Goal: Information Seeking & Learning: Compare options

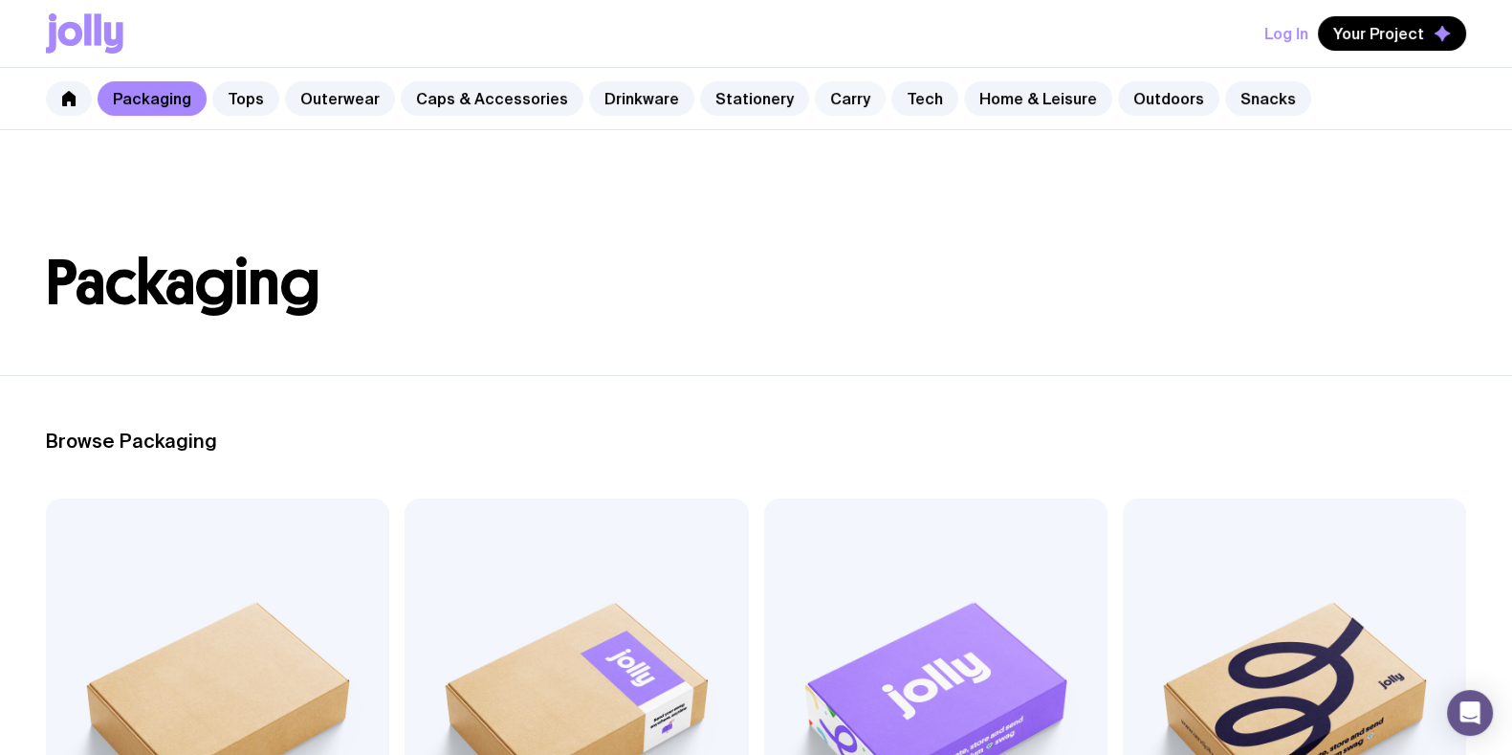
click at [827, 96] on link "Carry" at bounding box center [850, 98] width 71 height 34
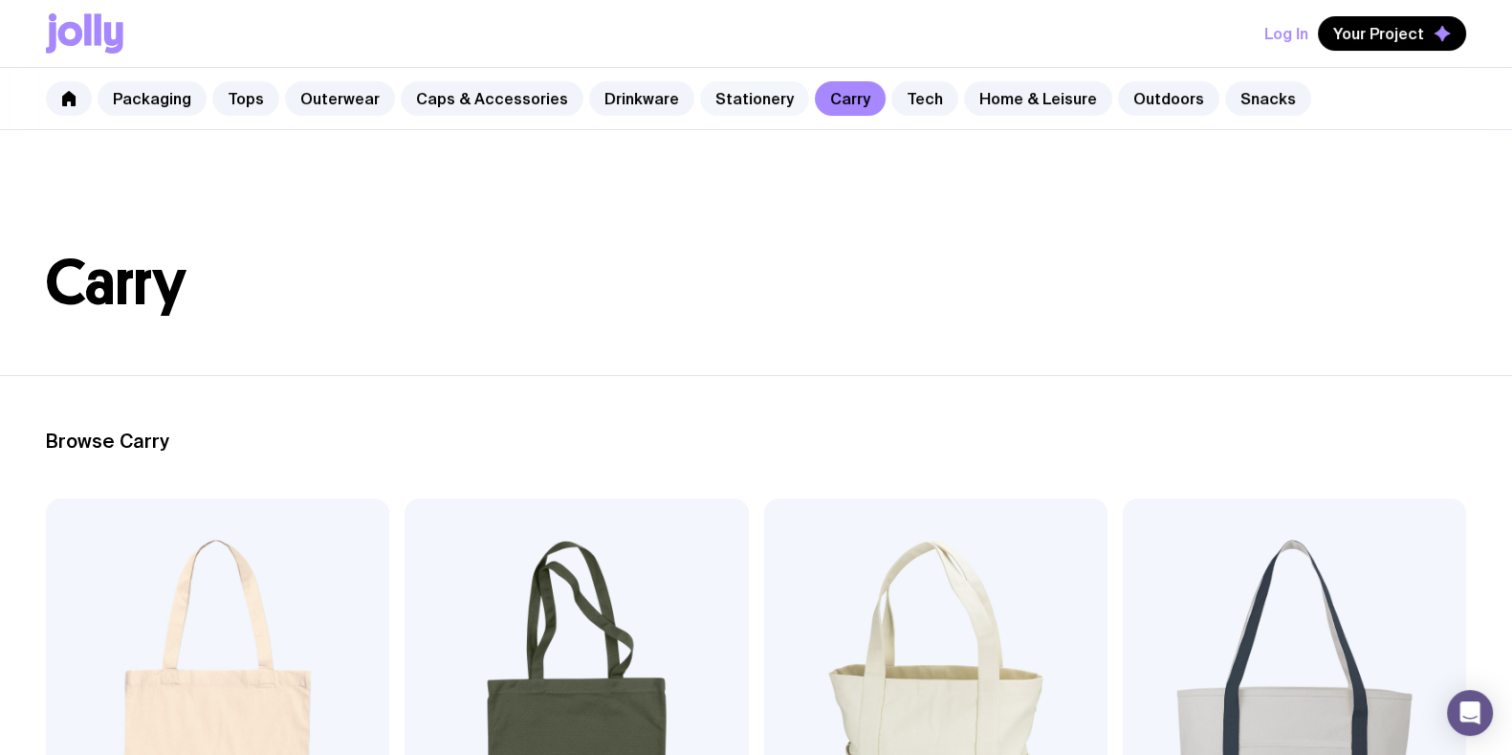
click at [747, 98] on link "Stationery" at bounding box center [754, 98] width 109 height 34
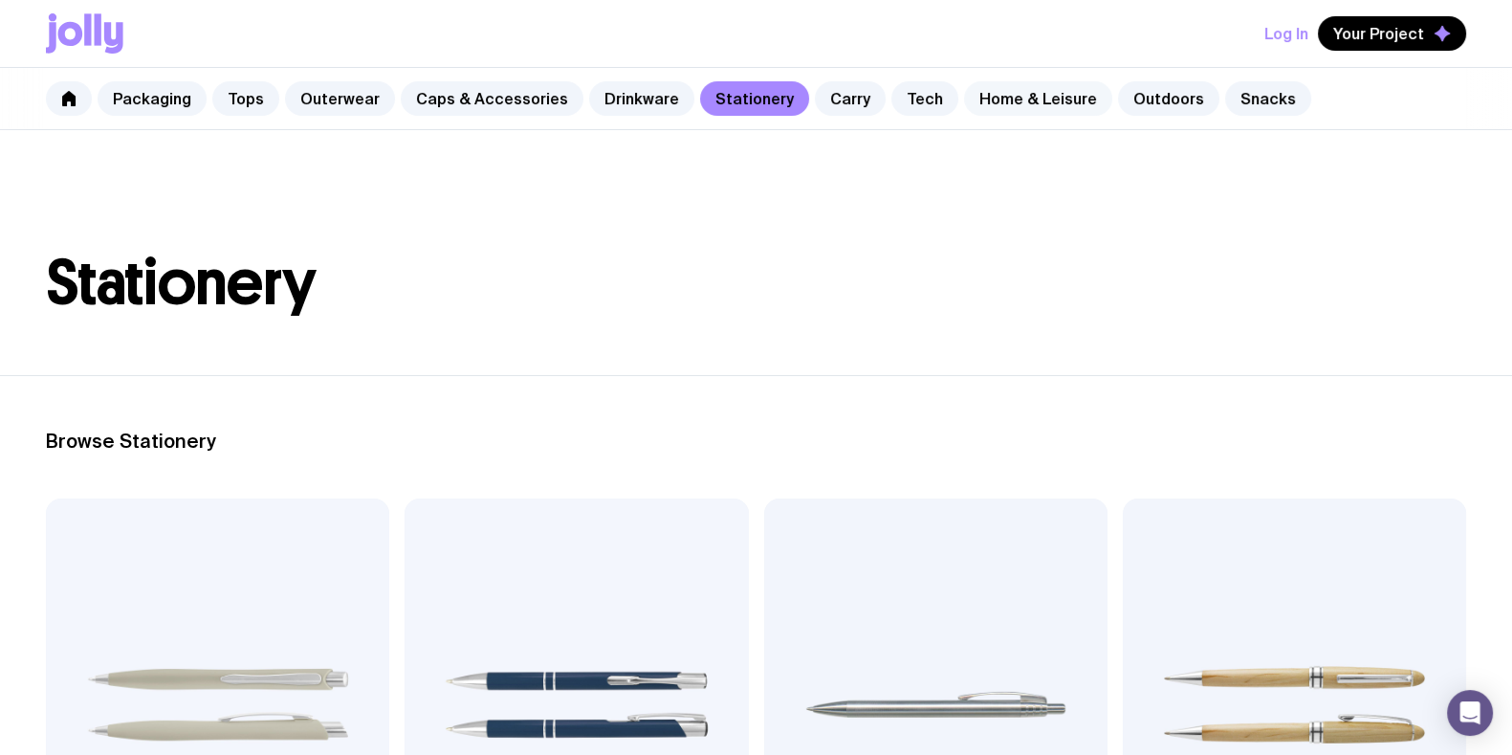
click at [995, 88] on link "Home & Leisure" at bounding box center [1038, 98] width 148 height 34
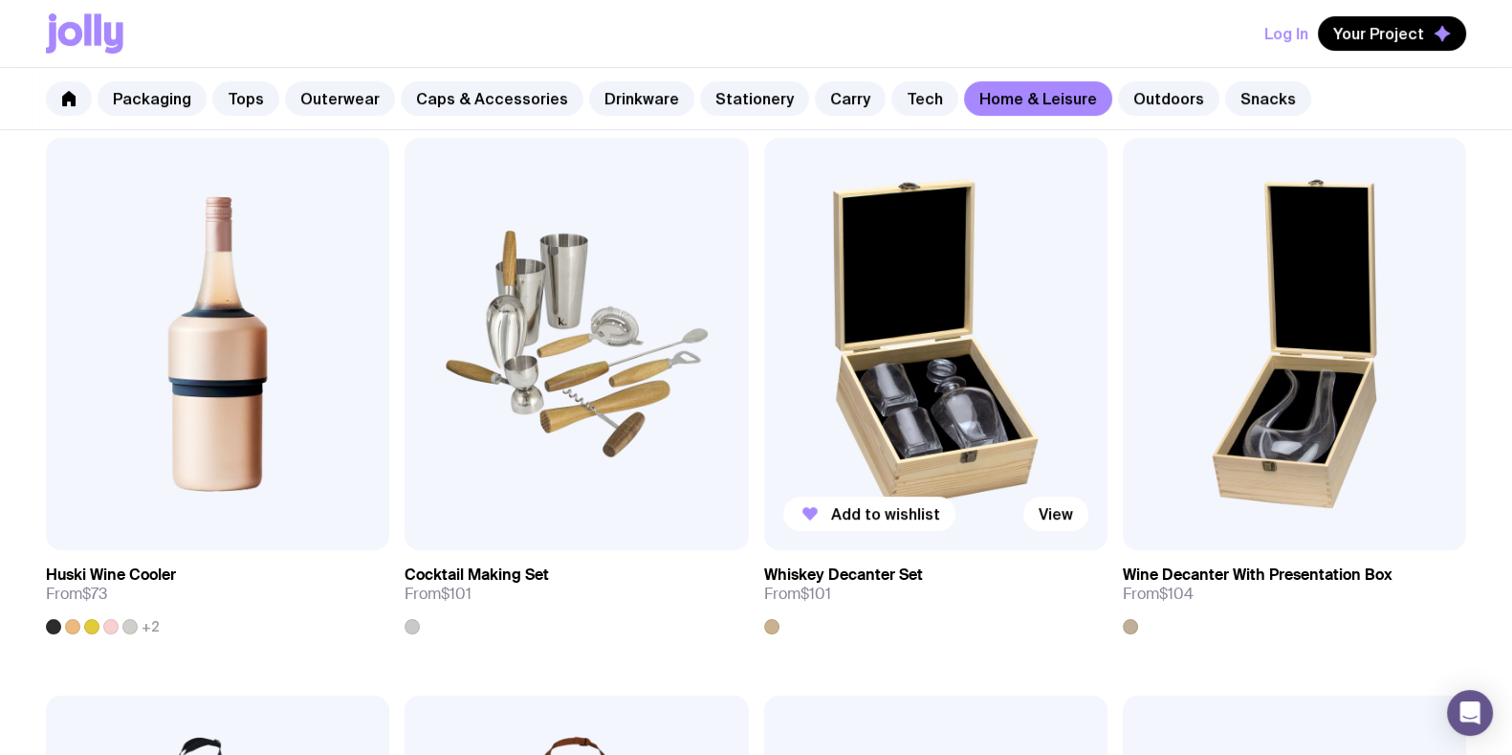
scroll to position [956, 0]
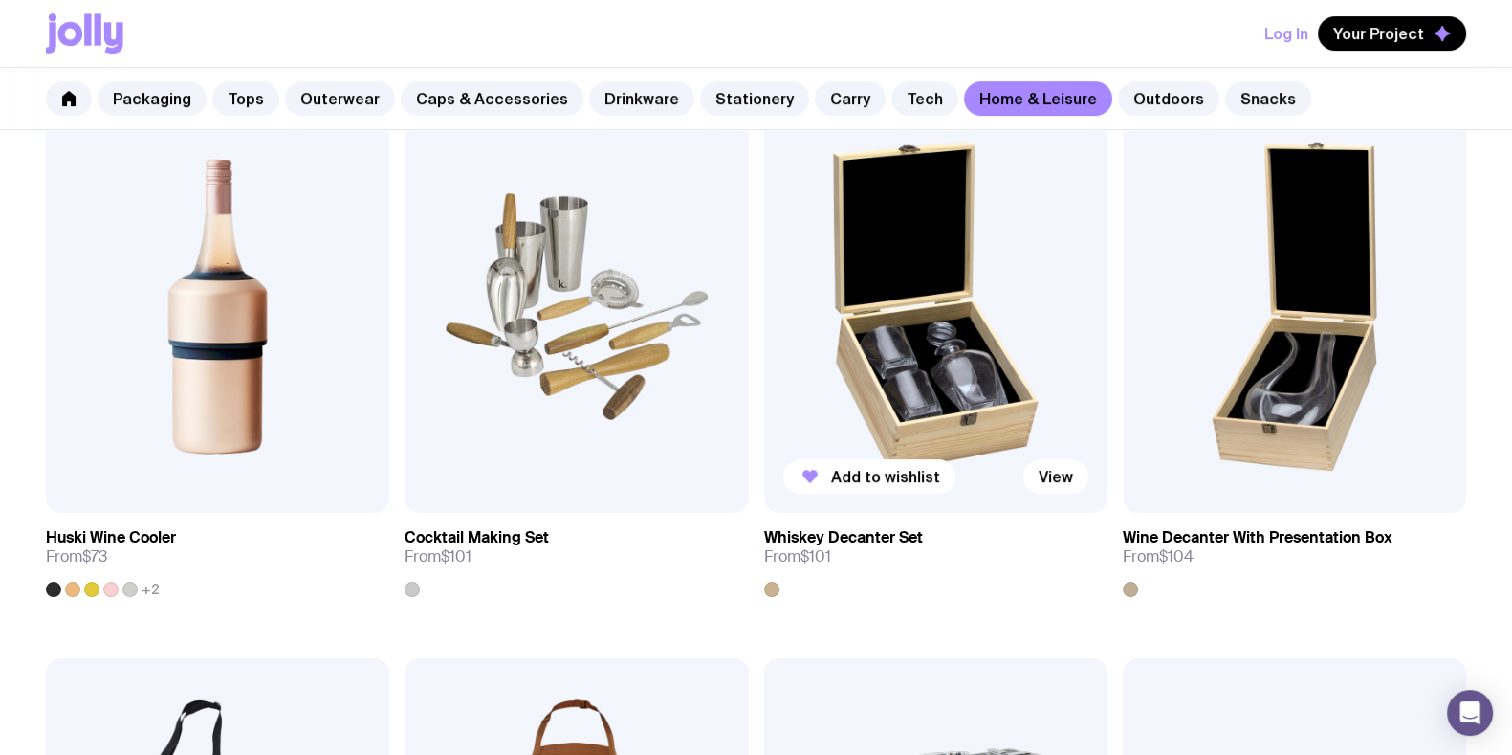
click at [937, 361] on img at bounding box center [935, 306] width 343 height 412
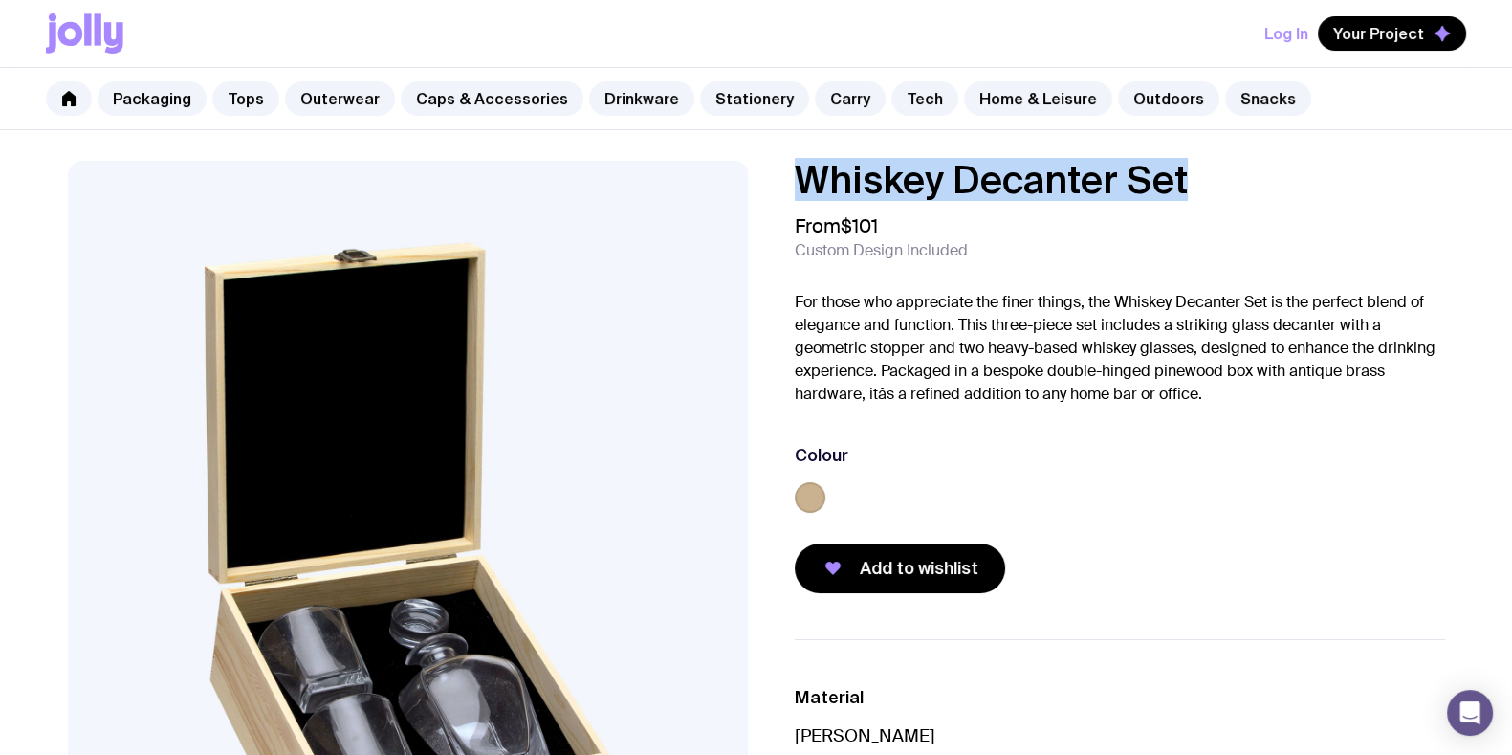
drag, startPoint x: 1201, startPoint y: 183, endPoint x: 804, endPoint y: 176, distance: 397.0
click at [804, 176] on h1 "Whiskey Decanter Set" at bounding box center [1120, 180] width 650 height 38
copy h1 "Whiskey Decanter Set"
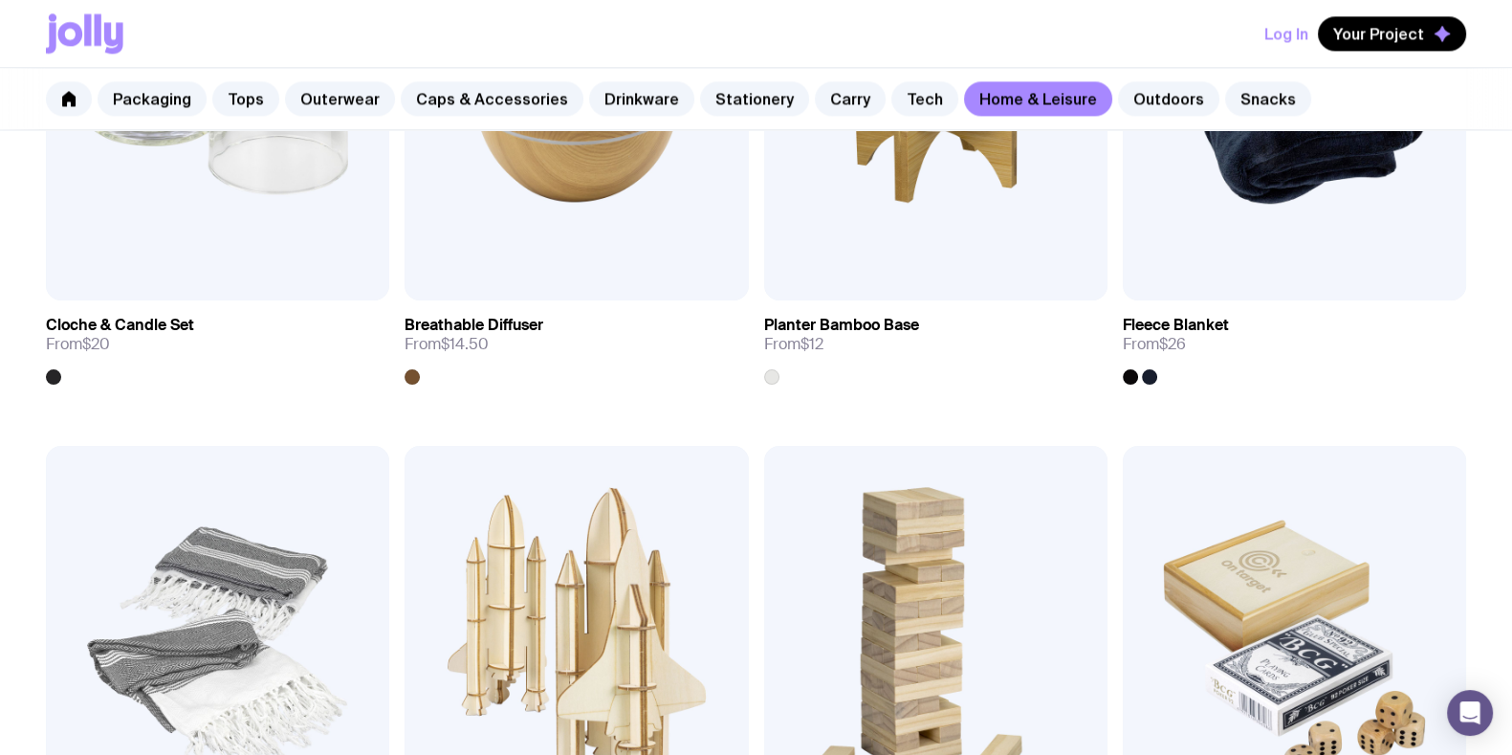
scroll to position [2914, 0]
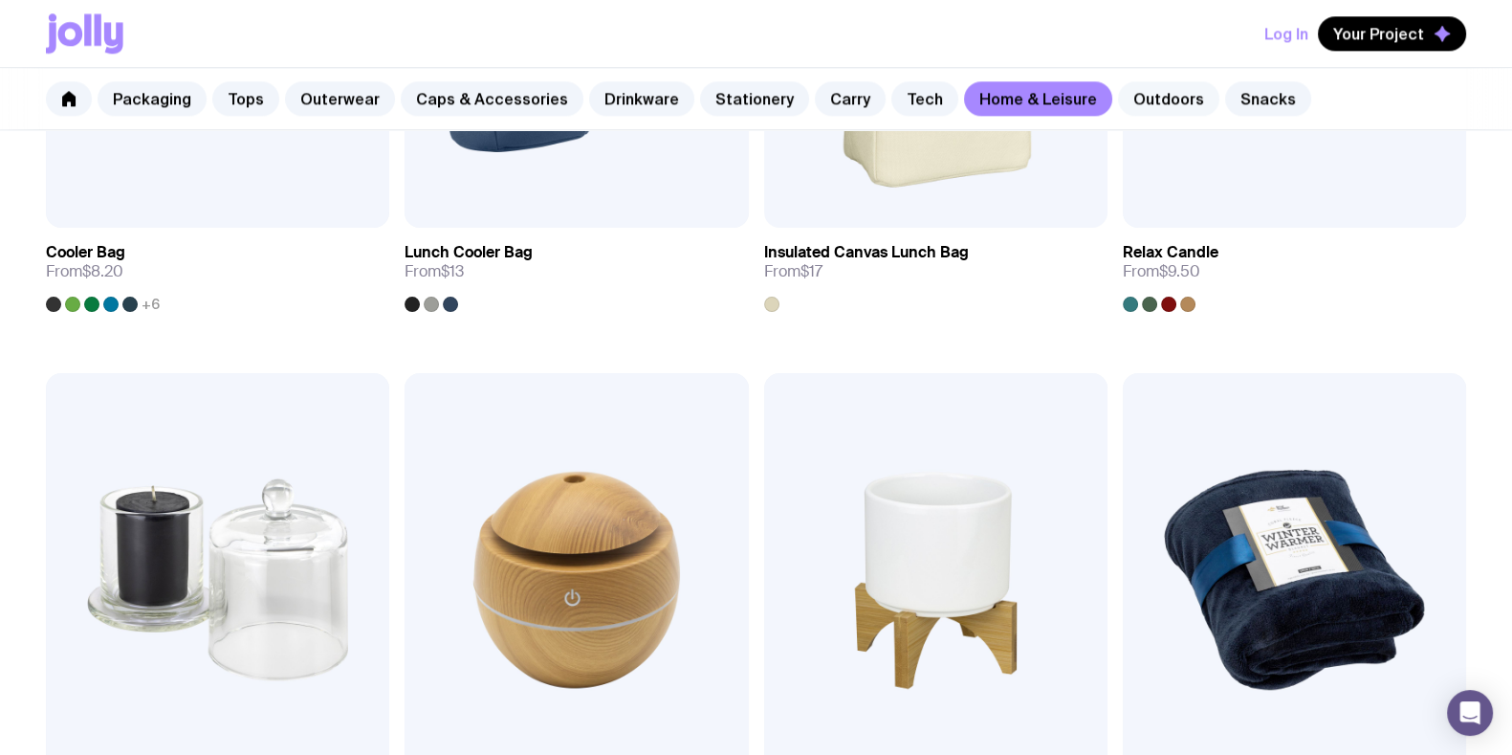
click at [1118, 106] on link "Outdoors" at bounding box center [1168, 98] width 101 height 34
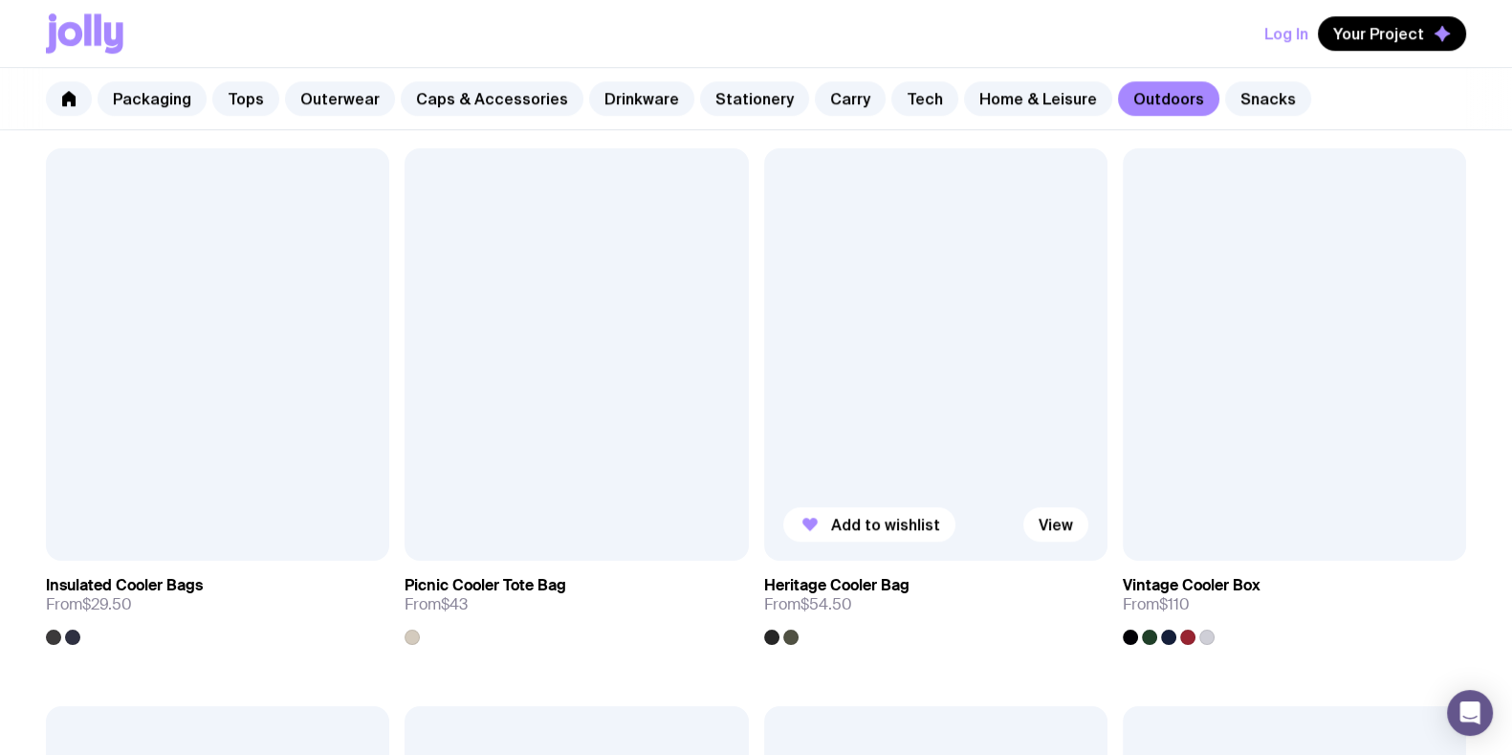
scroll to position [2033, 0]
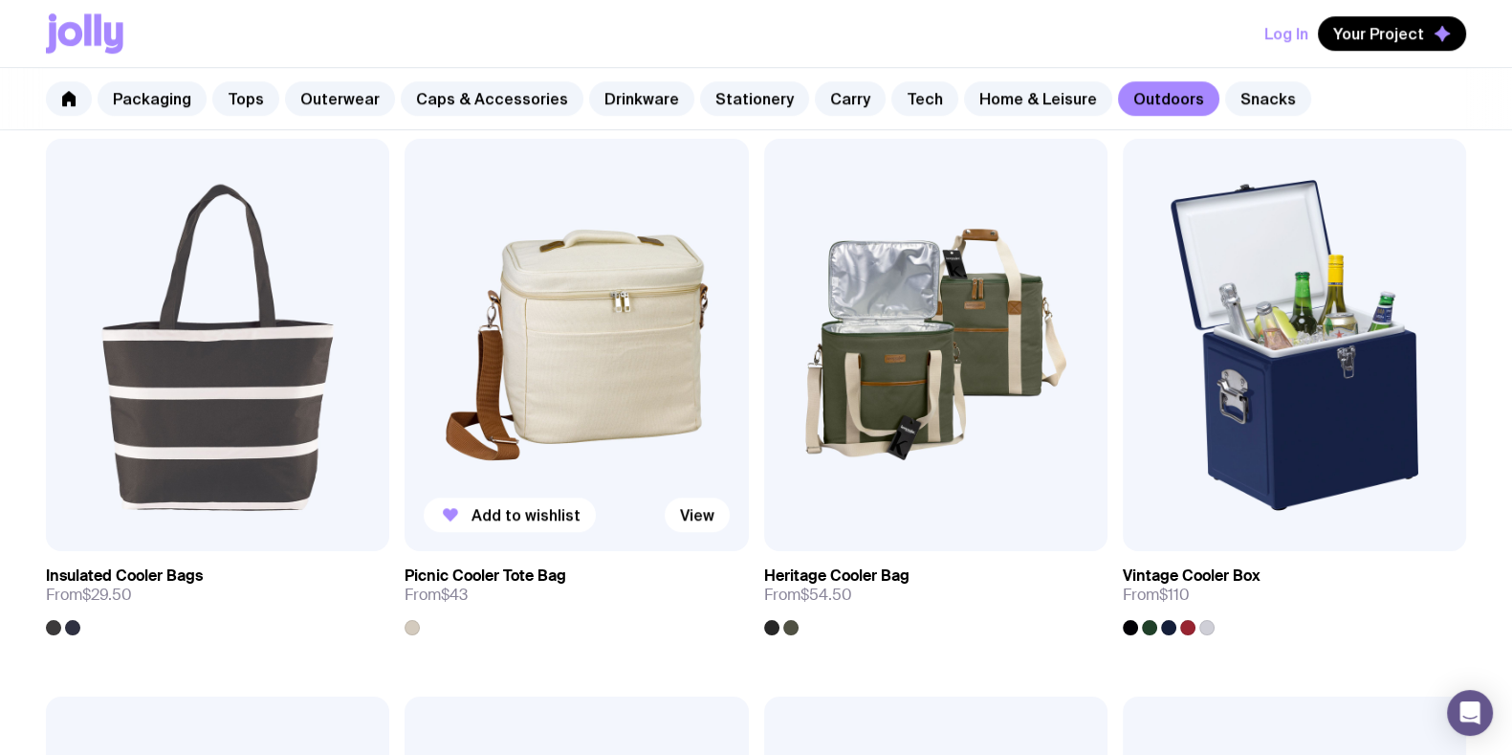
click at [637, 330] on img at bounding box center [576, 345] width 343 height 412
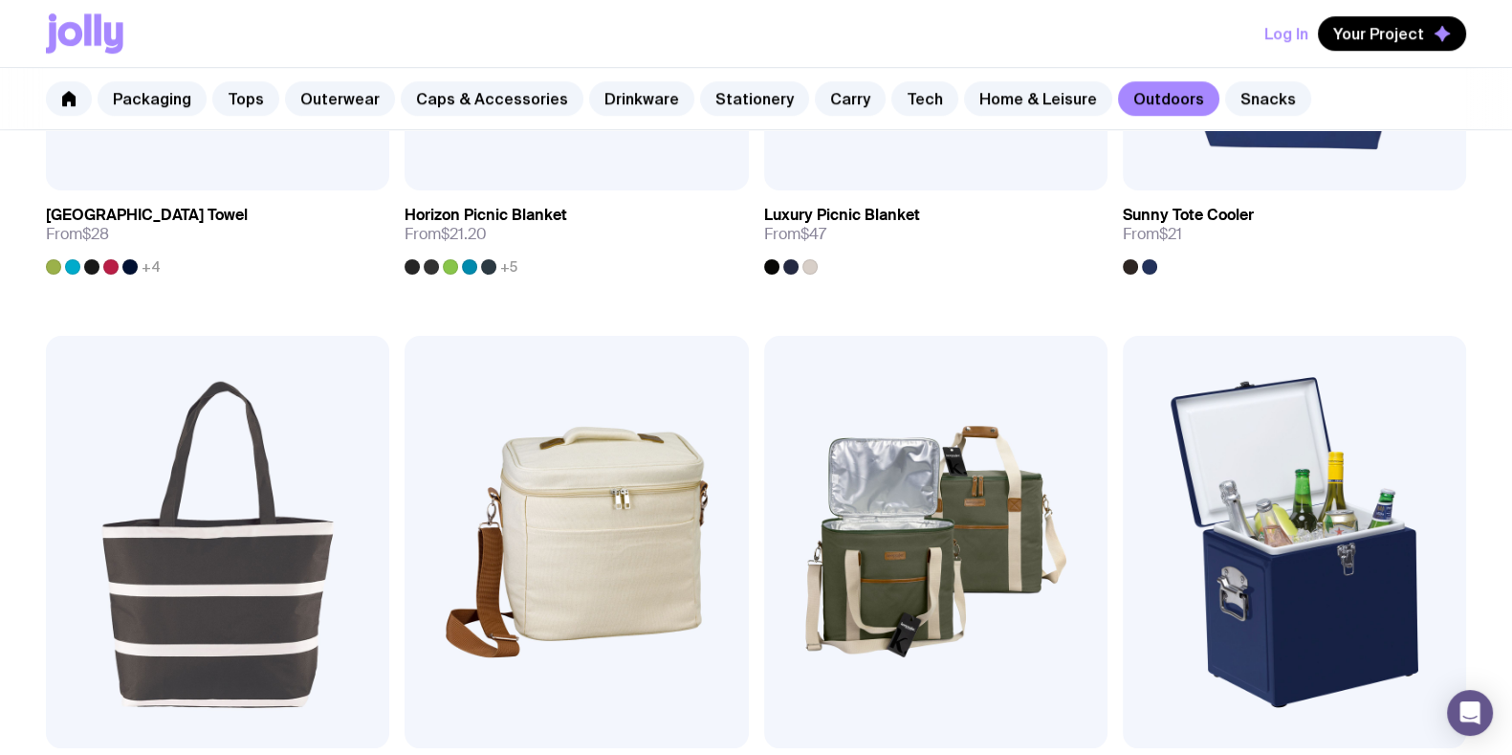
scroll to position [1642, 0]
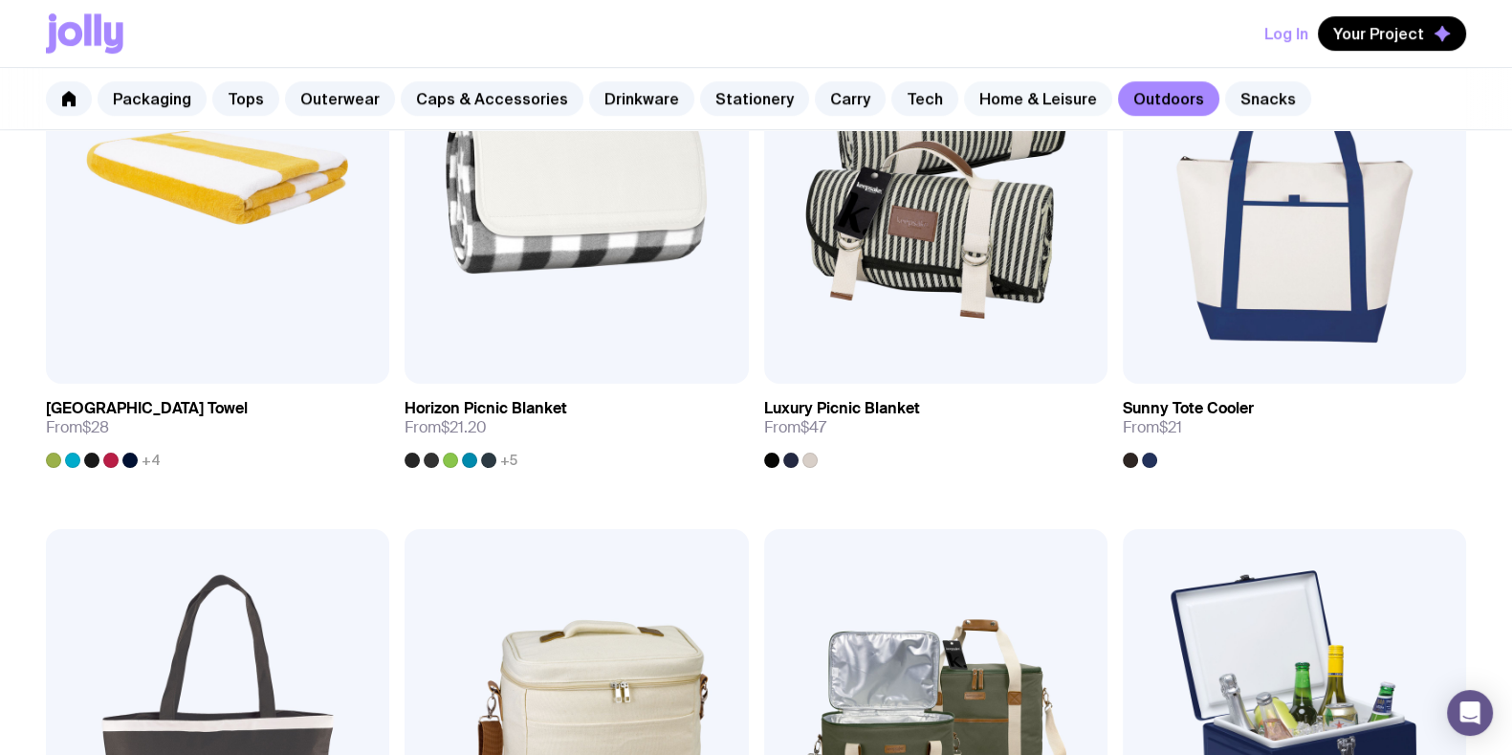
click at [1031, 94] on link "Home & Leisure" at bounding box center [1038, 98] width 148 height 34
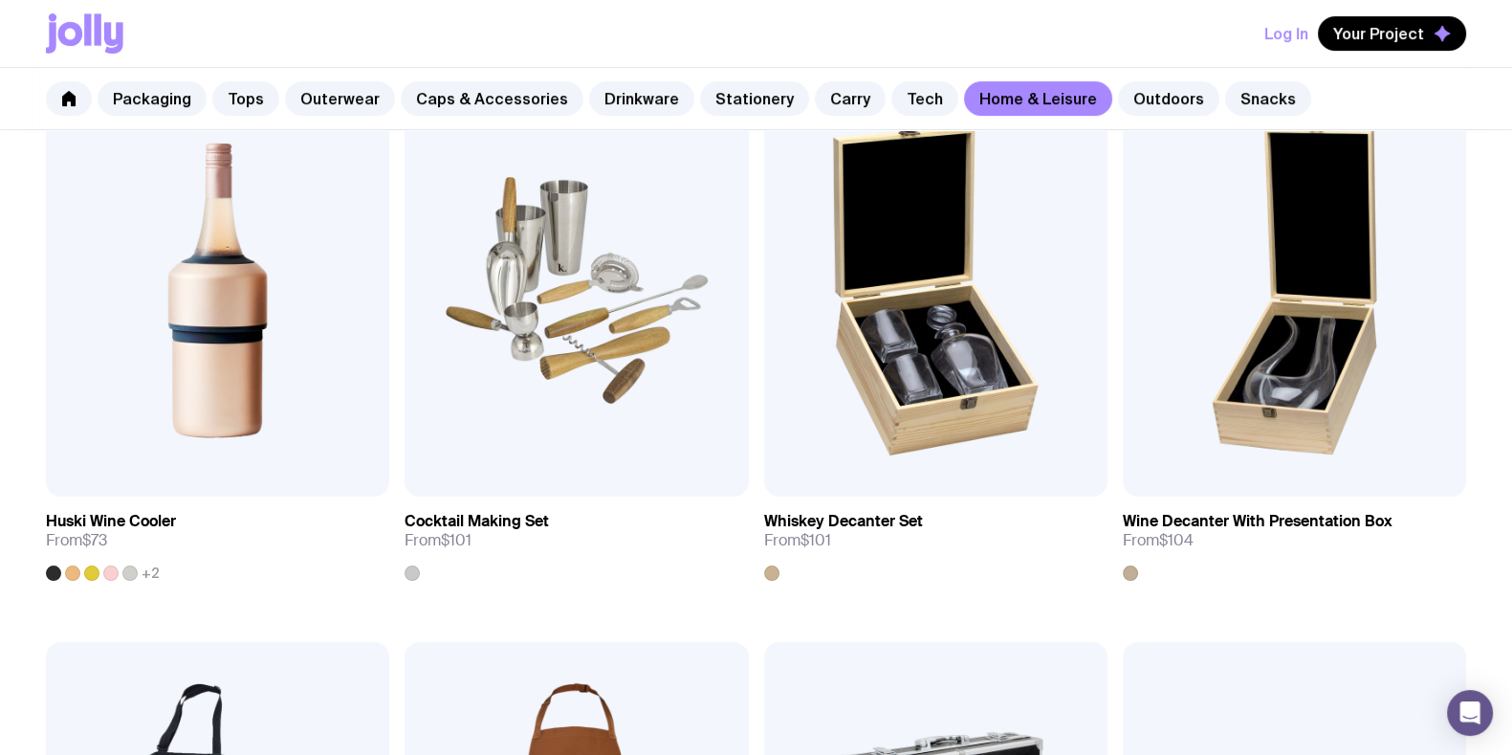
scroll to position [836, 0]
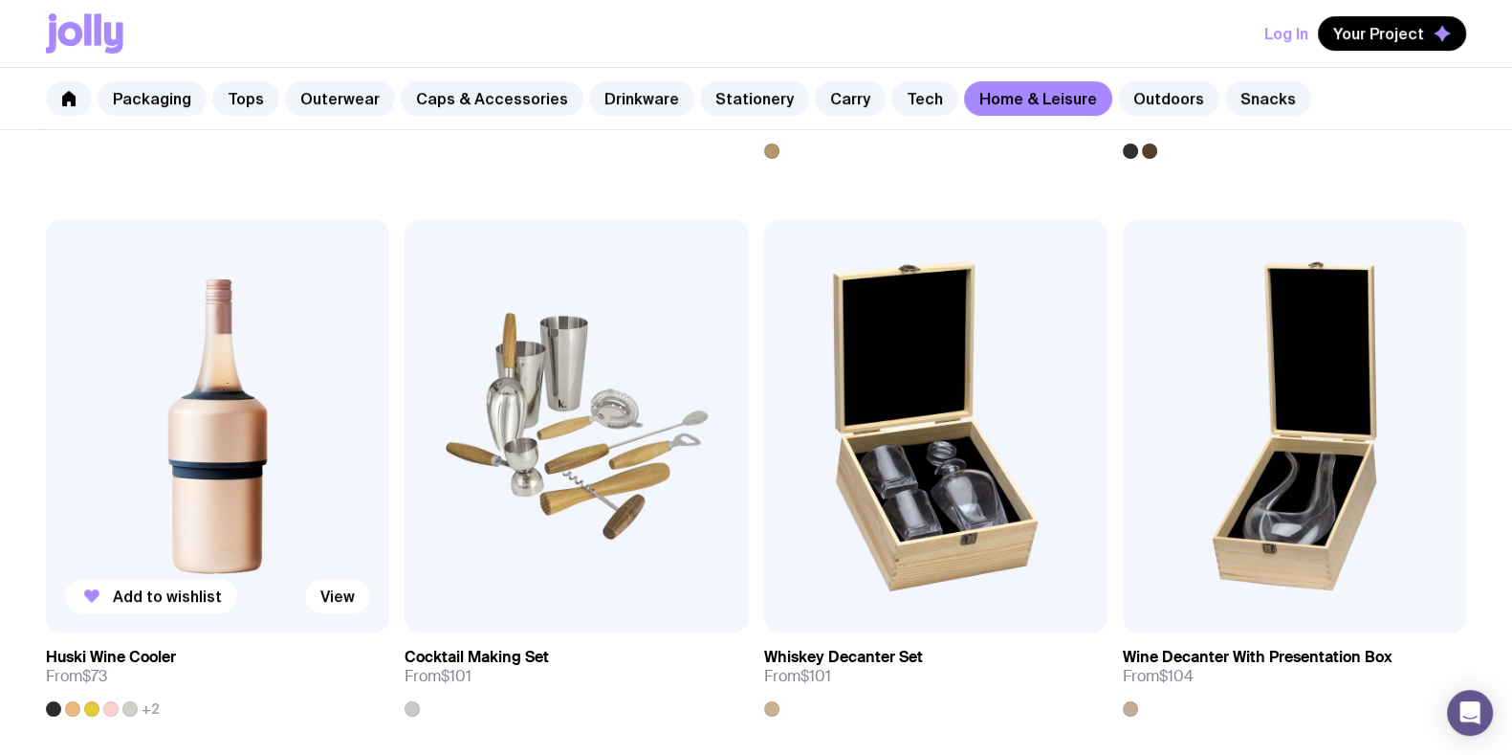
click at [206, 358] on img at bounding box center [217, 426] width 343 height 412
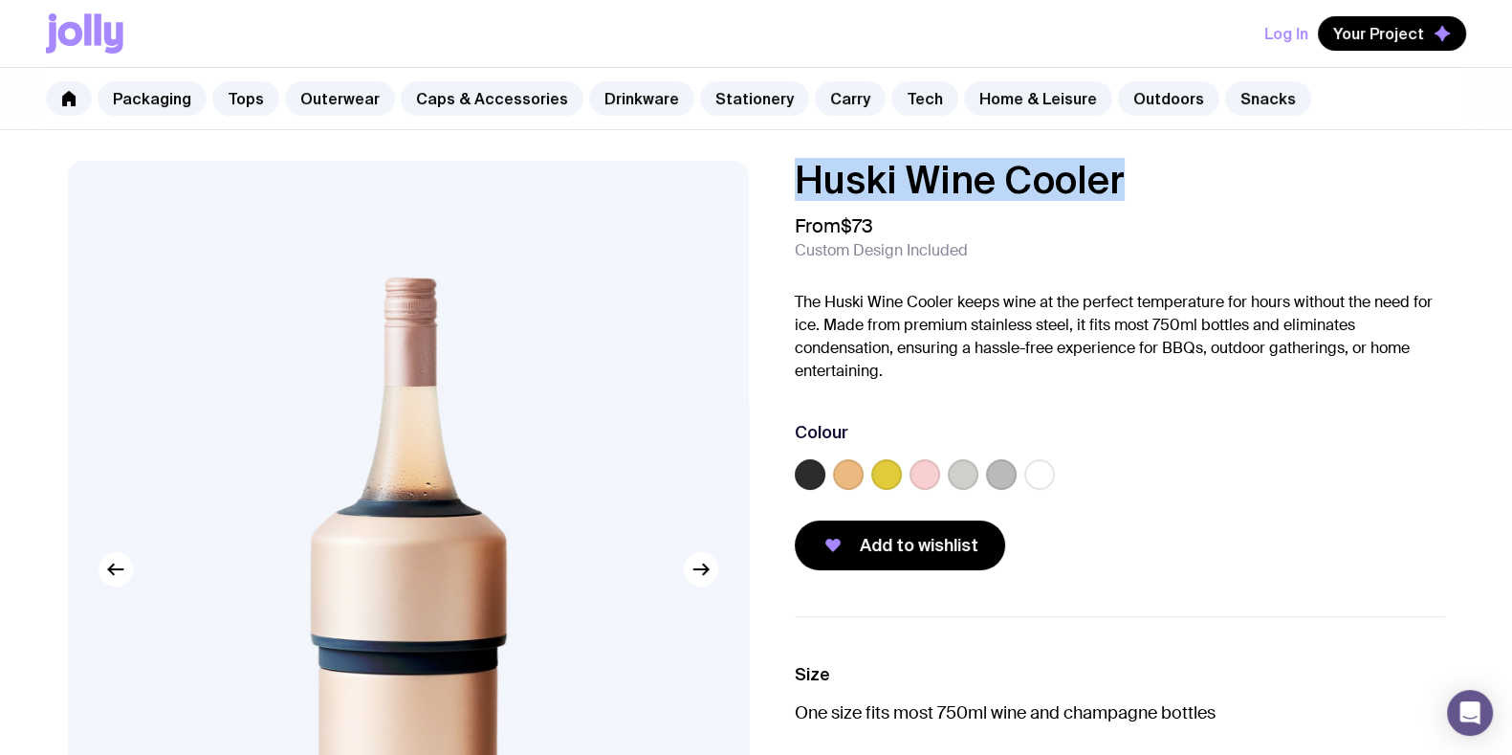
drag, startPoint x: 1168, startPoint y: 184, endPoint x: 793, endPoint y: 174, distance: 375.1
click at [793, 174] on div "Huski Wine Cooler From $73 Custom Design Included The Huski Wine Cooler keeps w…" at bounding box center [1104, 365] width 681 height 409
copy h1 "Huski Wine Cooler"
click at [815, 102] on link "Carry" at bounding box center [850, 98] width 71 height 34
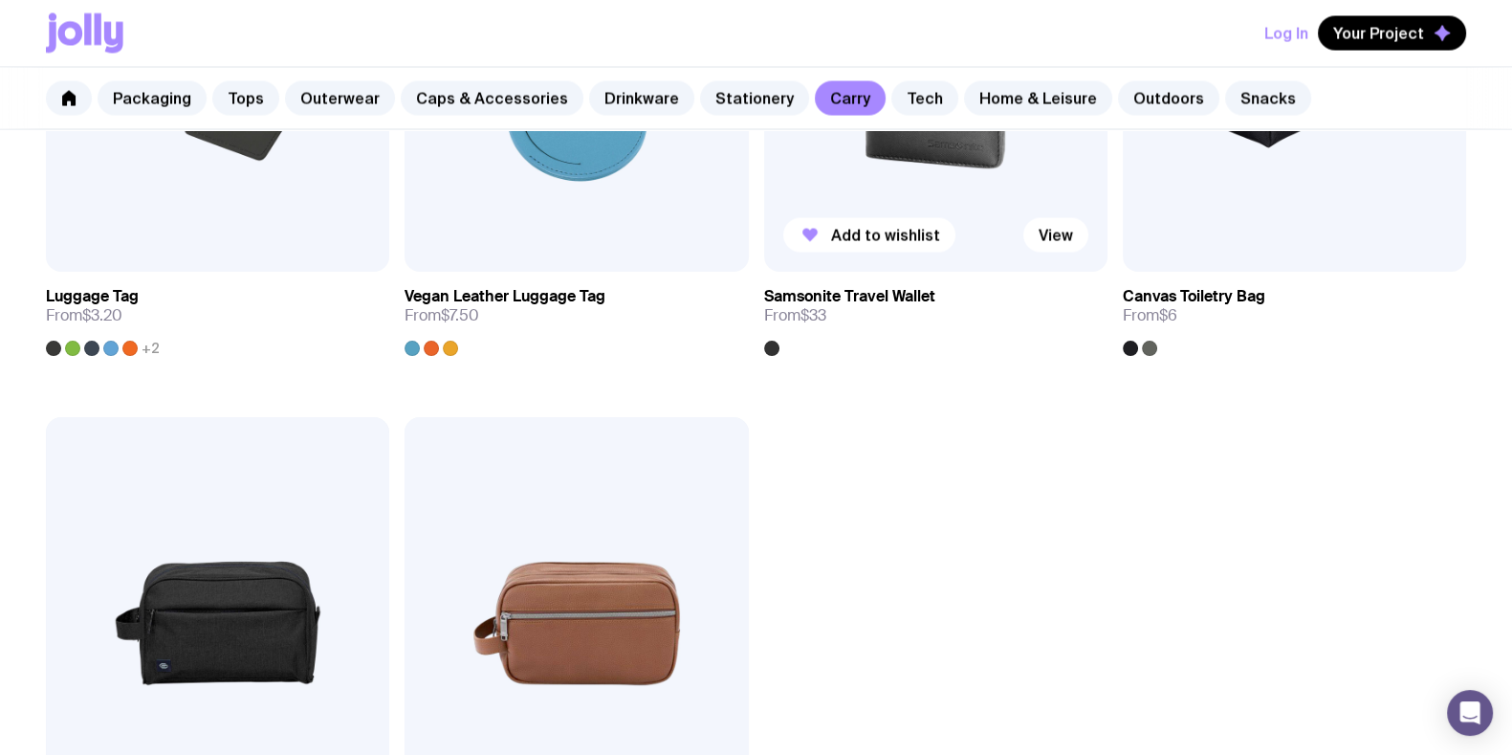
scroll to position [4305, 0]
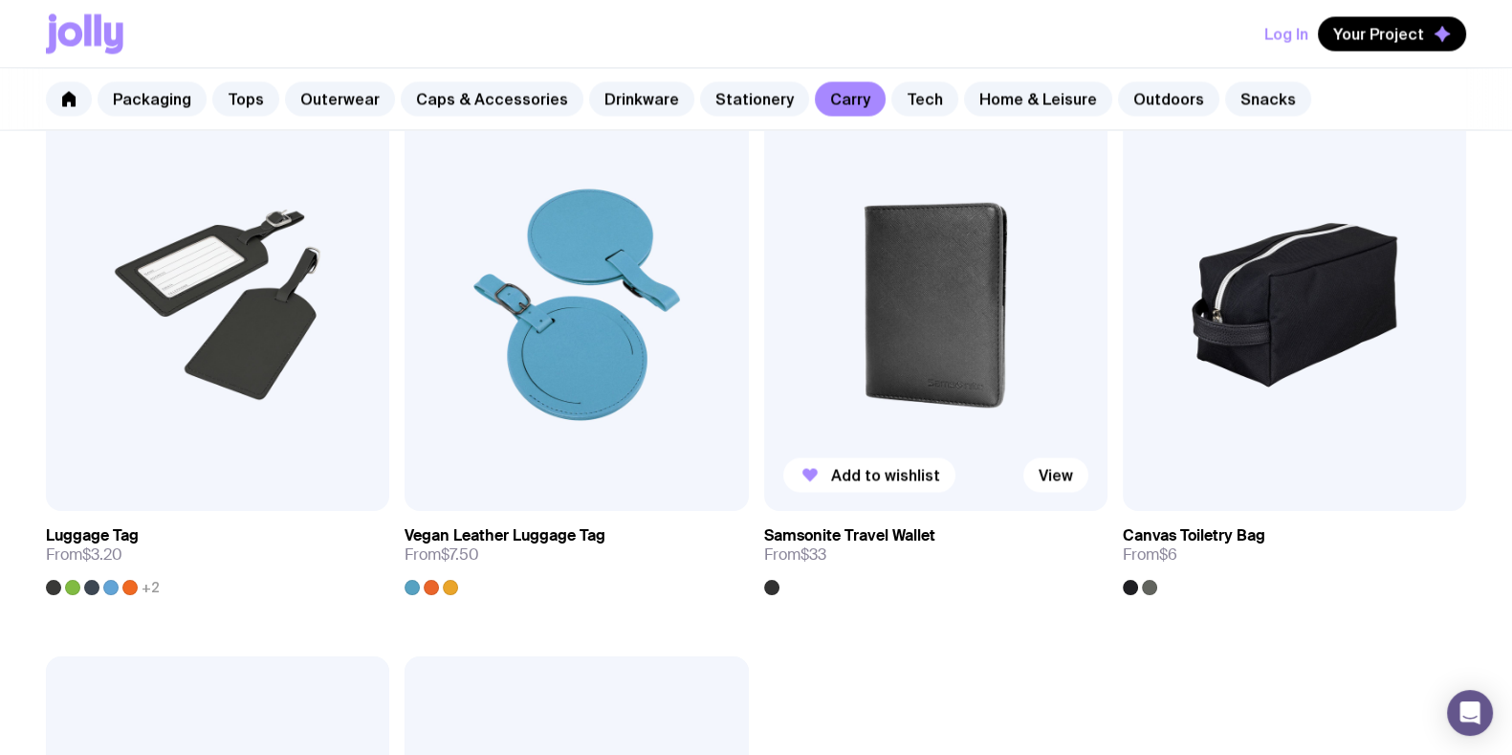
click at [896, 359] on img at bounding box center [935, 305] width 343 height 412
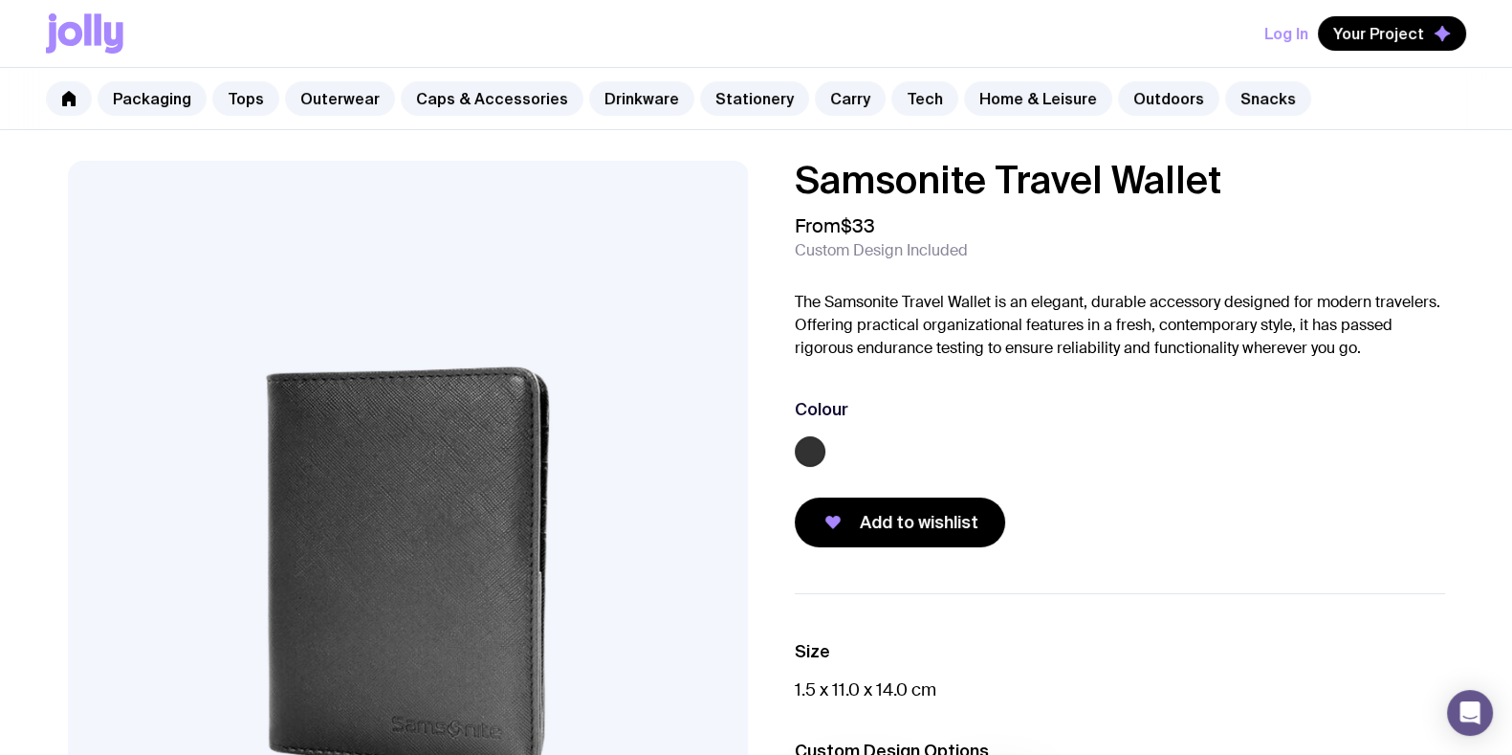
click at [1232, 179] on h1 "Samsonite Travel Wallet" at bounding box center [1120, 180] width 650 height 38
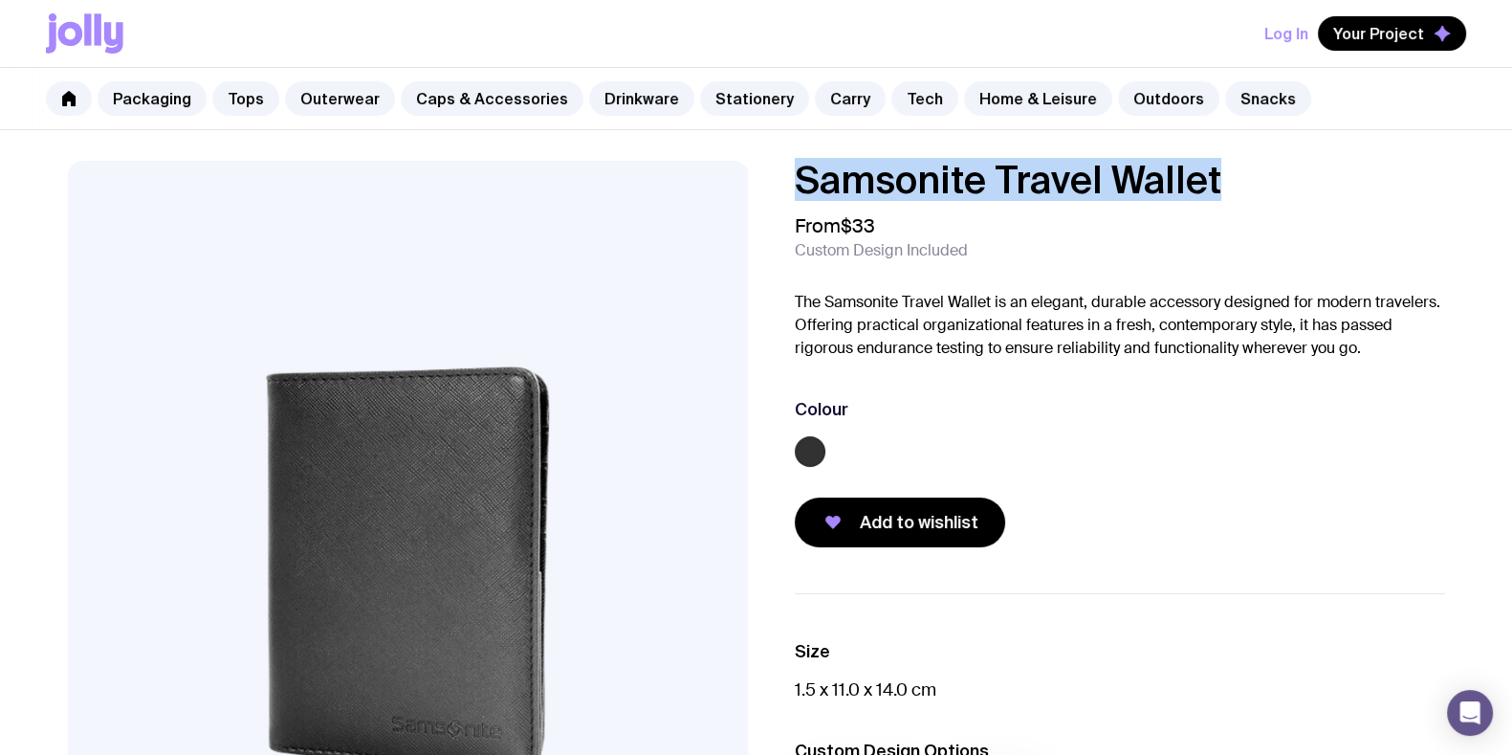
drag, startPoint x: 1244, startPoint y: 169, endPoint x: 802, endPoint y: 194, distance: 443.6
click at [802, 194] on h1 "Samsonite Travel Wallet" at bounding box center [1120, 180] width 650 height 38
copy h1 "Samsonite Travel Wallet"
click at [914, 92] on link "Tech" at bounding box center [925, 98] width 67 height 34
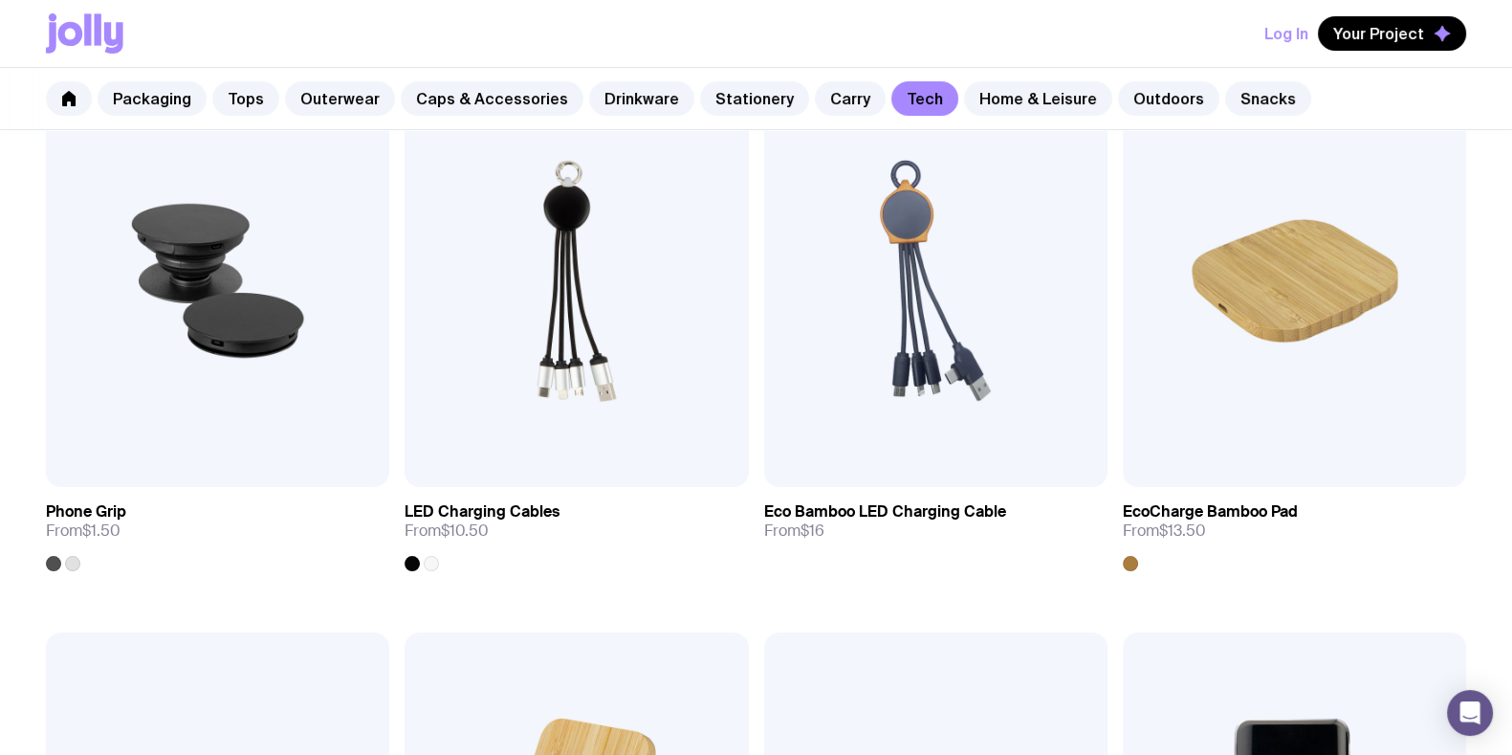
scroll to position [84, 0]
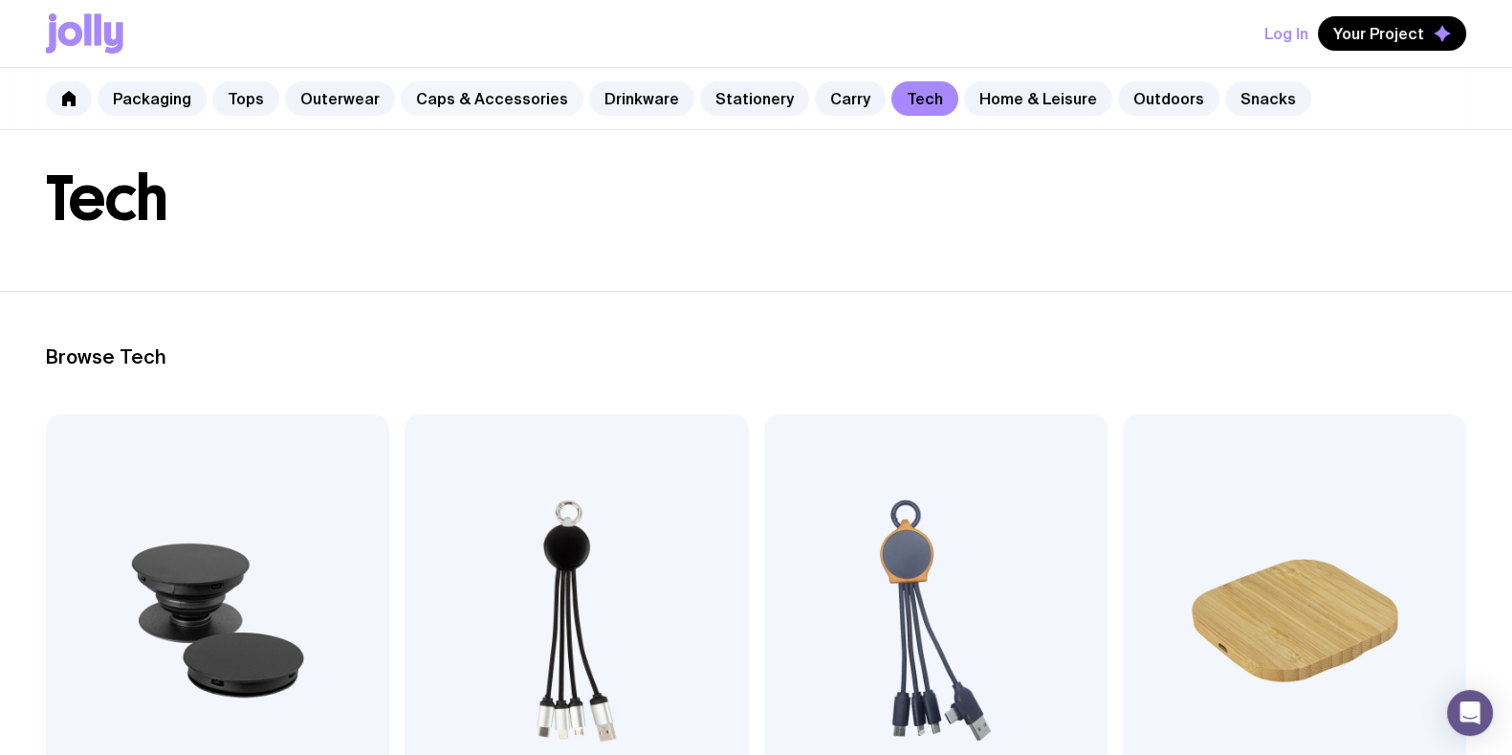
click at [429, 90] on link "Caps & Accessories" at bounding box center [492, 98] width 183 height 34
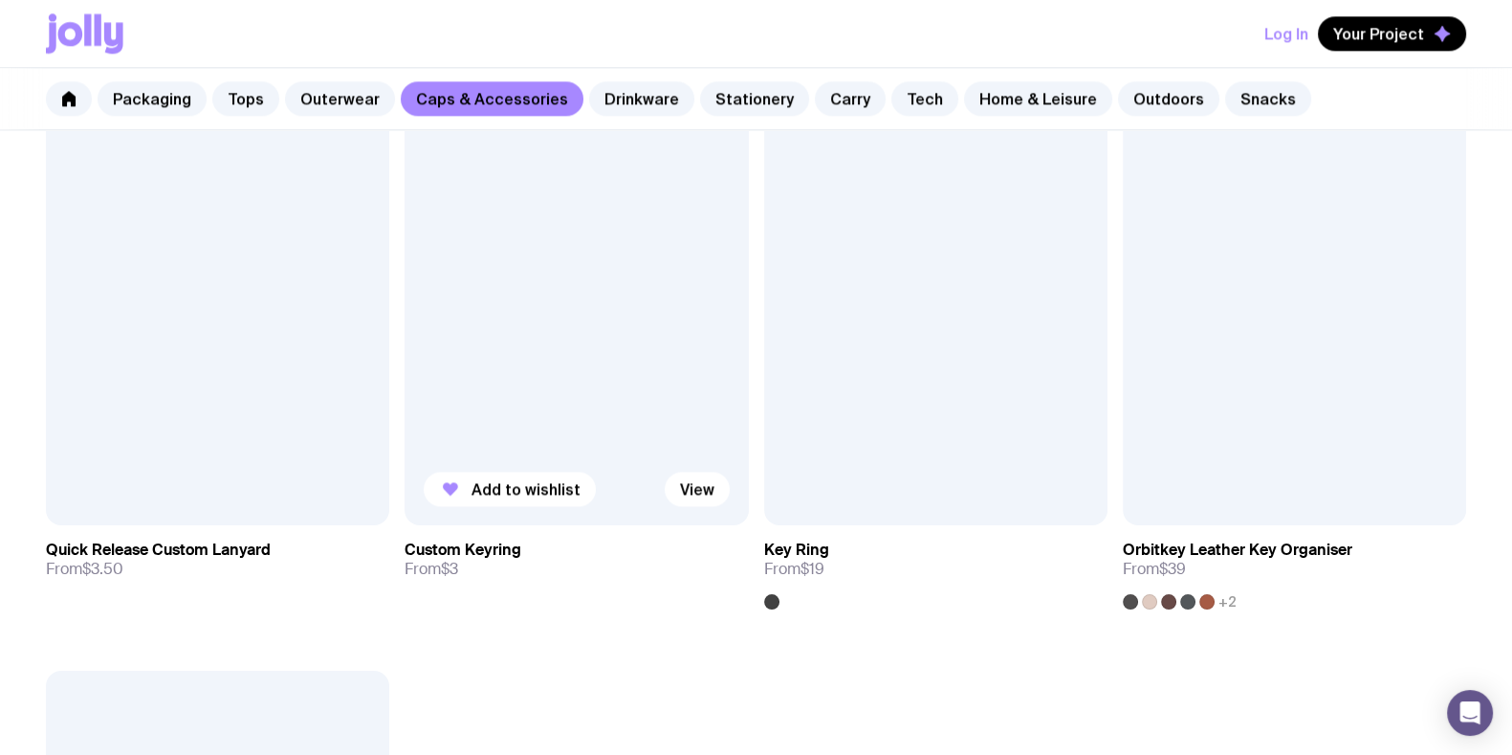
scroll to position [3227, 0]
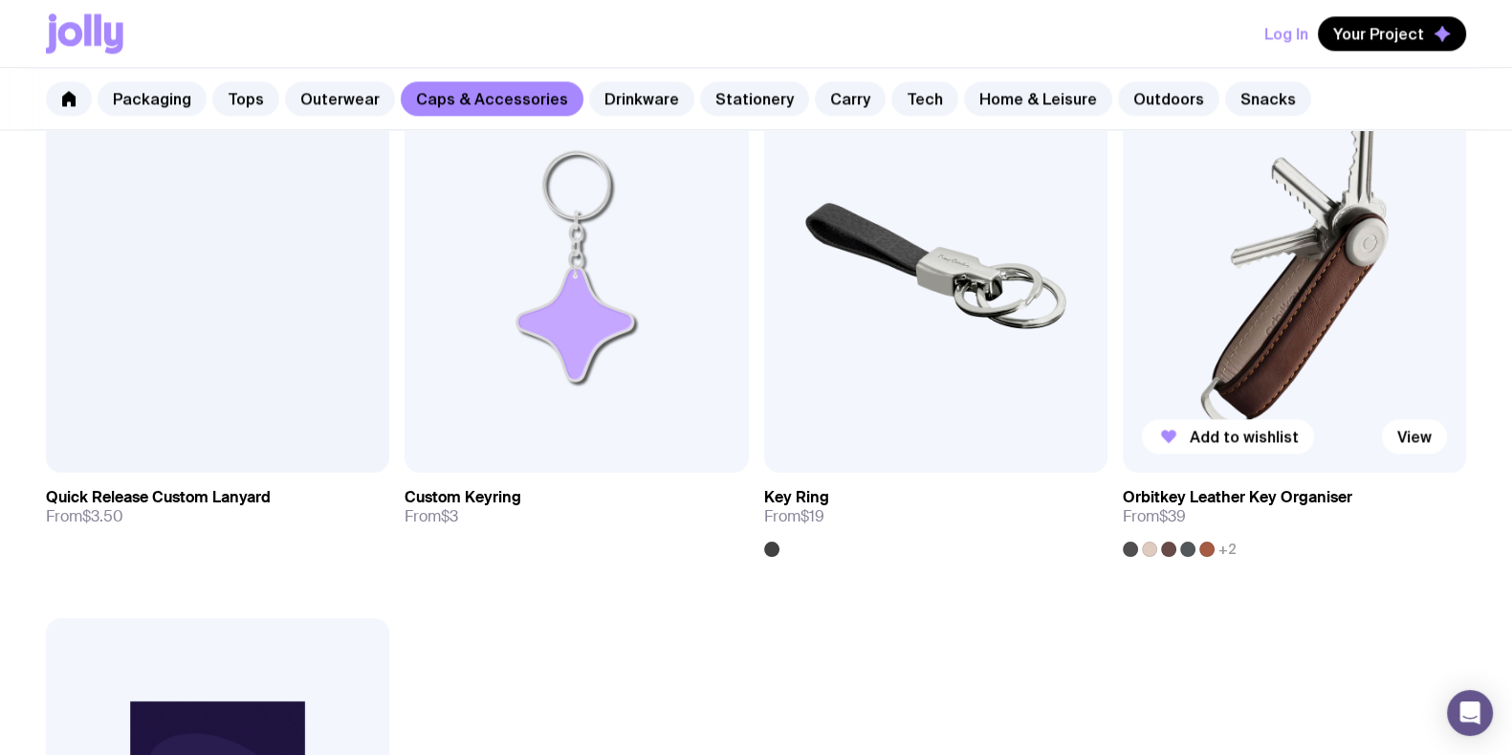
click at [1297, 267] on img at bounding box center [1294, 265] width 343 height 412
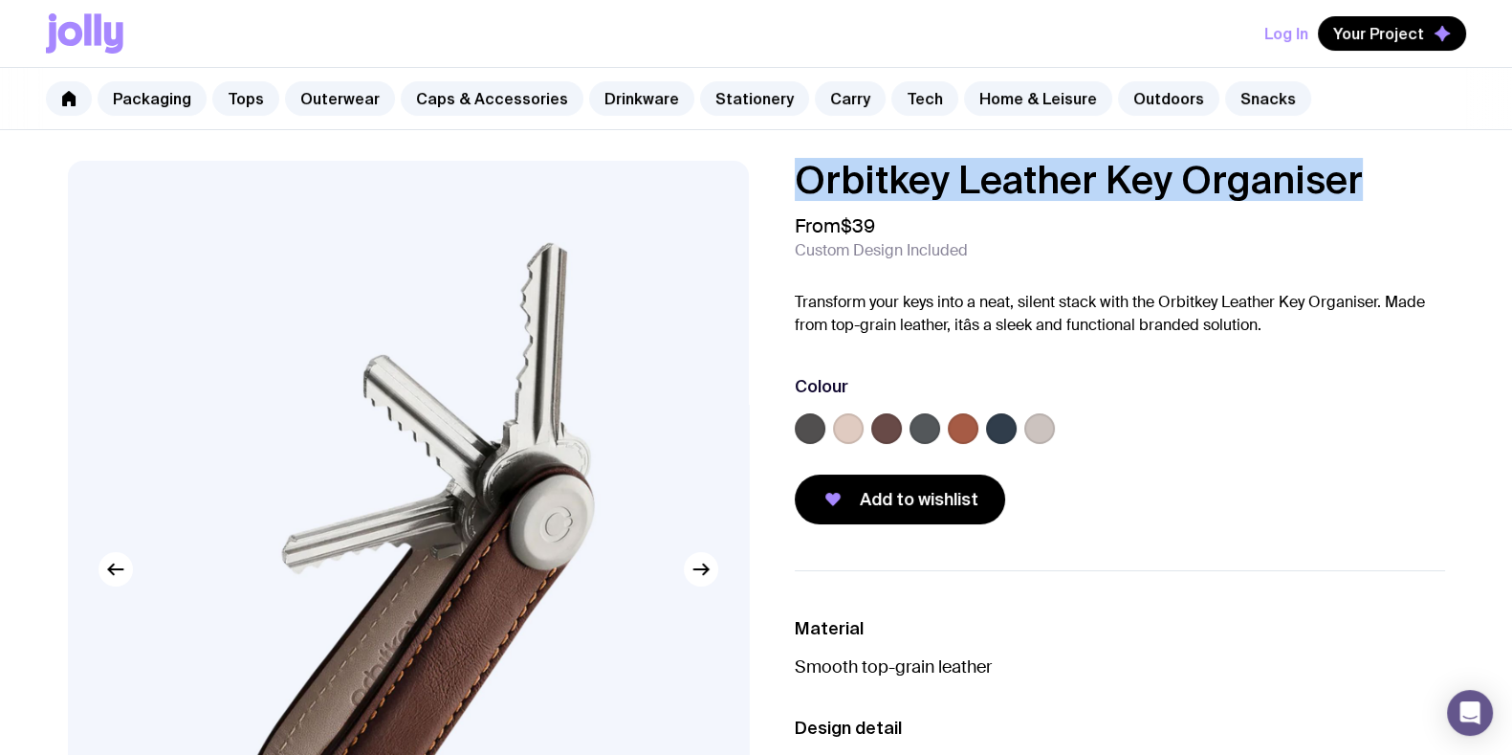
drag, startPoint x: 1354, startPoint y: 179, endPoint x: 800, endPoint y: 198, distance: 554.2
click at [800, 198] on h1 "Orbitkey Leather Key Organiser" at bounding box center [1120, 180] width 650 height 38
copy h1 "Orbitkey Leather Key Organiser"
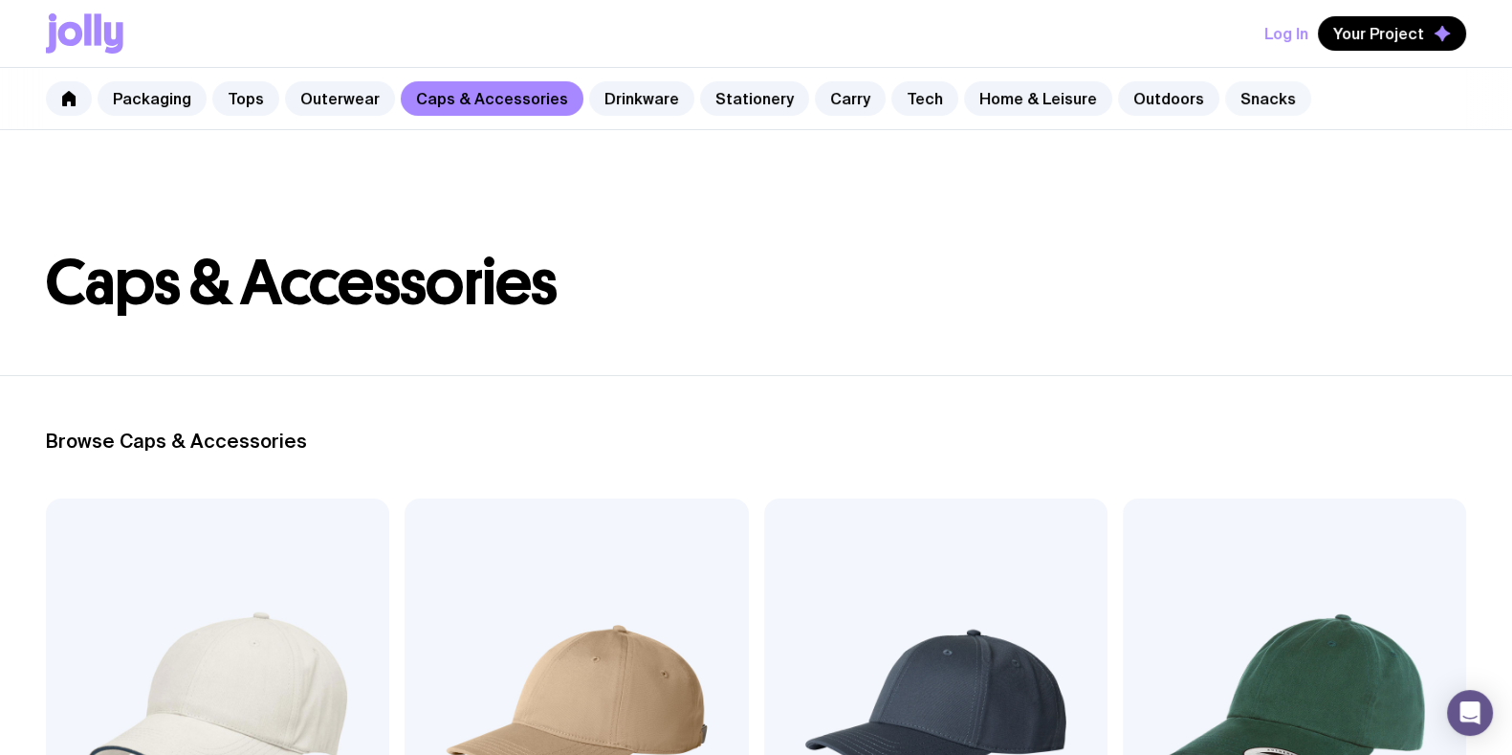
click at [1255, 98] on link "Snacks" at bounding box center [1268, 98] width 86 height 34
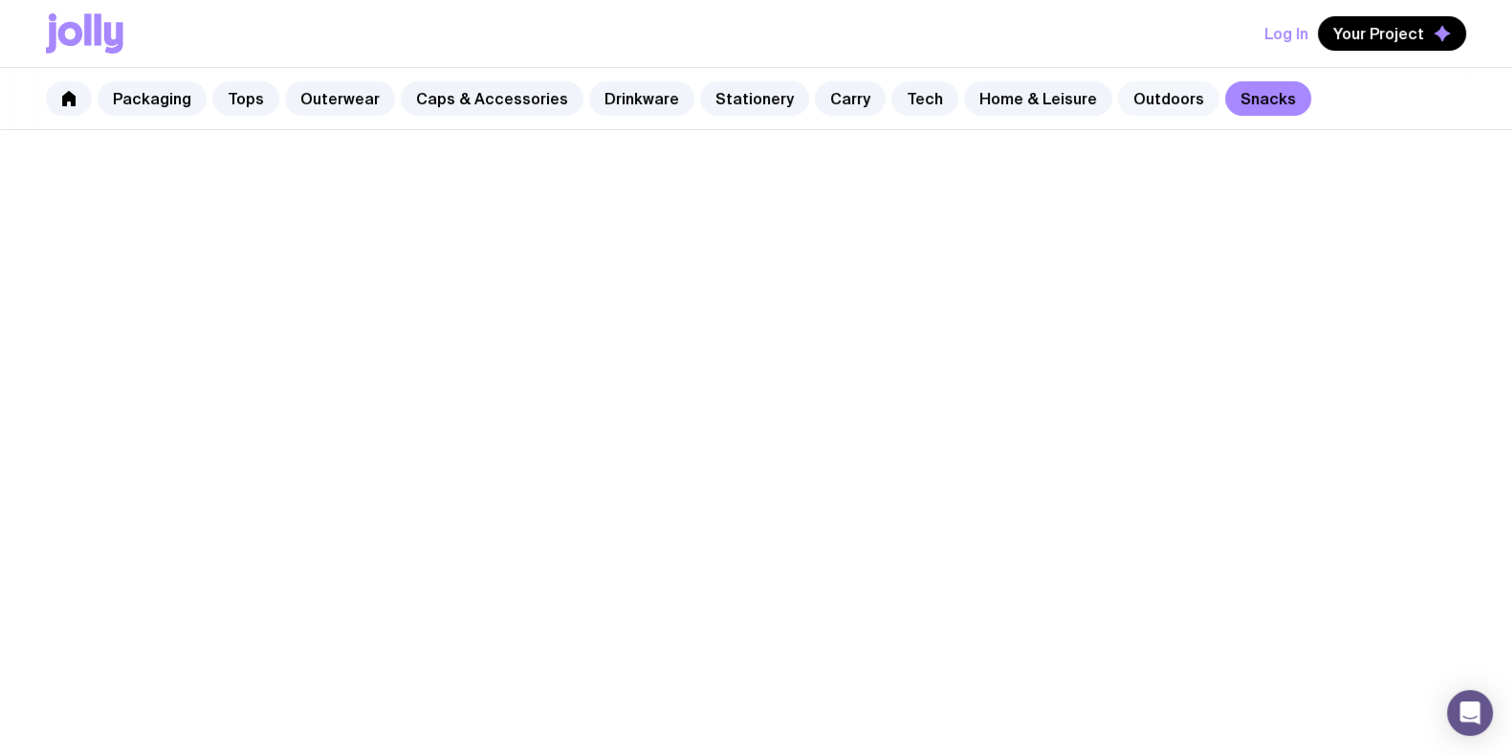
click at [1171, 103] on link "Outdoors" at bounding box center [1168, 98] width 101 height 34
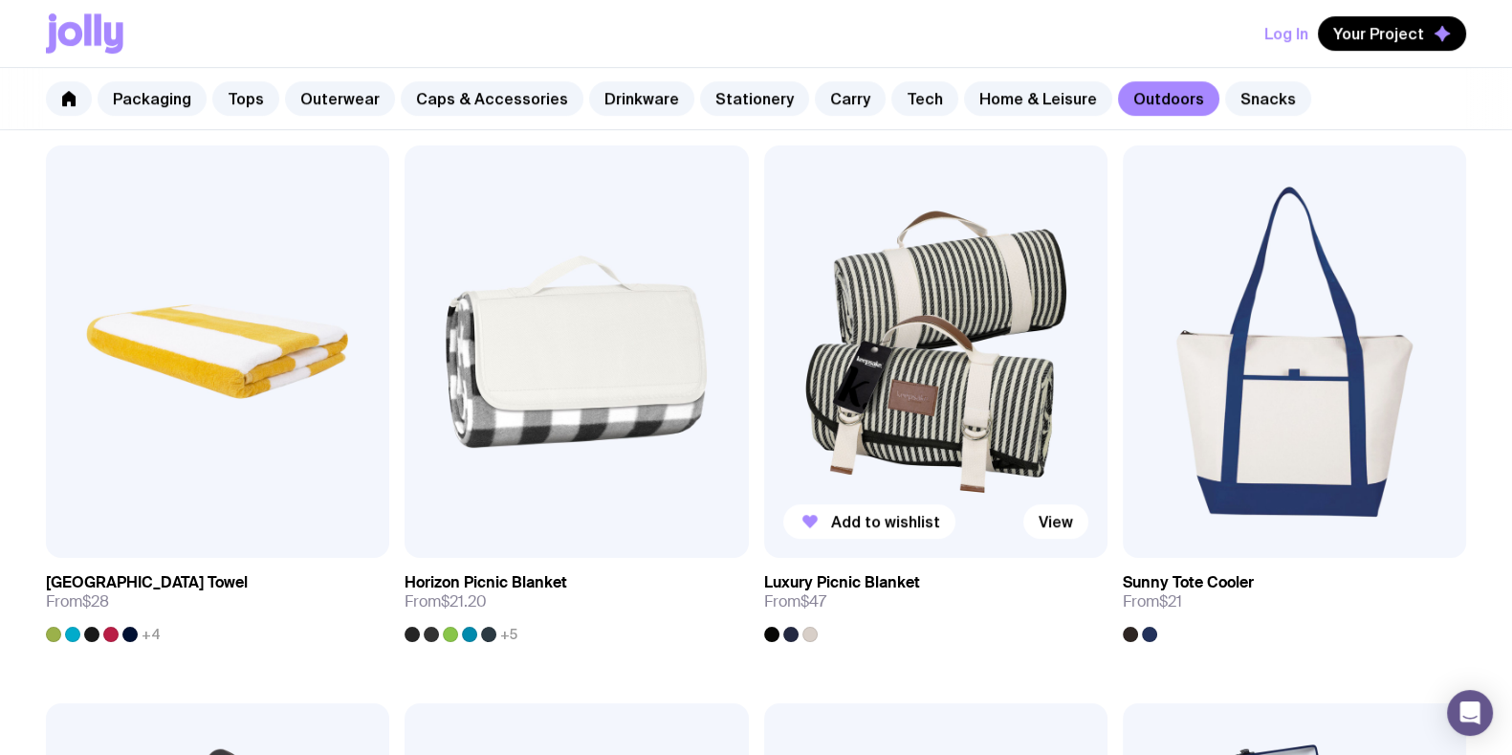
scroll to position [1435, 0]
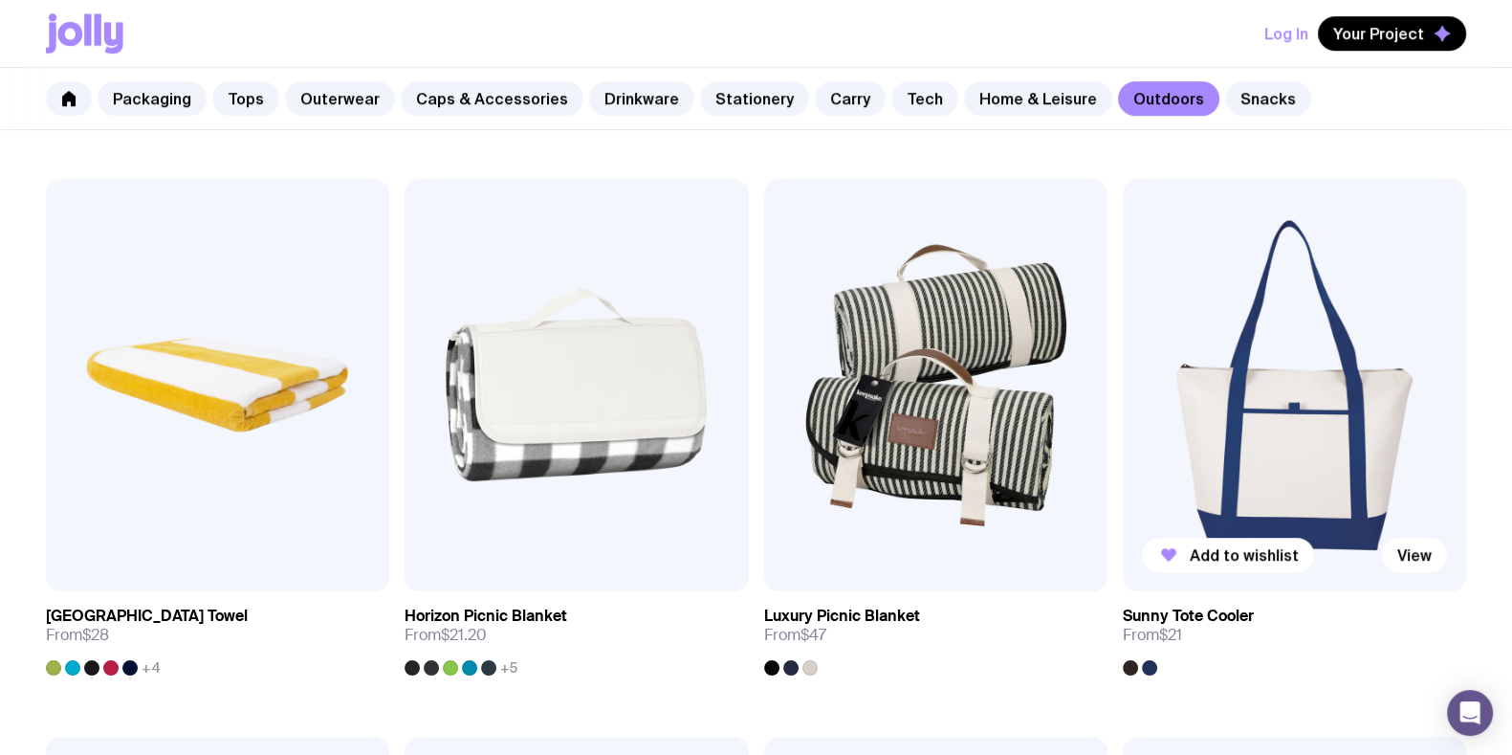
click at [1248, 367] on img at bounding box center [1294, 385] width 343 height 412
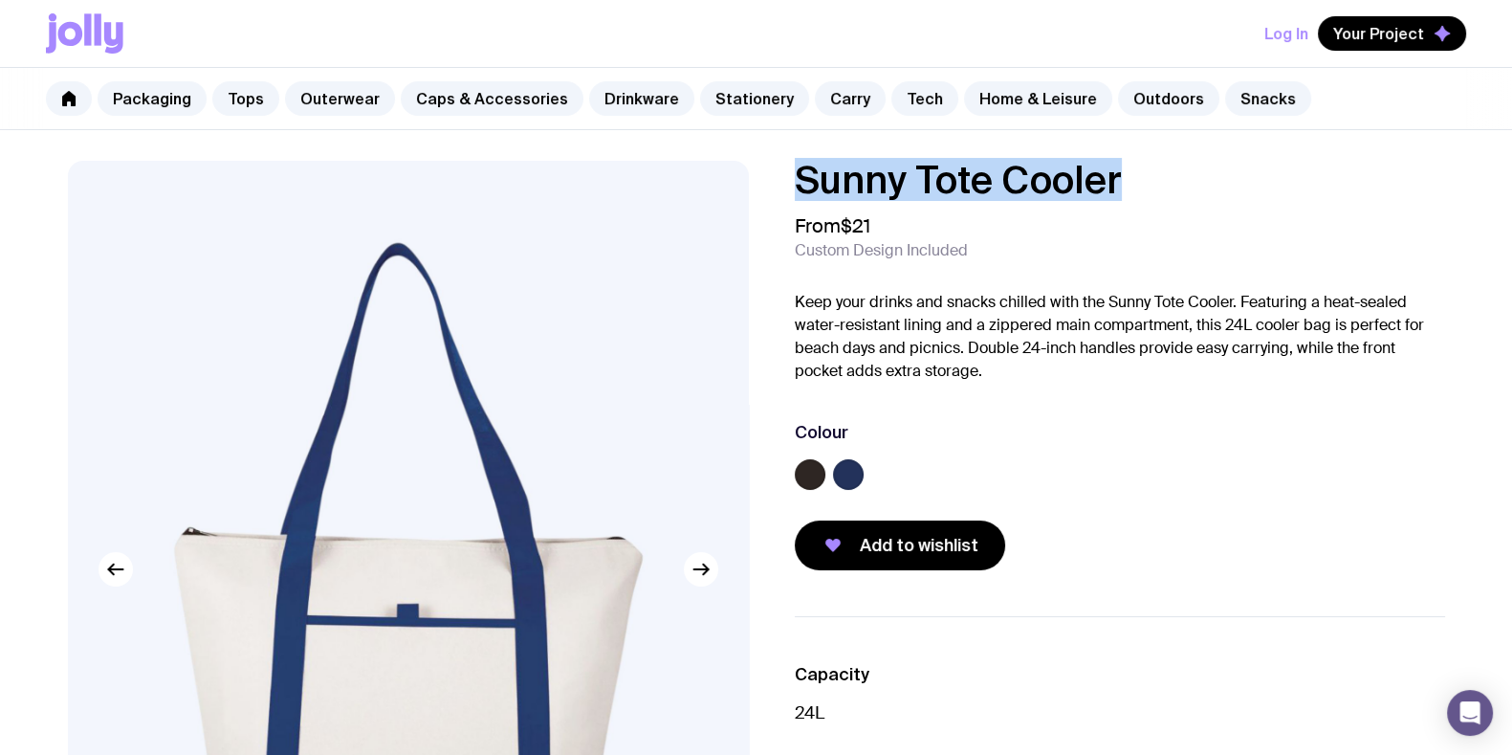
drag, startPoint x: 1019, startPoint y: 184, endPoint x: 784, endPoint y: 185, distance: 234.4
click at [782, 184] on div "Sunny Tote Cooler From $21 Custom Design Included Keep your drinks and snacks c…" at bounding box center [1104, 365] width 681 height 409
copy h1 "Sunny Tote Cooler"
click at [915, 96] on link "Tech" at bounding box center [925, 98] width 67 height 34
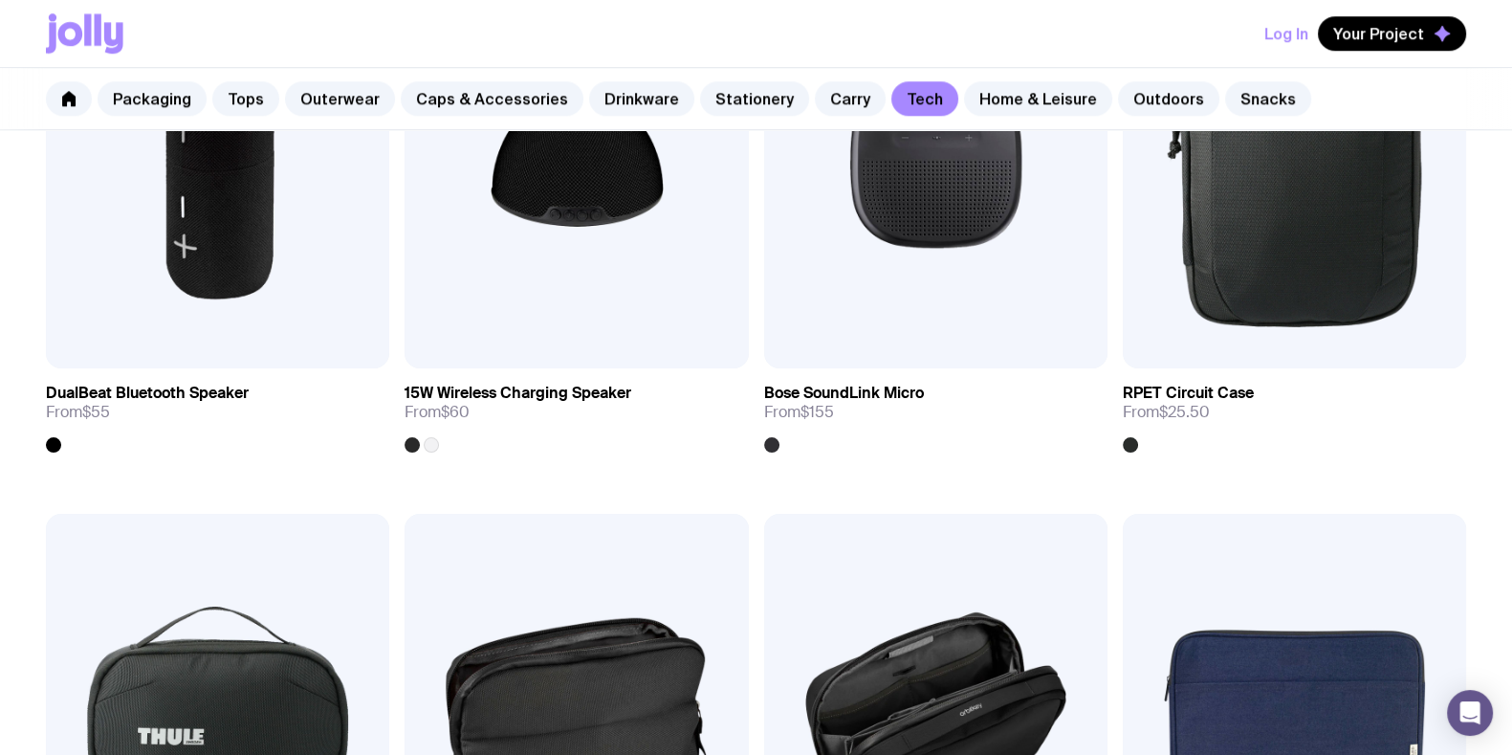
scroll to position [1912, 0]
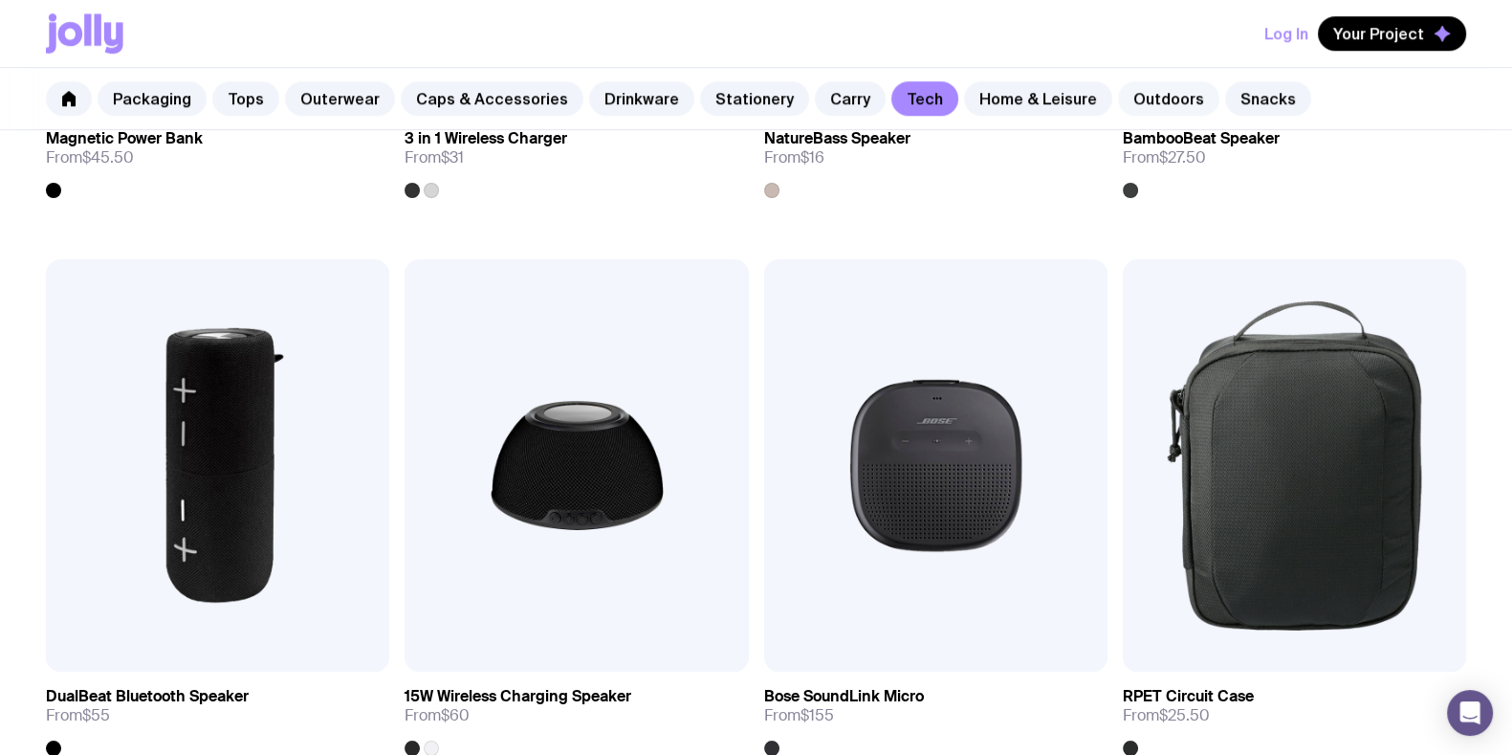
click at [1144, 88] on link "Outdoors" at bounding box center [1168, 98] width 101 height 34
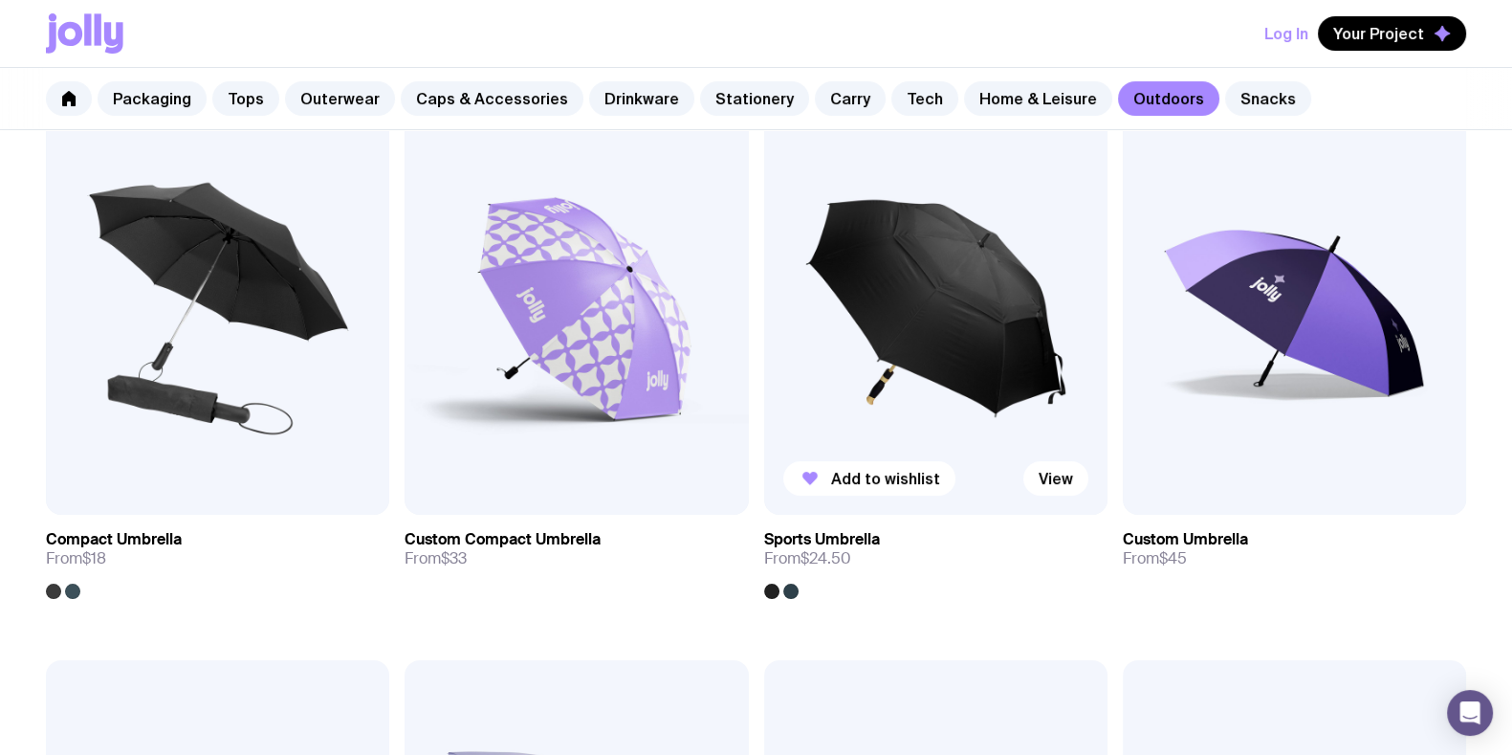
scroll to position [359, 0]
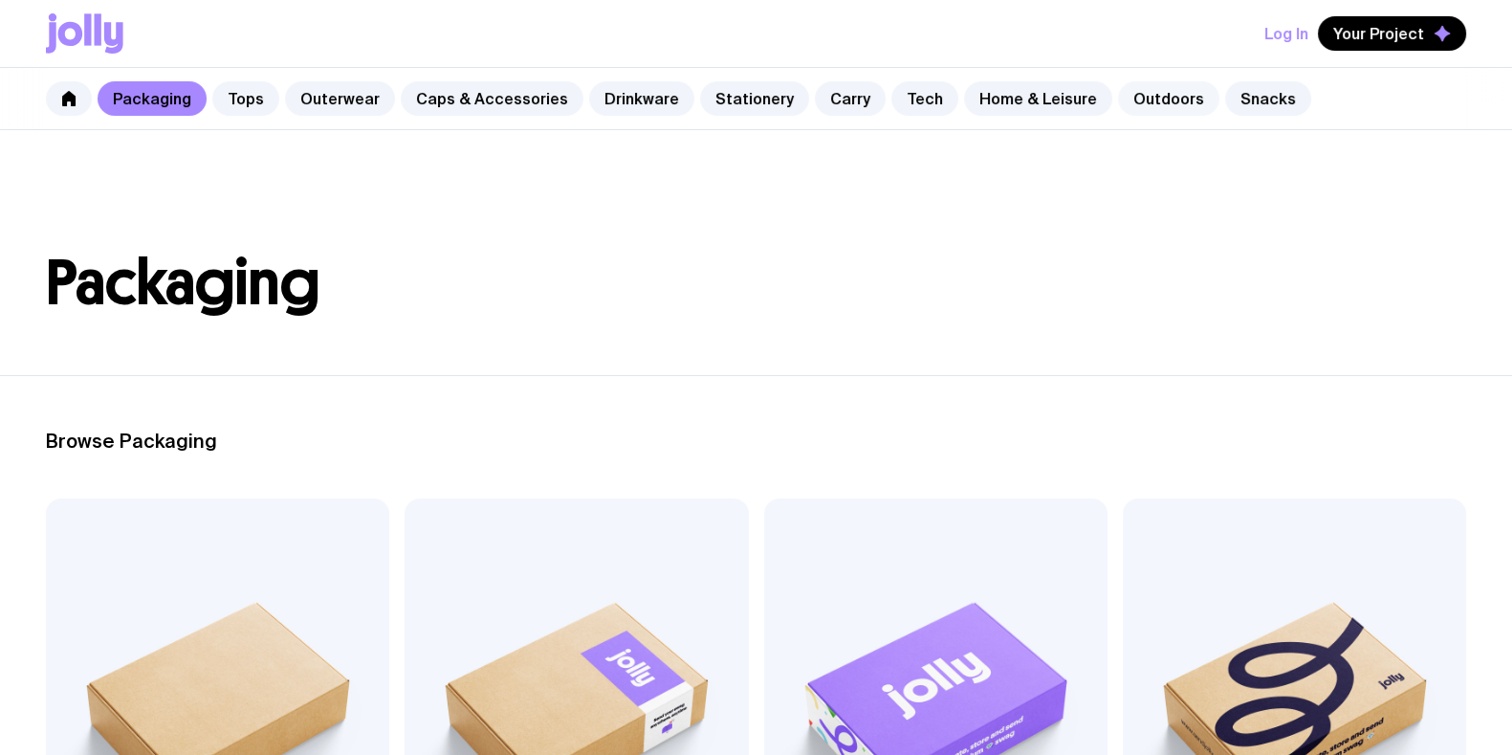
click at [1148, 92] on link "Outdoors" at bounding box center [1168, 98] width 101 height 34
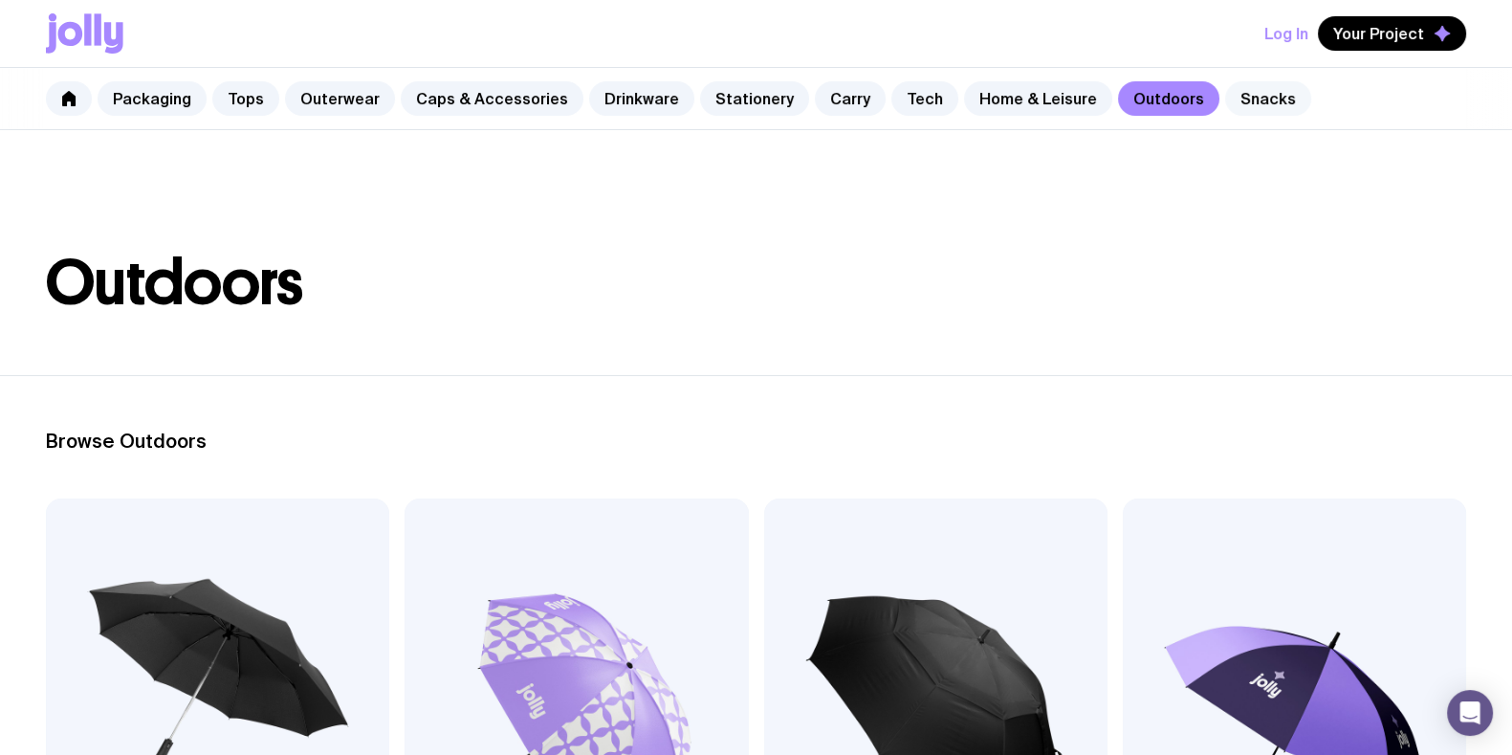
click at [1225, 98] on link "Snacks" at bounding box center [1268, 98] width 86 height 34
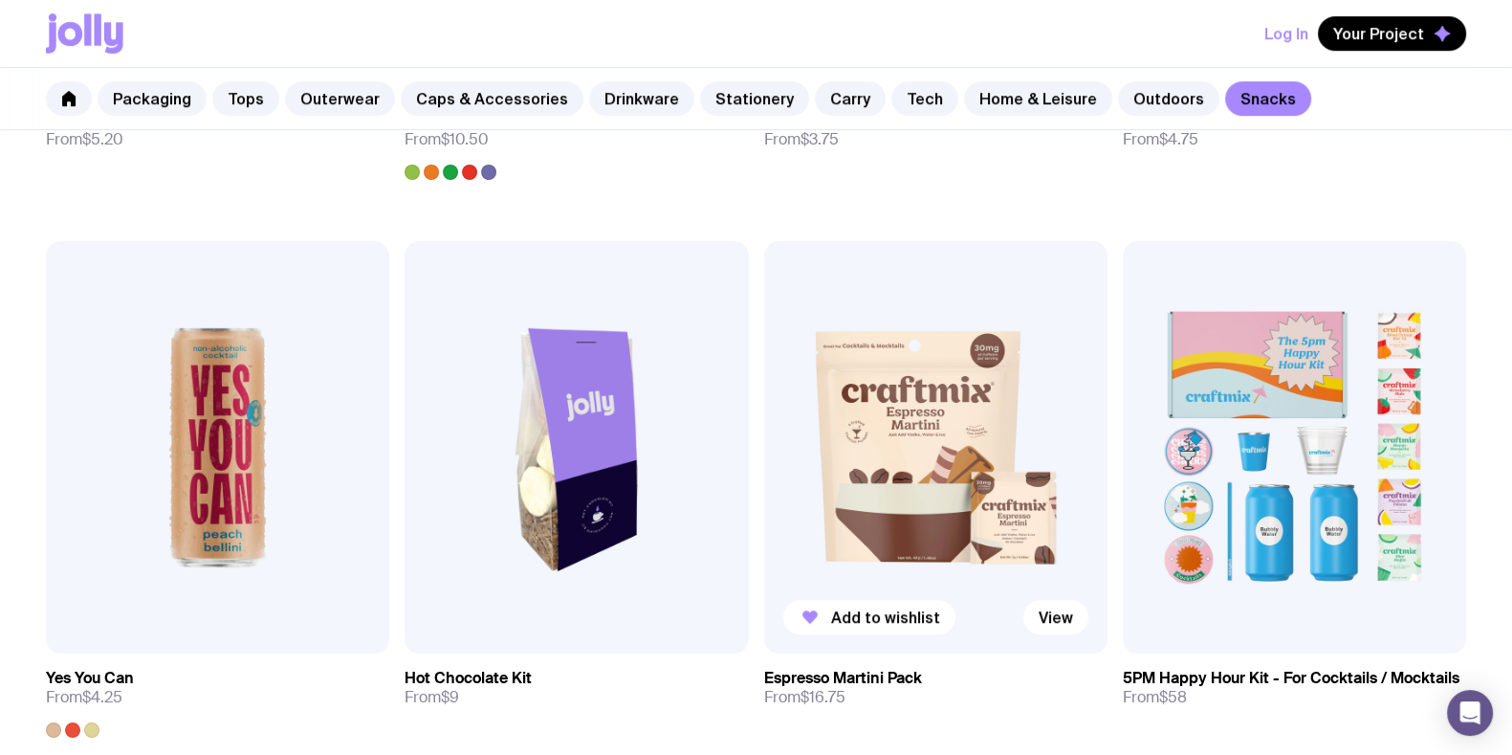
scroll to position [1435, 0]
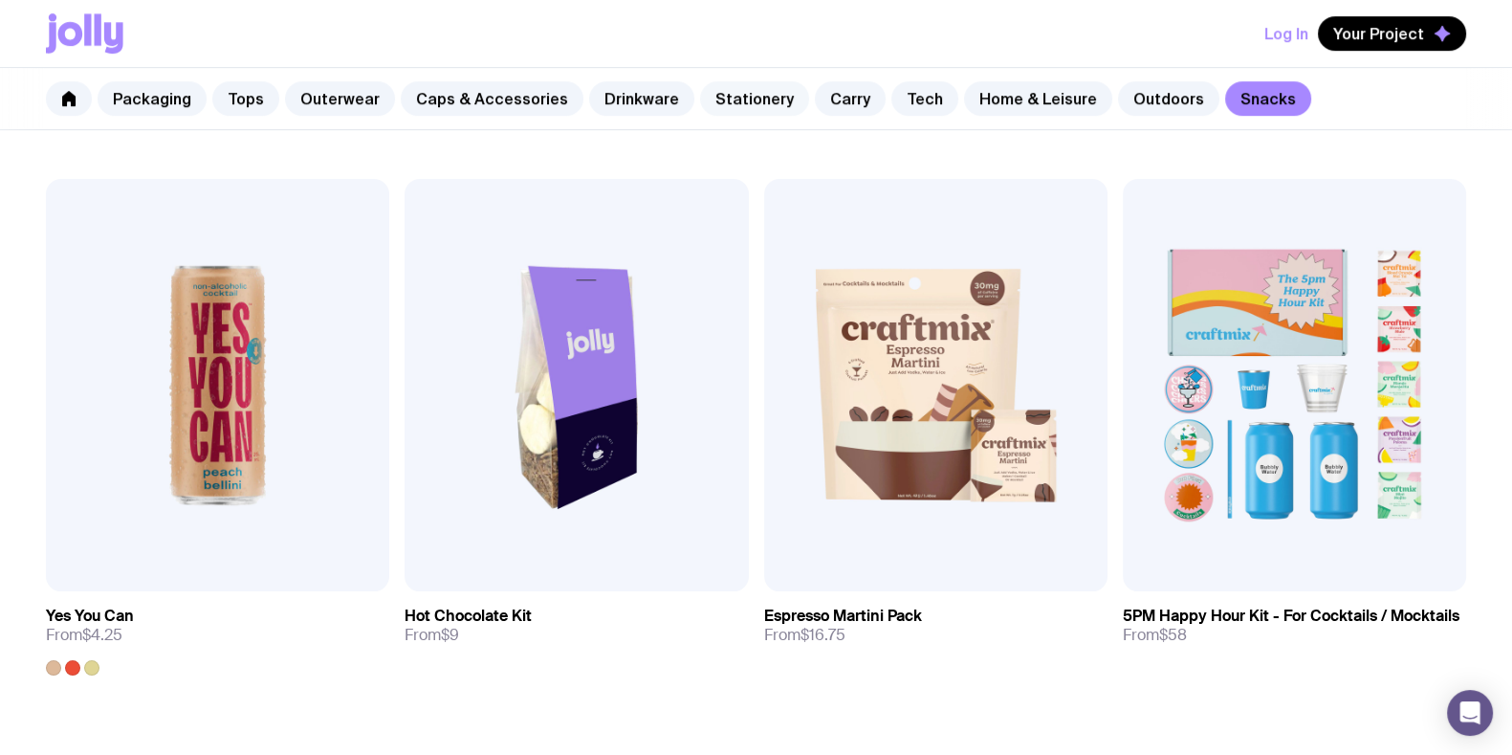
click at [727, 97] on link "Stationery" at bounding box center [754, 98] width 109 height 34
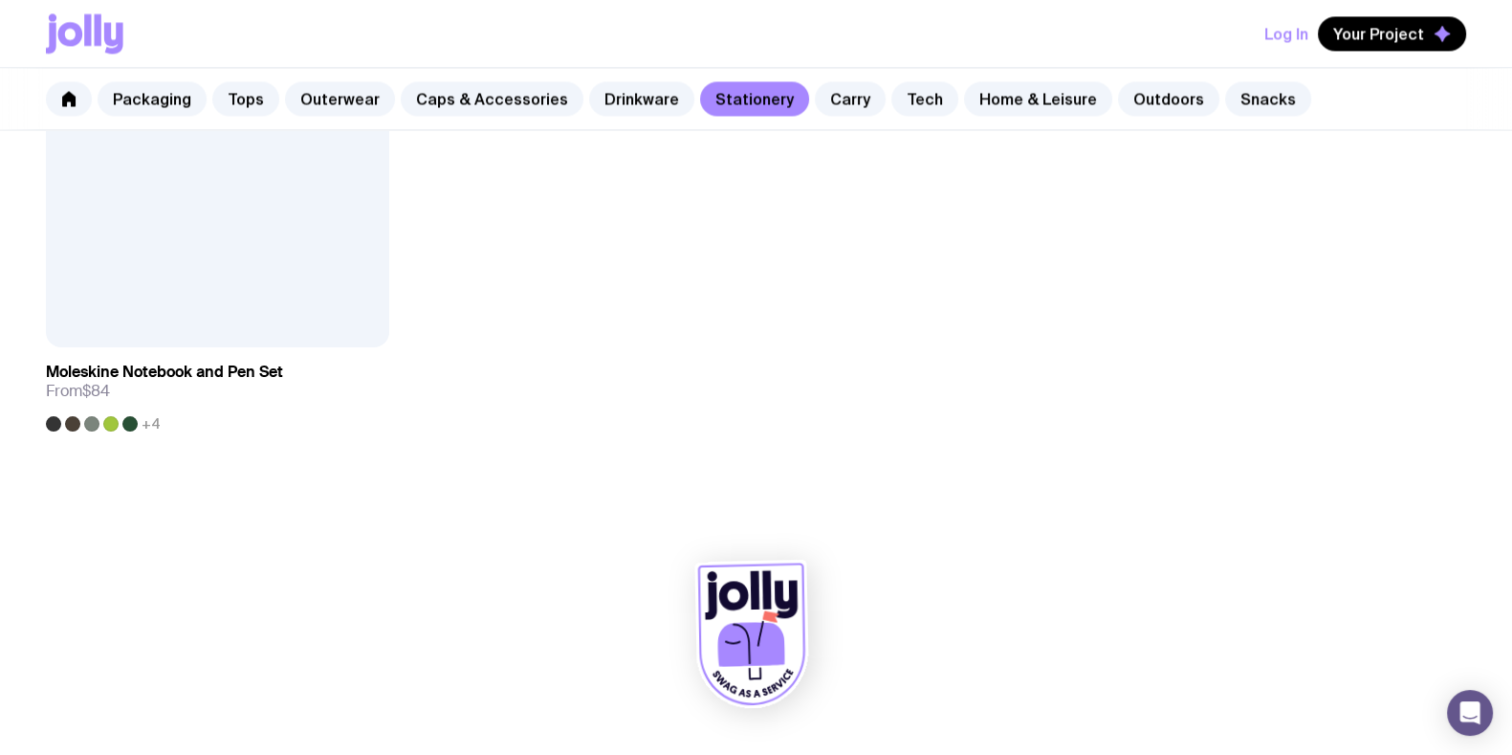
scroll to position [3193, 0]
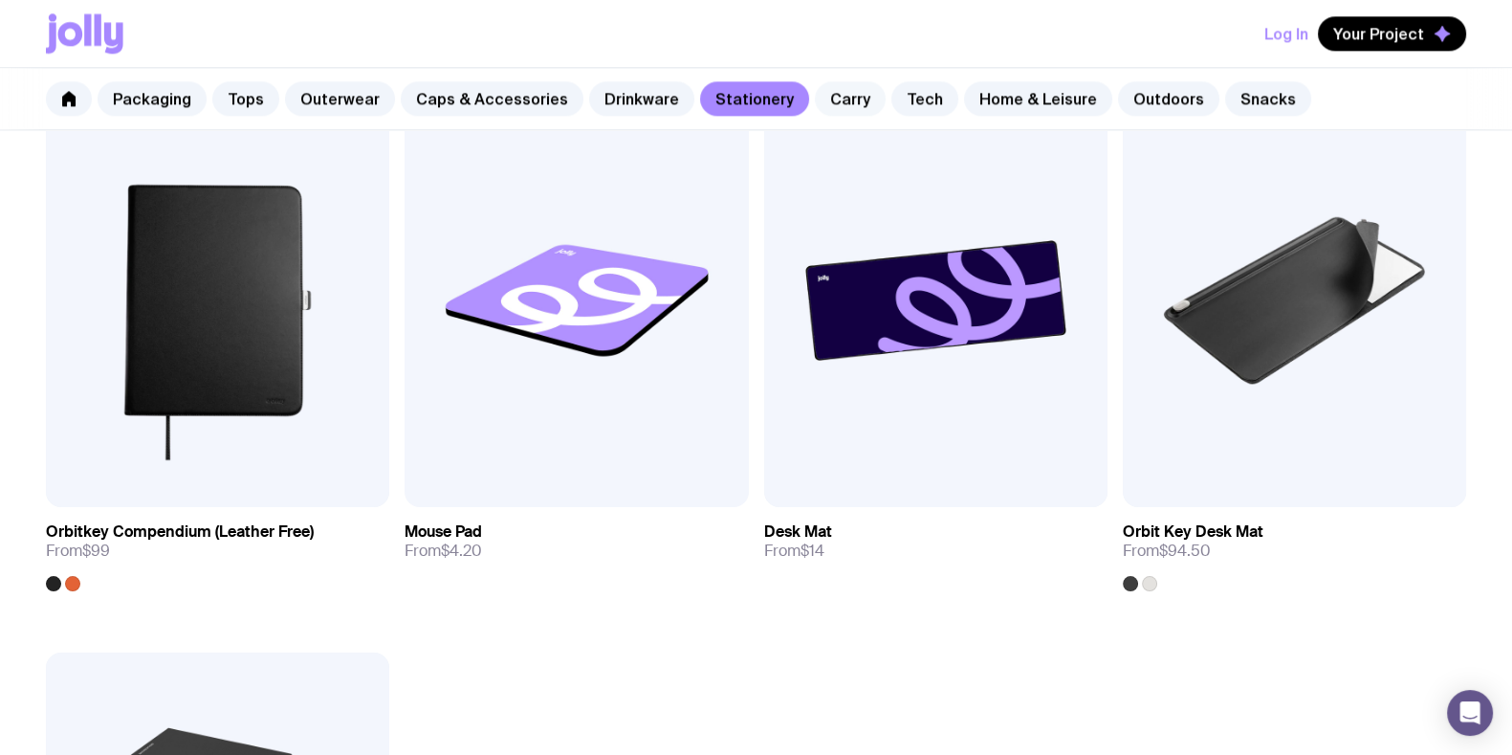
click at [822, 94] on link "Carry" at bounding box center [850, 98] width 71 height 34
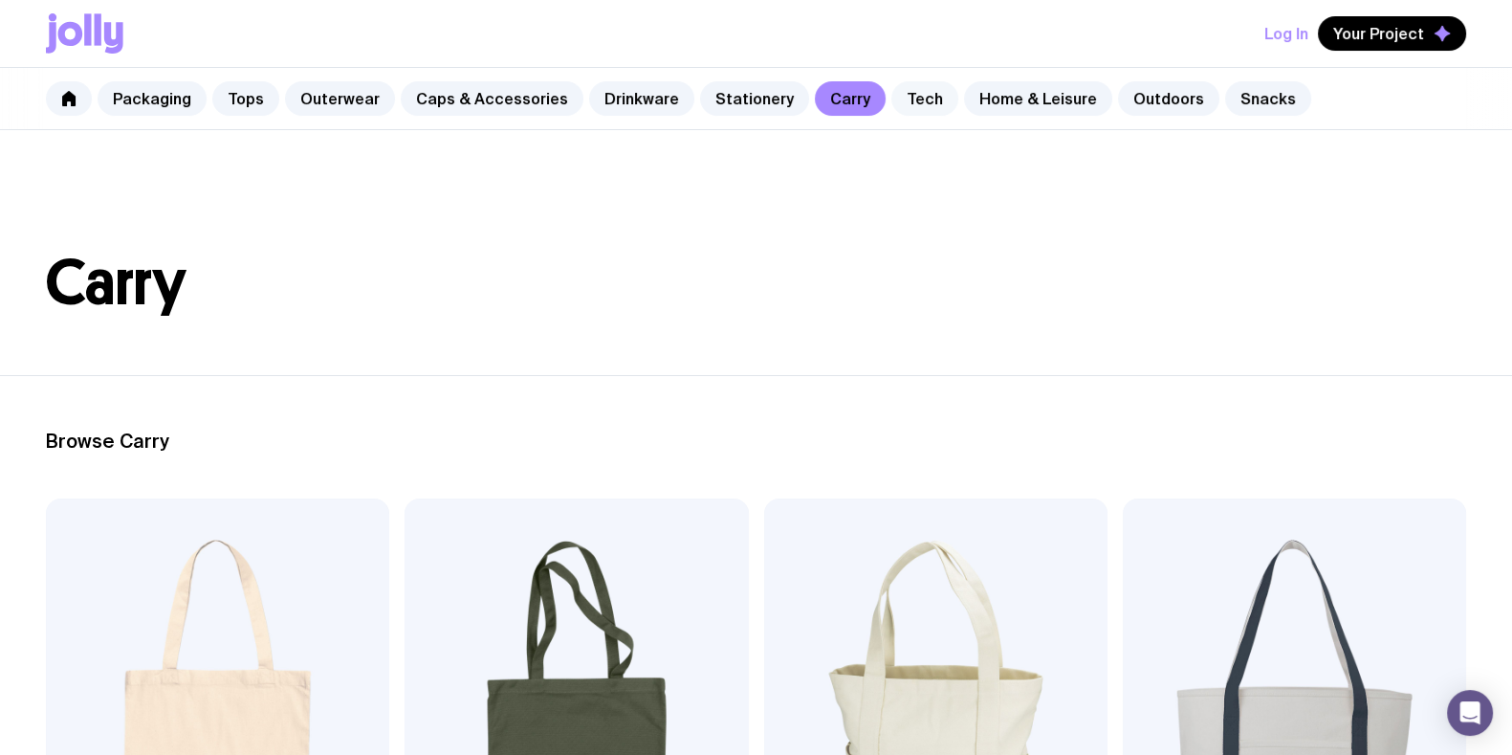
click at [892, 96] on link "Tech" at bounding box center [925, 98] width 67 height 34
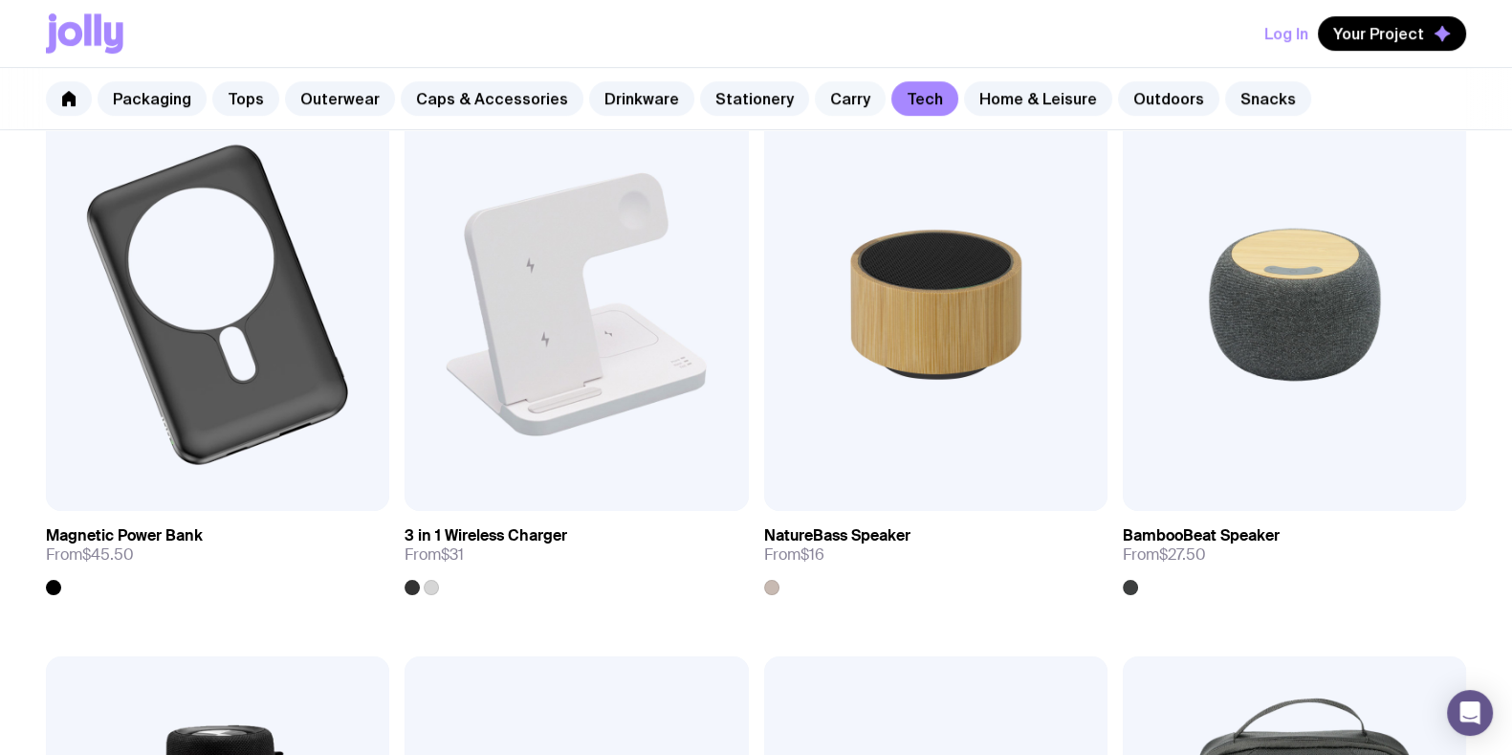
scroll to position [1519, 0]
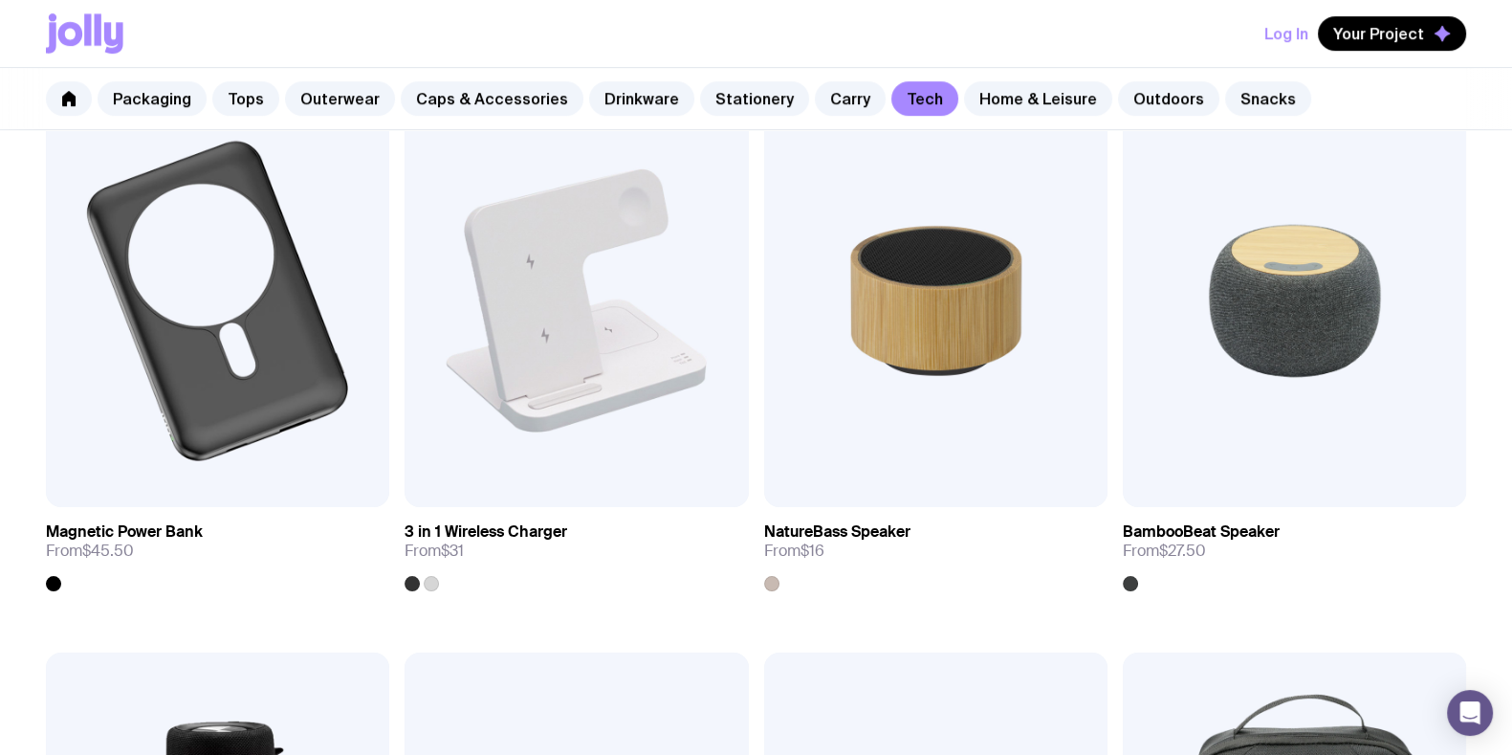
click at [826, 77] on div "Packaging Tops Outerwear Caps & Accessories Drinkware Stationery Carry Tech Hom…" at bounding box center [756, 99] width 1512 height 62
click at [829, 92] on link "Carry" at bounding box center [850, 98] width 71 height 34
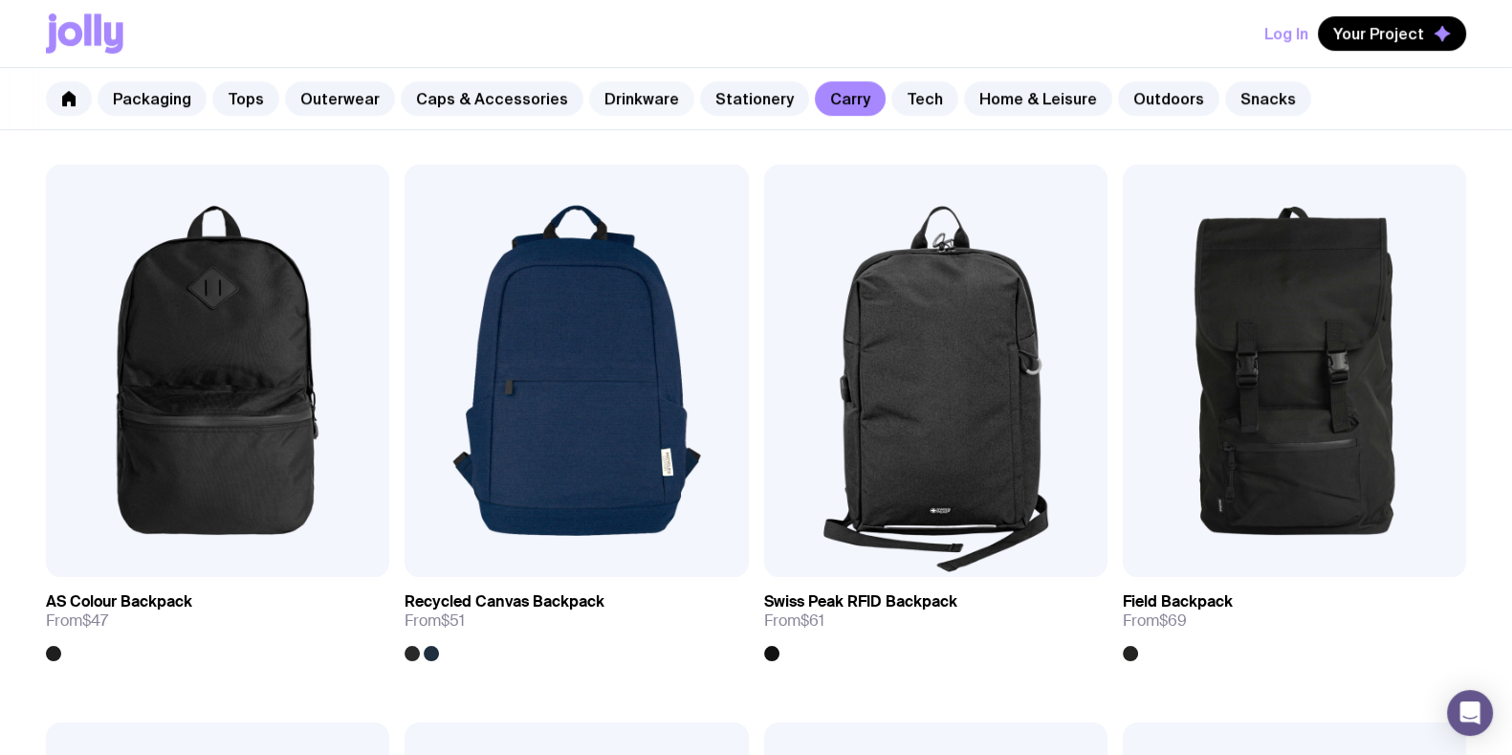
scroll to position [1315, 0]
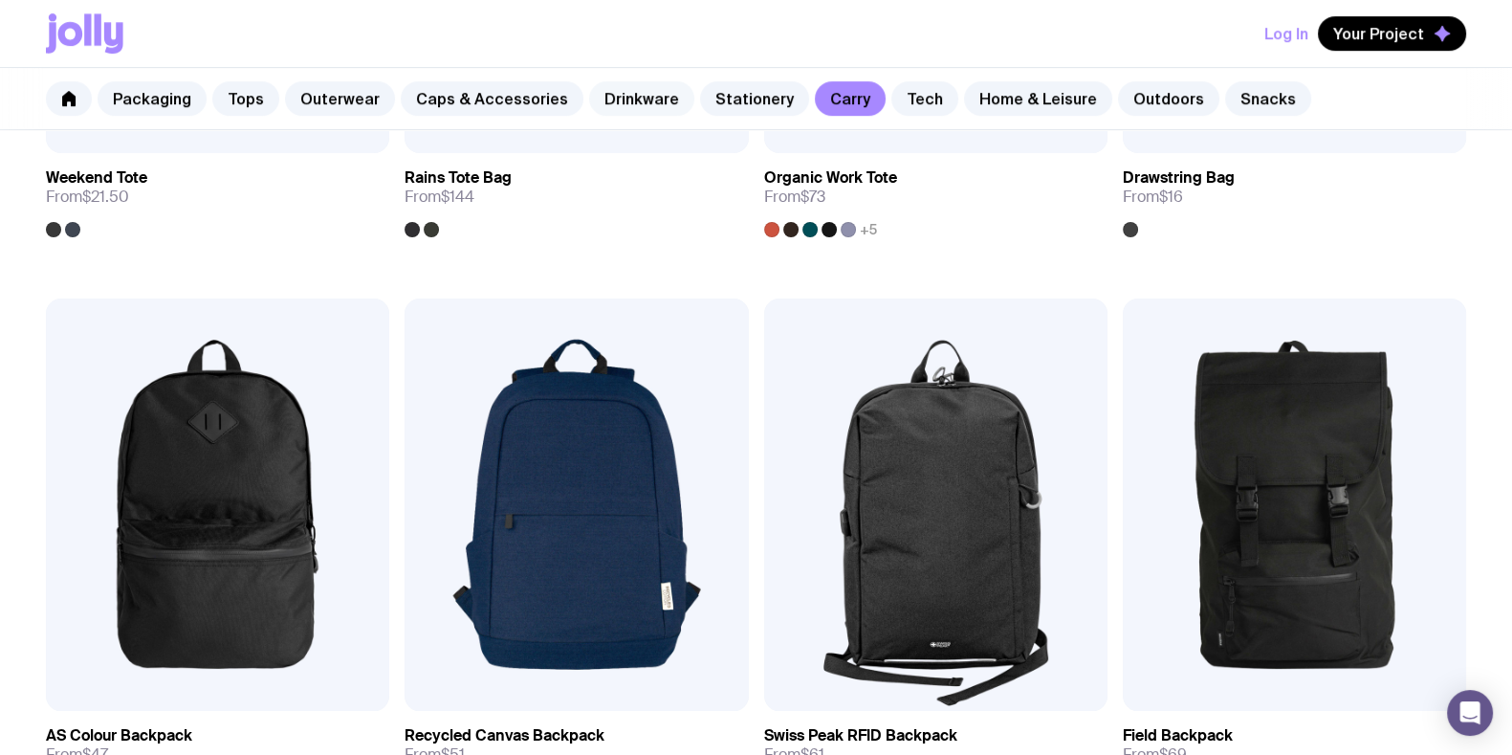
click at [619, 114] on link "Drinkware" at bounding box center [641, 98] width 105 height 34
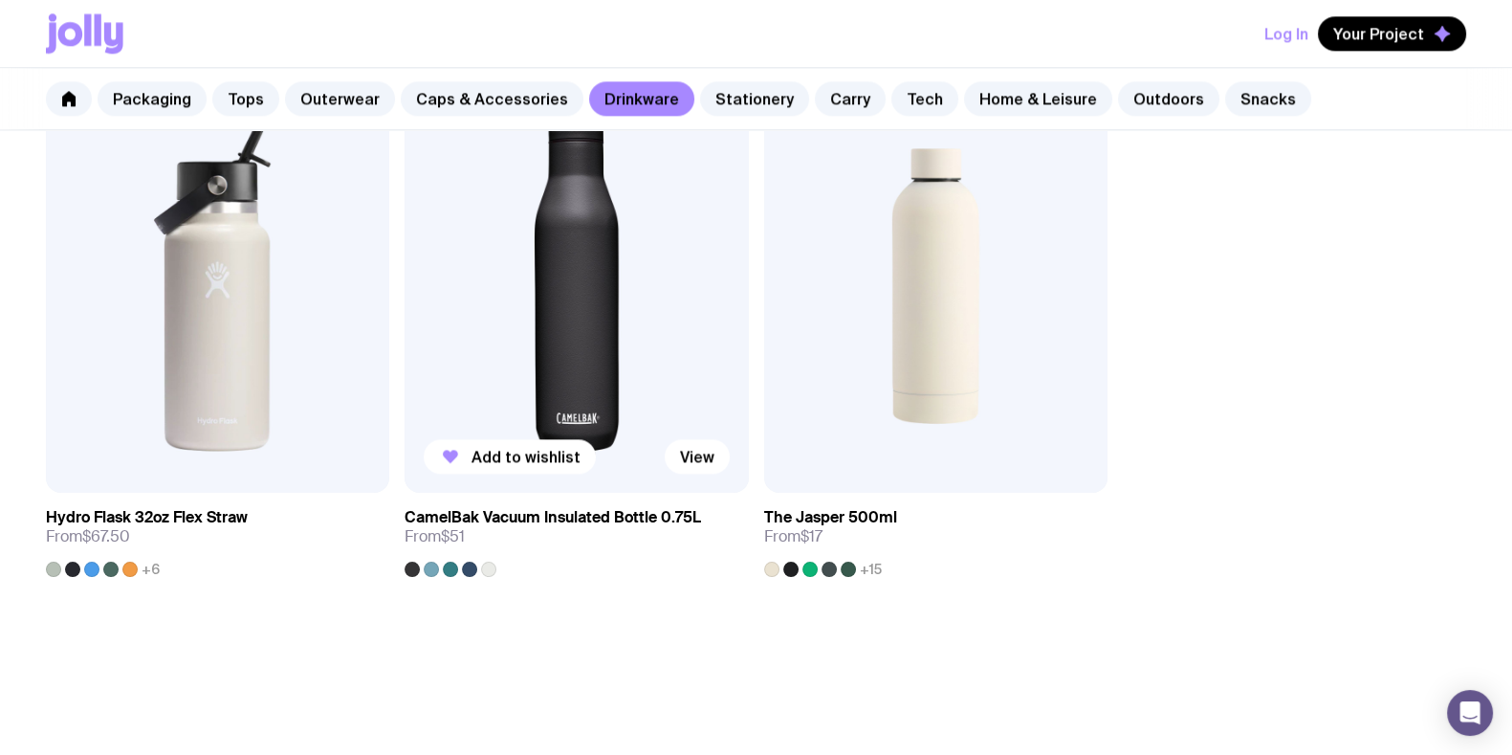
scroll to position [3227, 0]
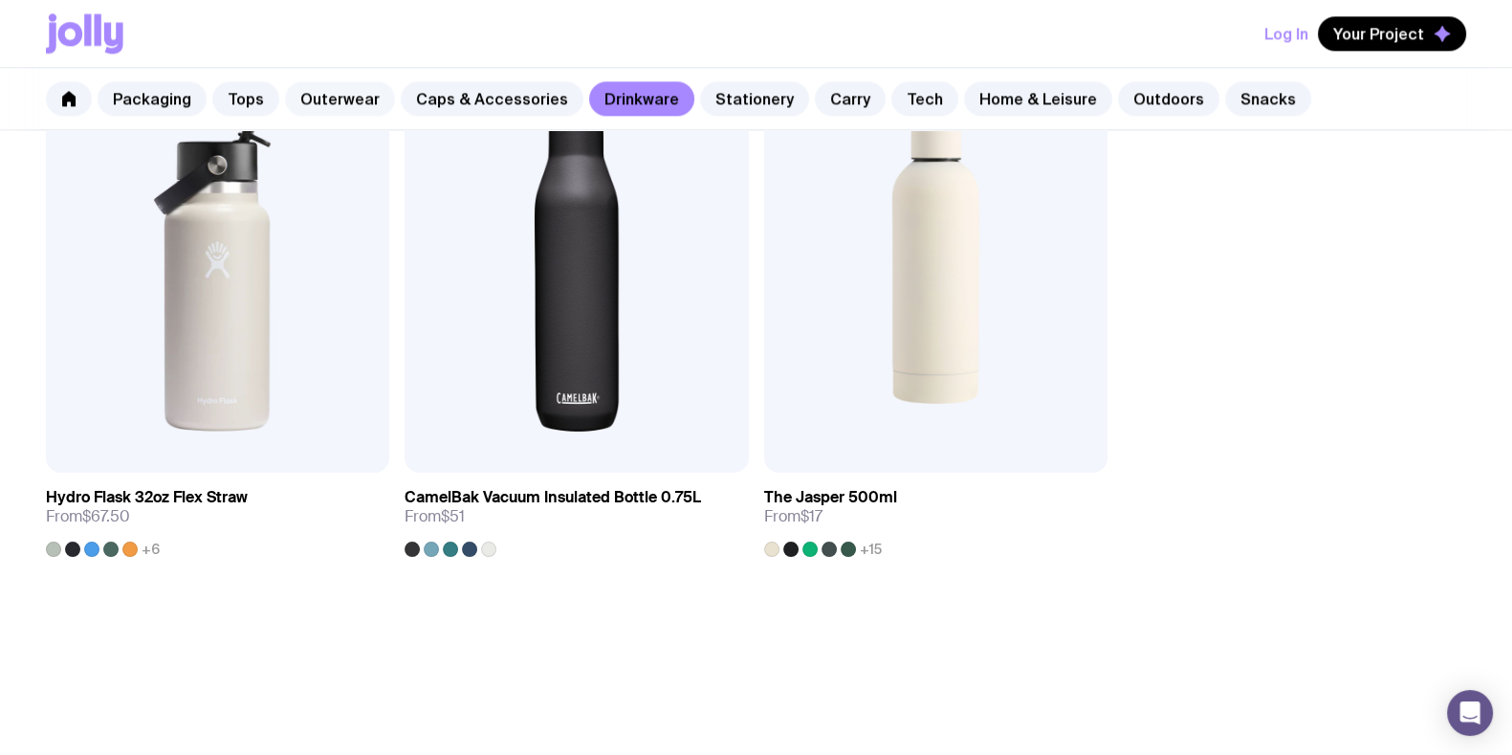
drag, startPoint x: 320, startPoint y: 70, endPoint x: 332, endPoint y: 99, distance: 30.9
click at [321, 73] on div "Packaging Tops Outerwear Caps & Accessories Drinkware Stationery Carry Tech Hom…" at bounding box center [756, 99] width 1512 height 62
click at [334, 100] on link "Outerwear" at bounding box center [340, 98] width 110 height 34
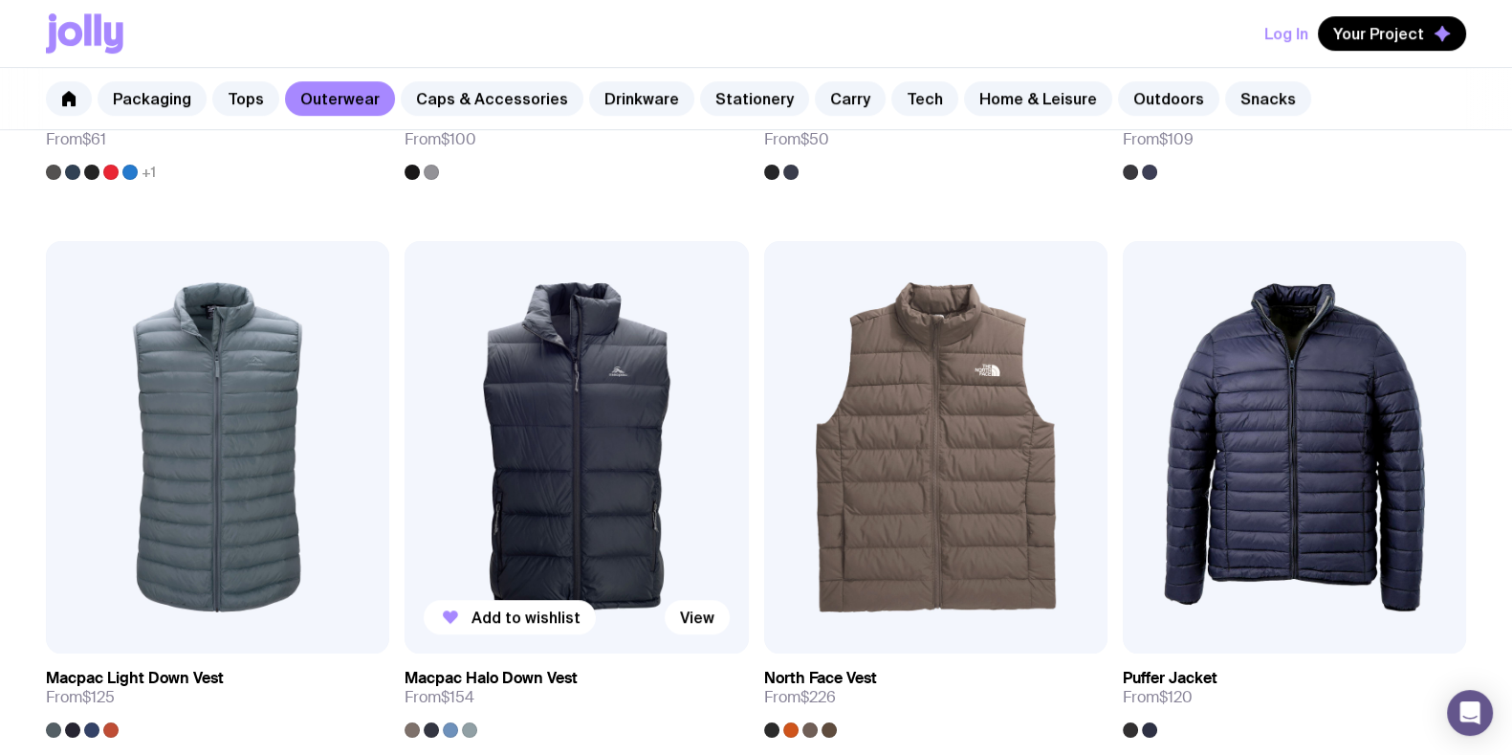
scroll to position [1673, 0]
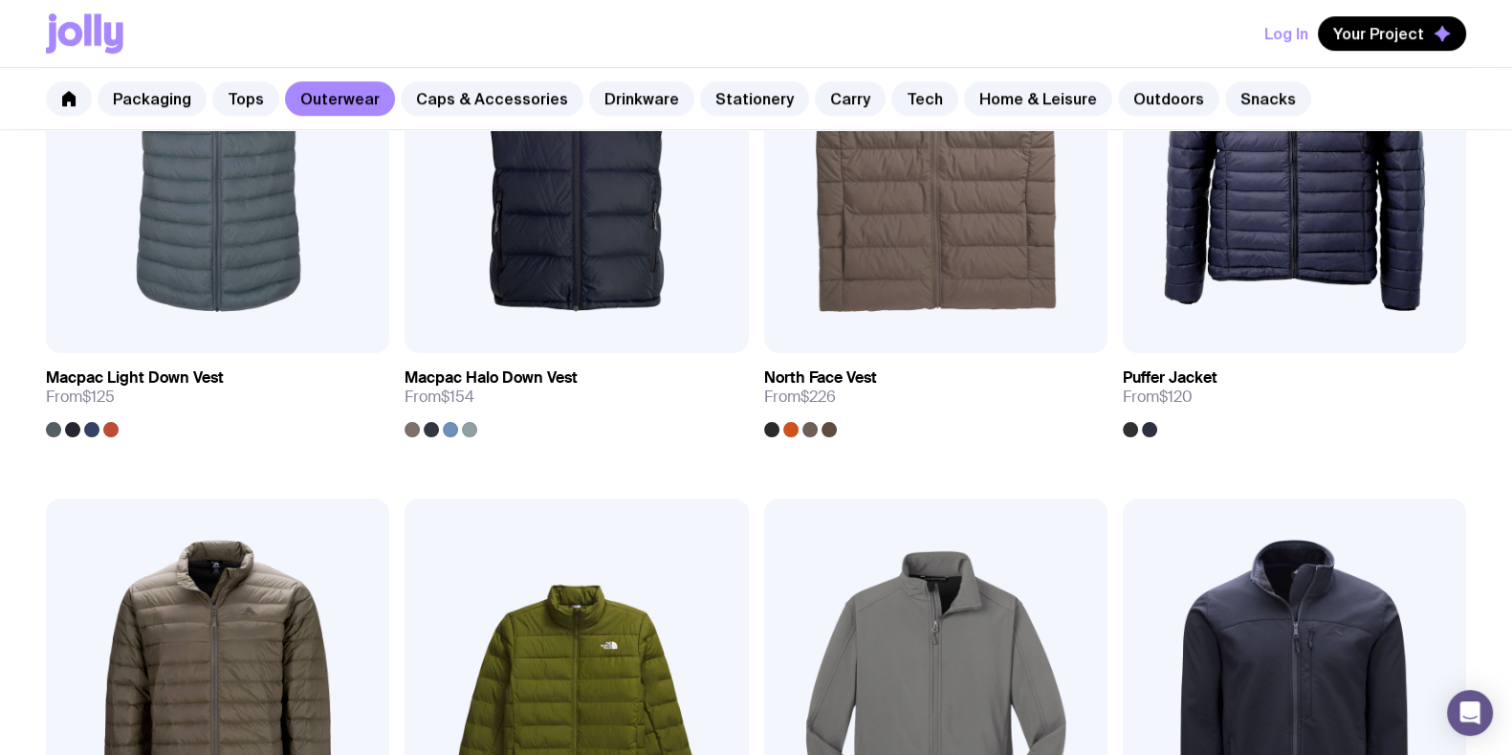
click at [258, 78] on div "Packaging Tops Outerwear Caps & Accessories Drinkware Stationery Carry Tech Hom…" at bounding box center [756, 99] width 1512 height 62
click at [250, 99] on link "Tops" at bounding box center [245, 98] width 67 height 34
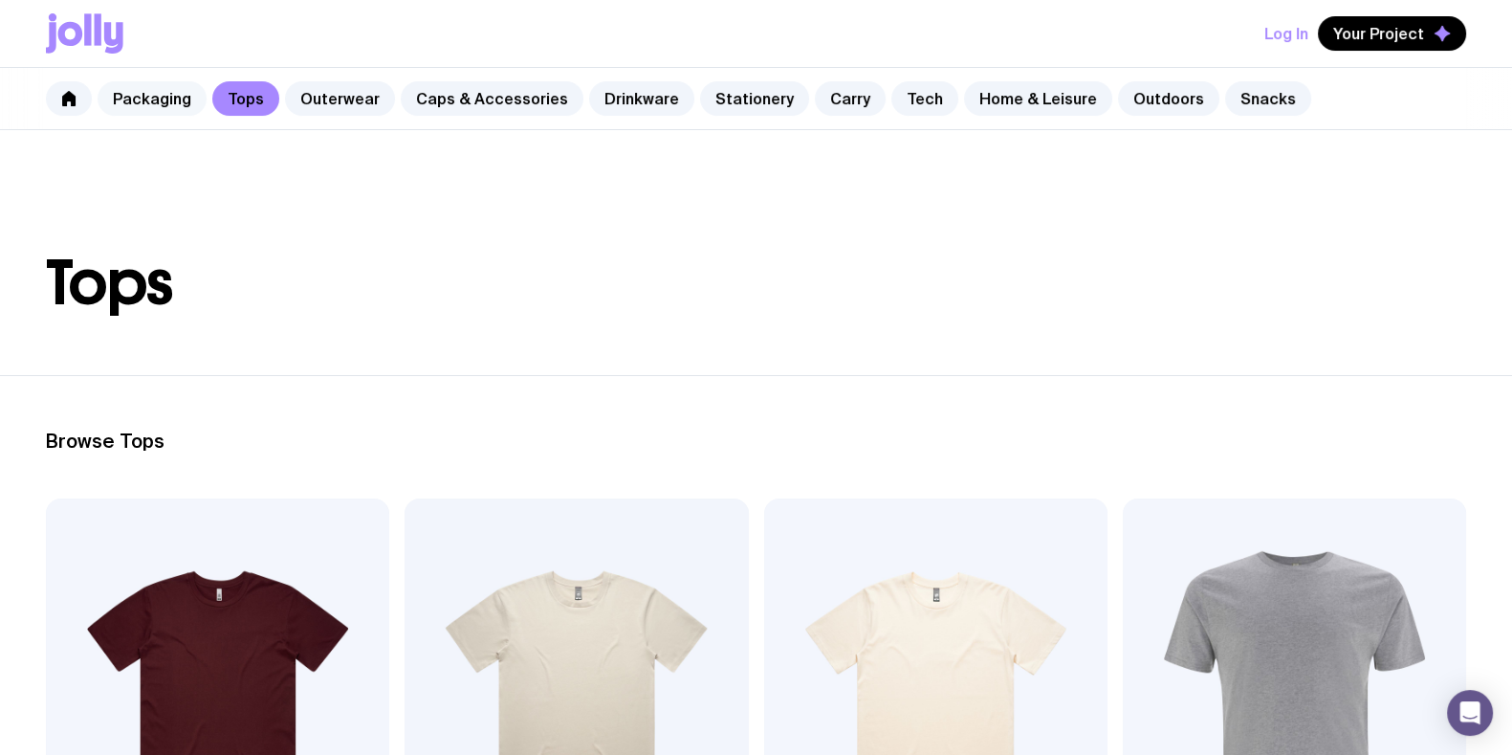
click at [180, 99] on link "Packaging" at bounding box center [152, 98] width 109 height 34
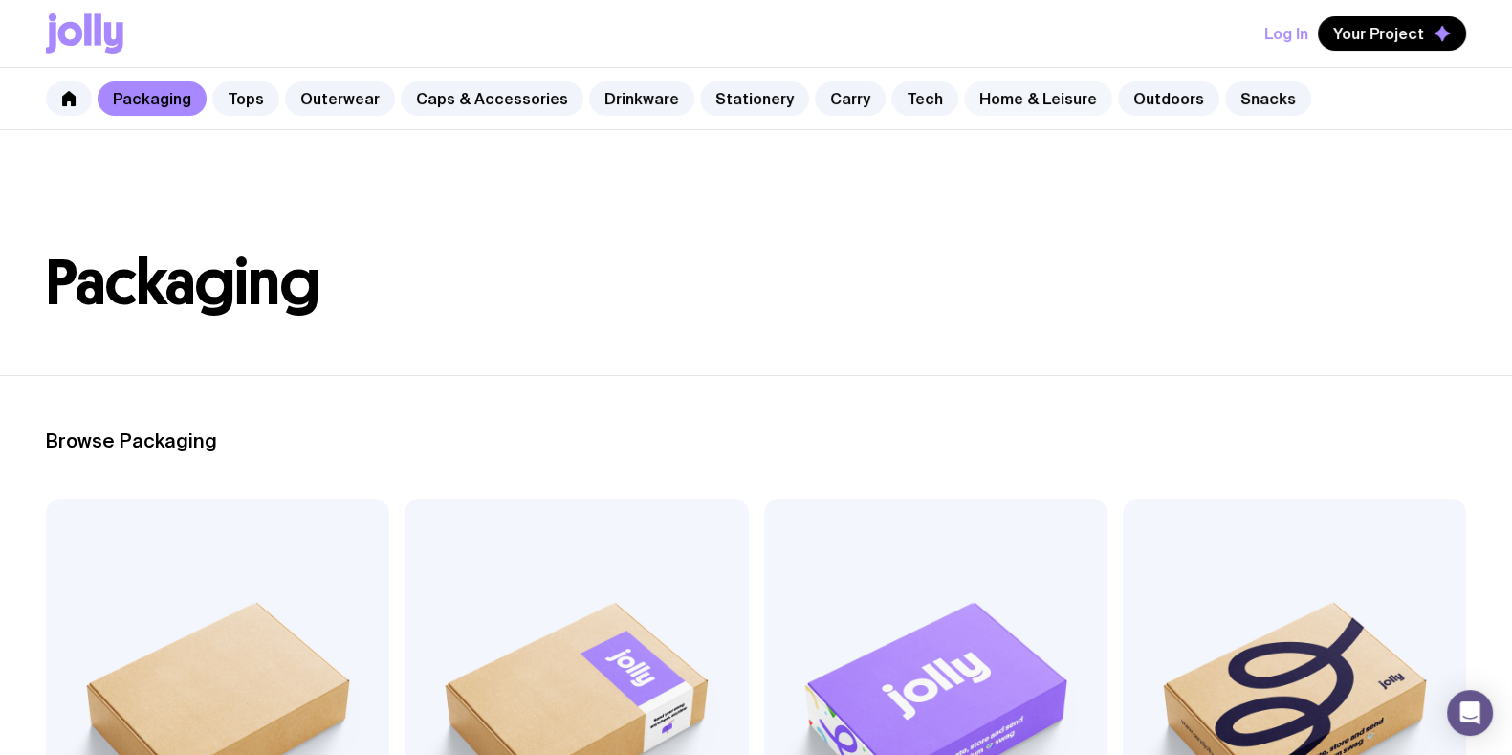
click at [1009, 104] on link "Home & Leisure" at bounding box center [1038, 98] width 148 height 34
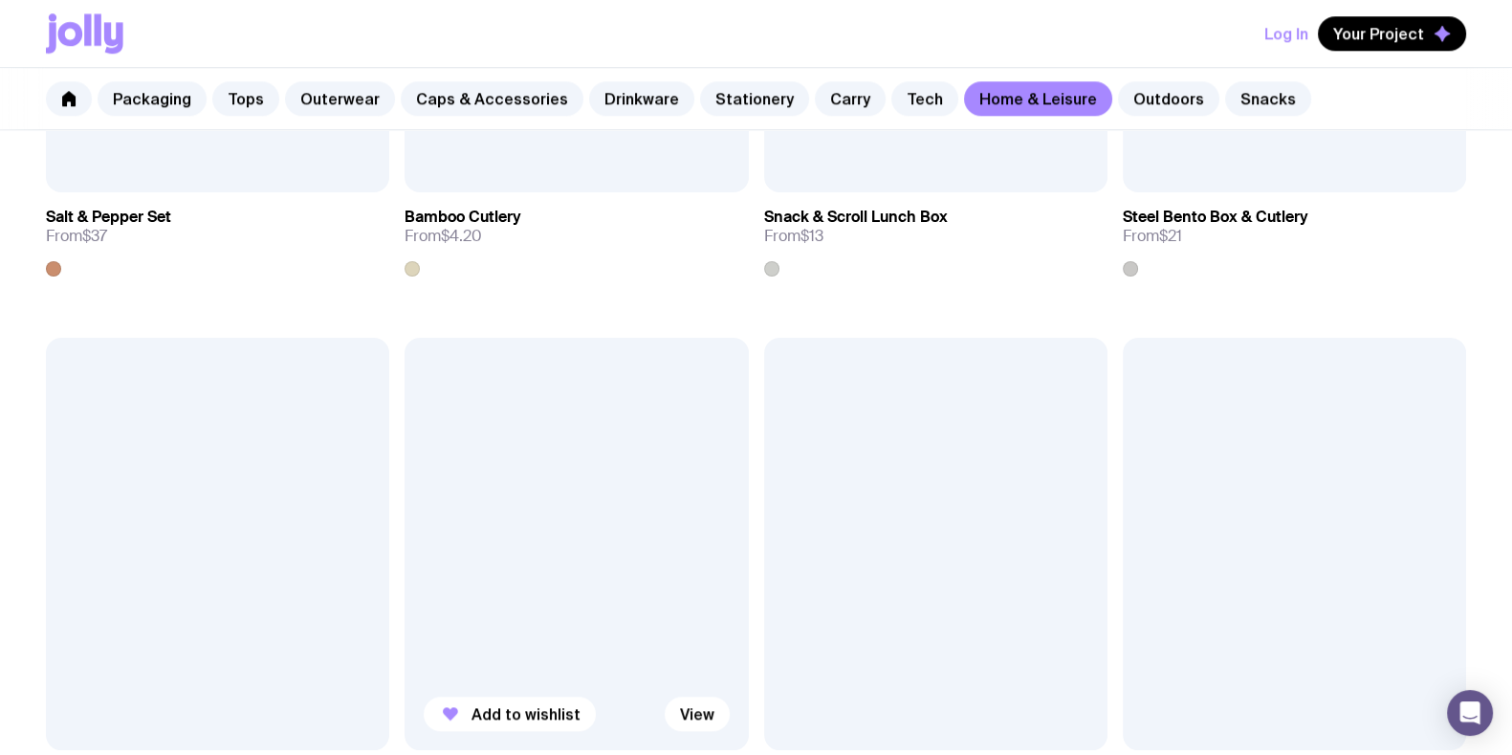
scroll to position [2631, 0]
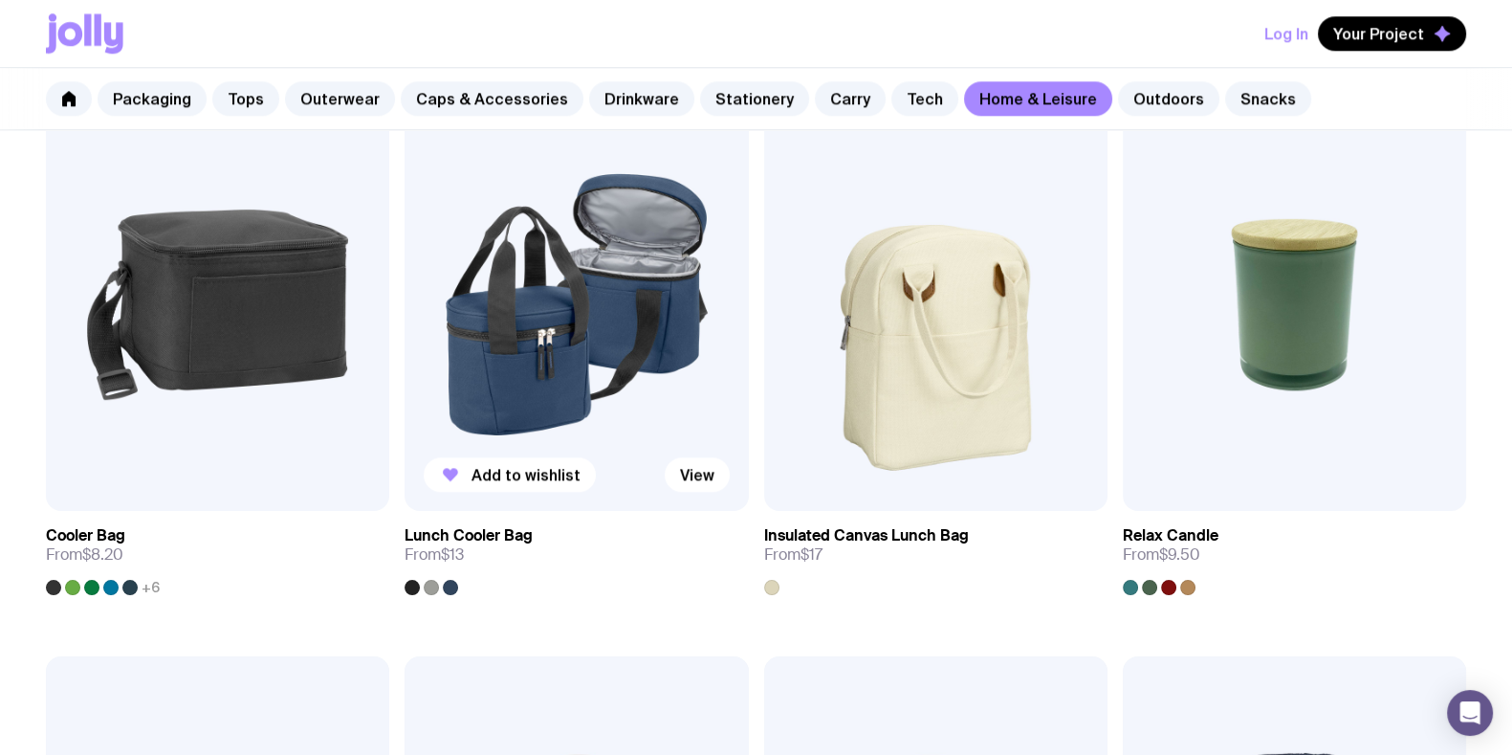
click at [573, 323] on img at bounding box center [576, 305] width 343 height 412
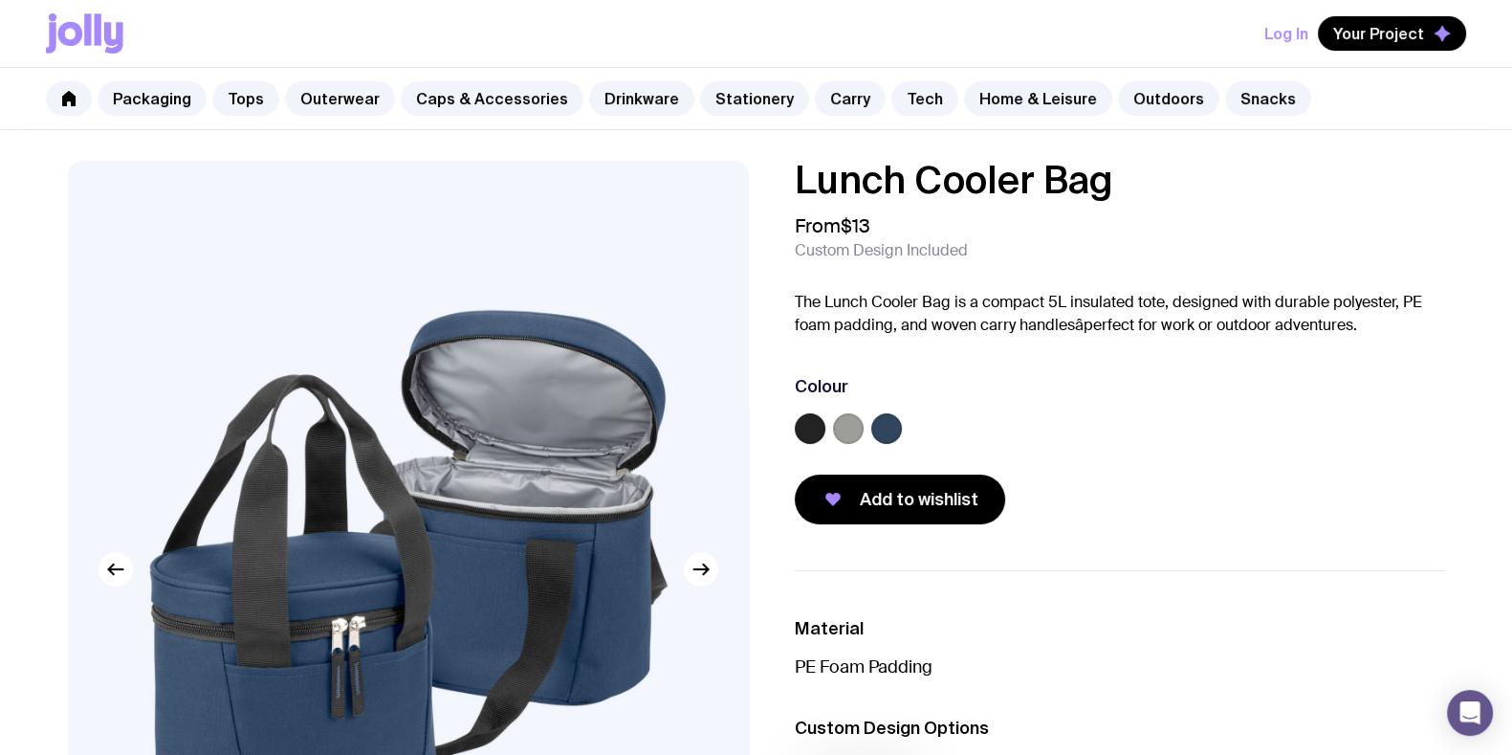
click at [826, 436] on div at bounding box center [1120, 432] width 650 height 38
click at [841, 420] on label at bounding box center [848, 428] width 31 height 31
click at [0, 0] on input "radio" at bounding box center [0, 0] width 0 height 0
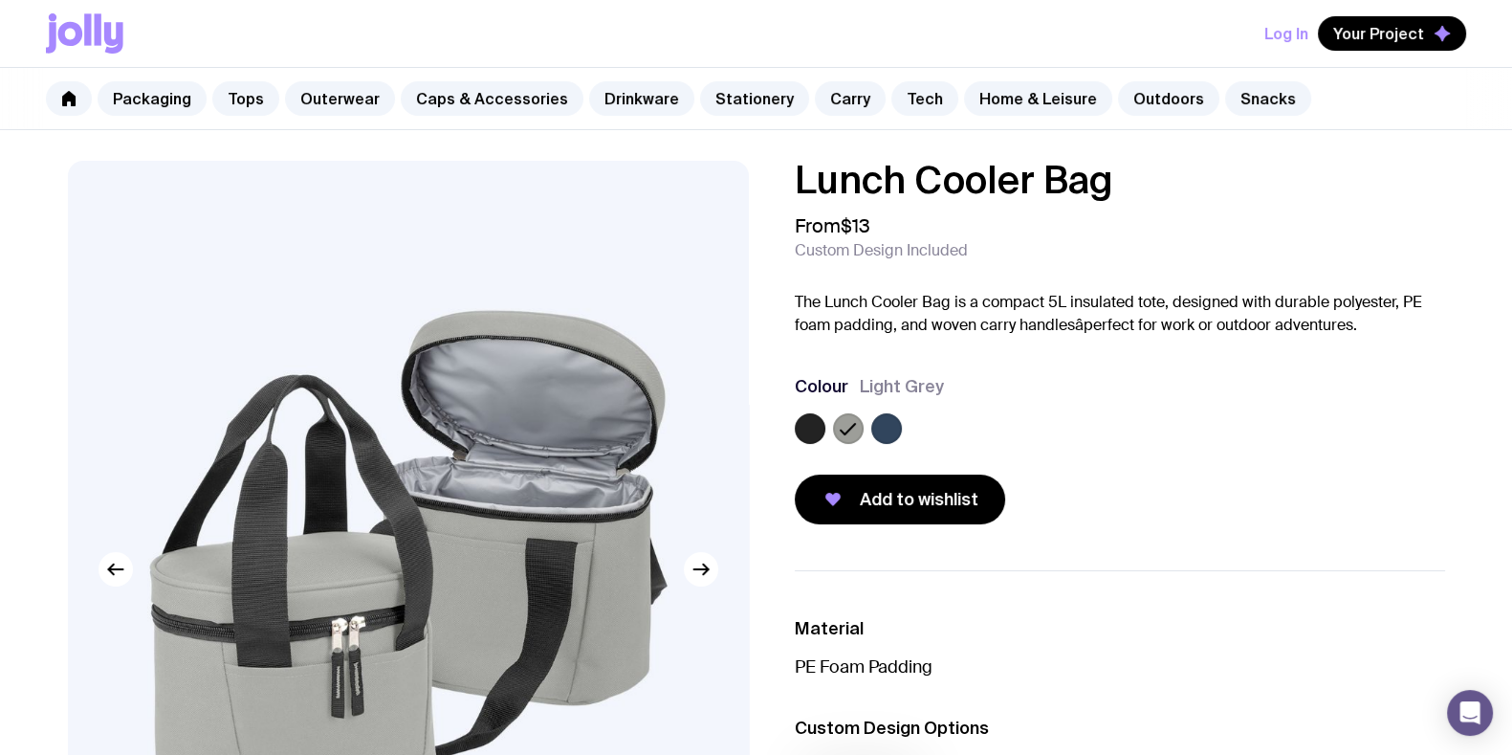
click at [918, 425] on div at bounding box center [1120, 432] width 650 height 38
drag, startPoint x: 916, startPoint y: 428, endPoint x: 885, endPoint y: 429, distance: 31.6
click at [914, 428] on div at bounding box center [1120, 432] width 650 height 38
click at [879, 428] on label at bounding box center [886, 428] width 31 height 31
click at [0, 0] on input "radio" at bounding box center [0, 0] width 0 height 0
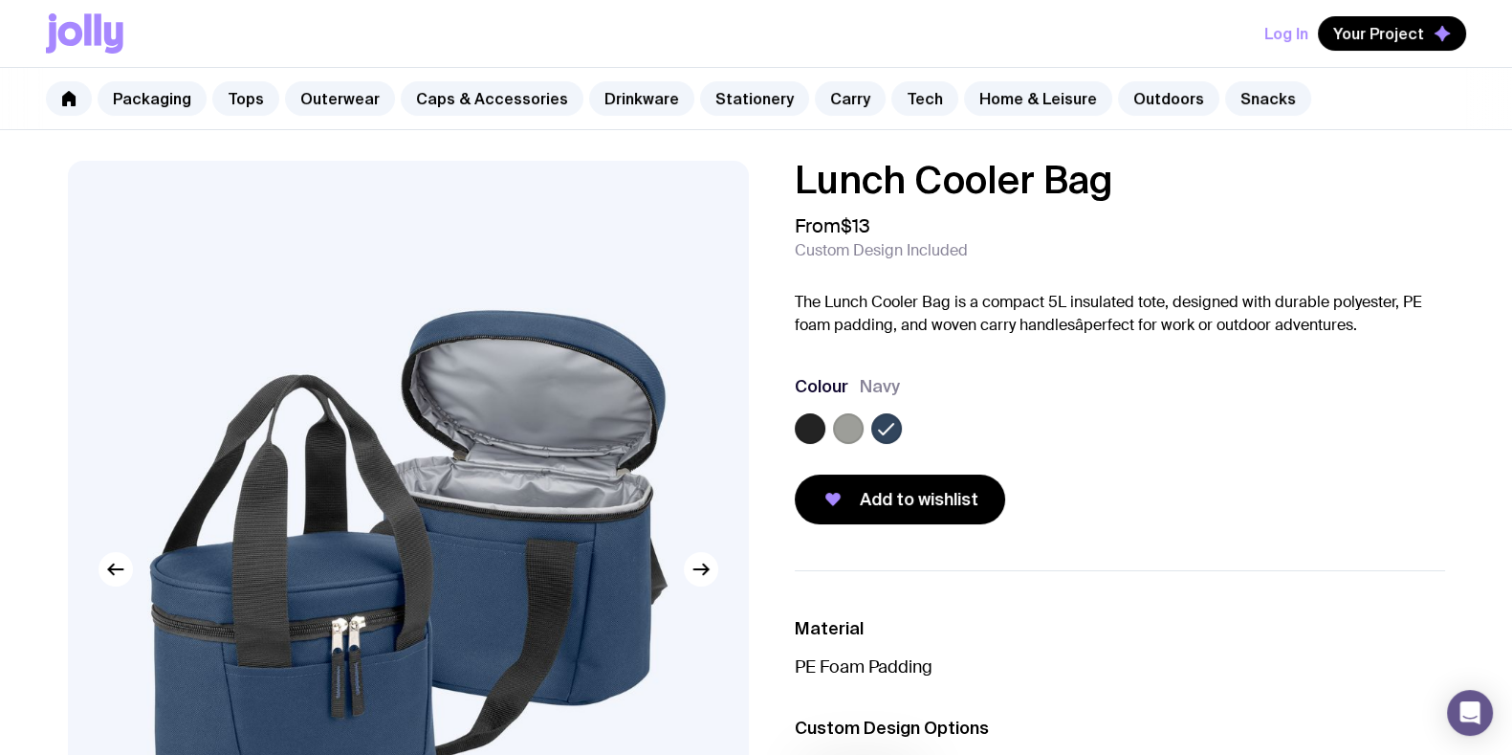
click at [806, 428] on label at bounding box center [810, 428] width 31 height 31
click at [0, 0] on input "radio" at bounding box center [0, 0] width 0 height 0
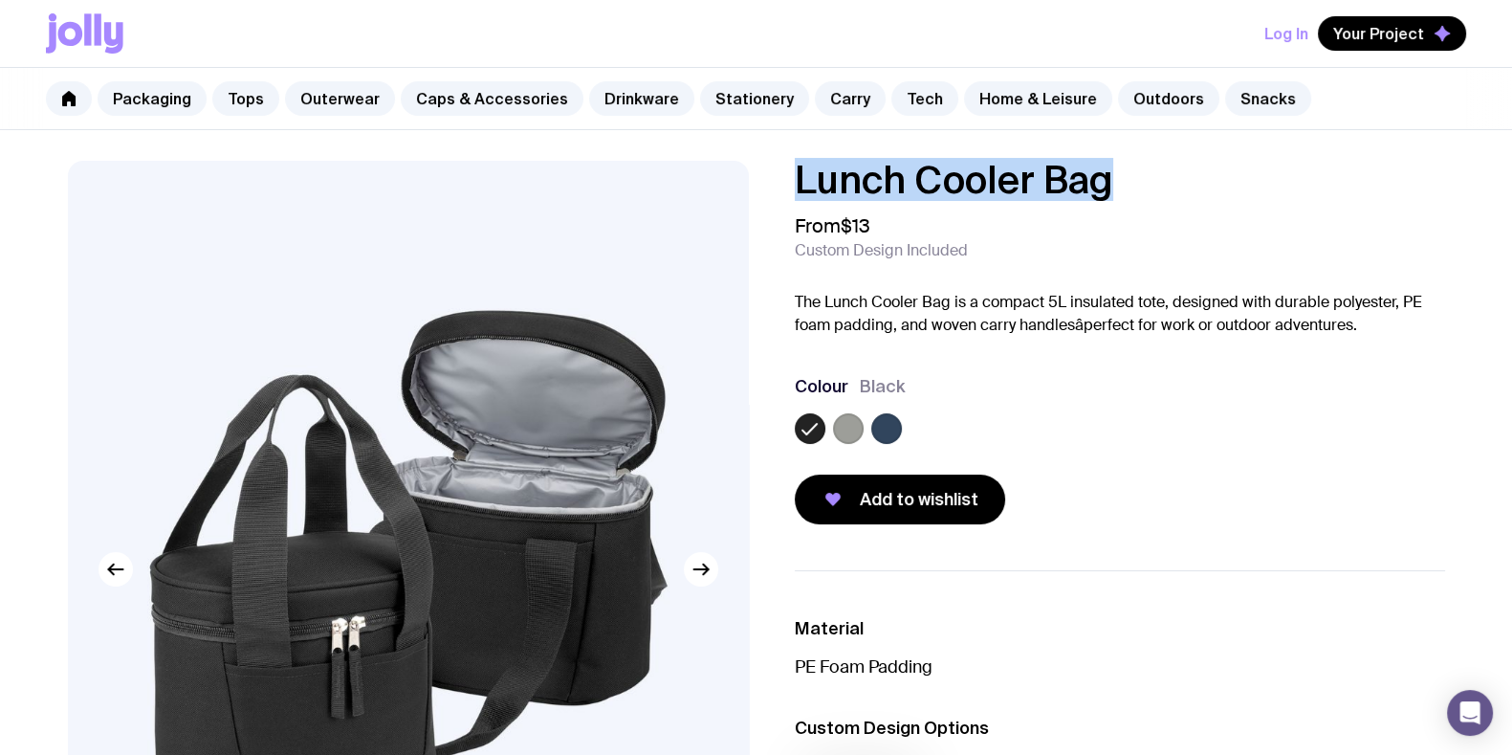
drag, startPoint x: 1124, startPoint y: 179, endPoint x: 786, endPoint y: 187, distance: 337.8
click at [780, 177] on div "Lunch Cooler Bag From $13 Custom Design Included The Lunch Cooler Bag is a comp…" at bounding box center [1104, 342] width 681 height 363
copy h1 "Lunch Cooler Bag"
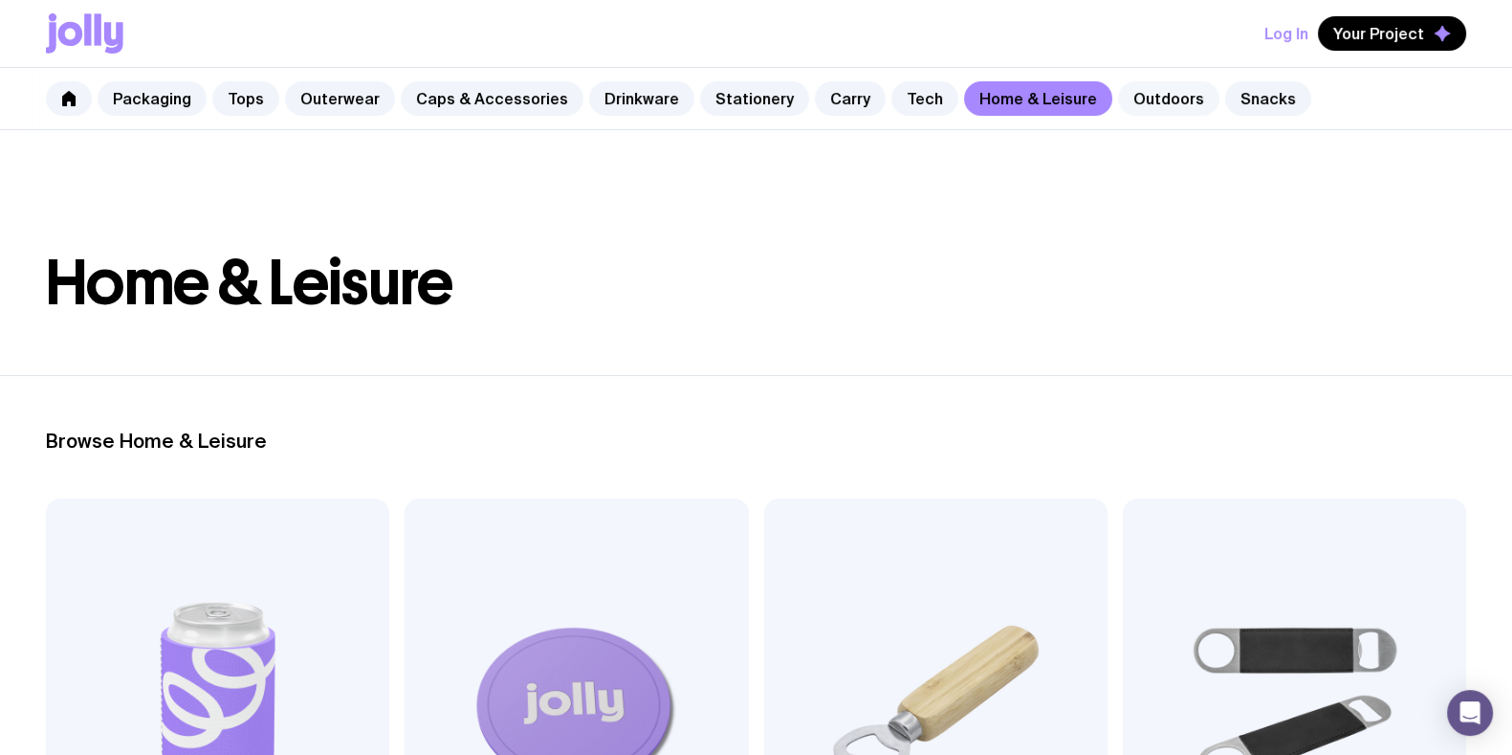
click at [1125, 101] on link "Outdoors" at bounding box center [1168, 98] width 101 height 34
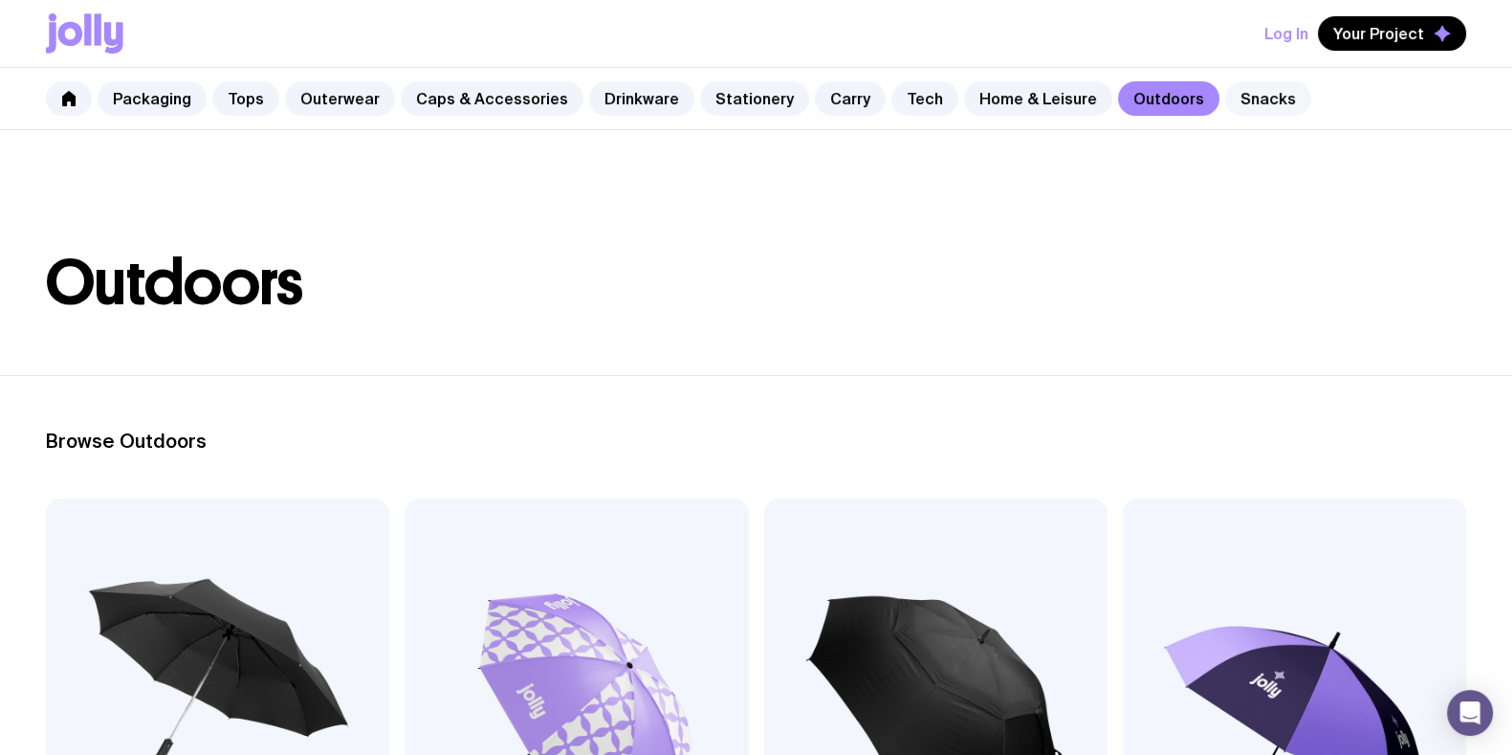
click at [1245, 94] on link "Snacks" at bounding box center [1268, 98] width 86 height 34
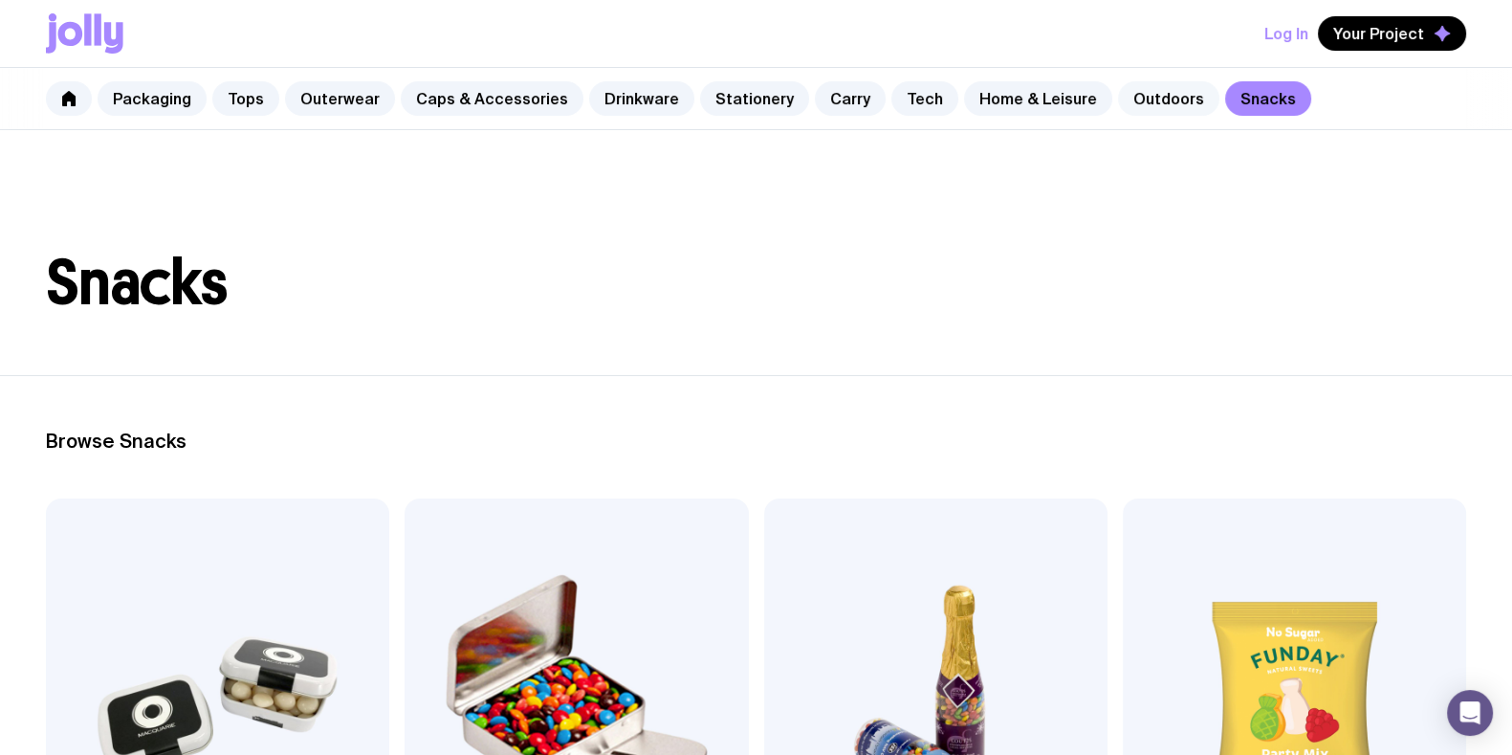
click at [1143, 99] on link "Outdoors" at bounding box center [1168, 98] width 101 height 34
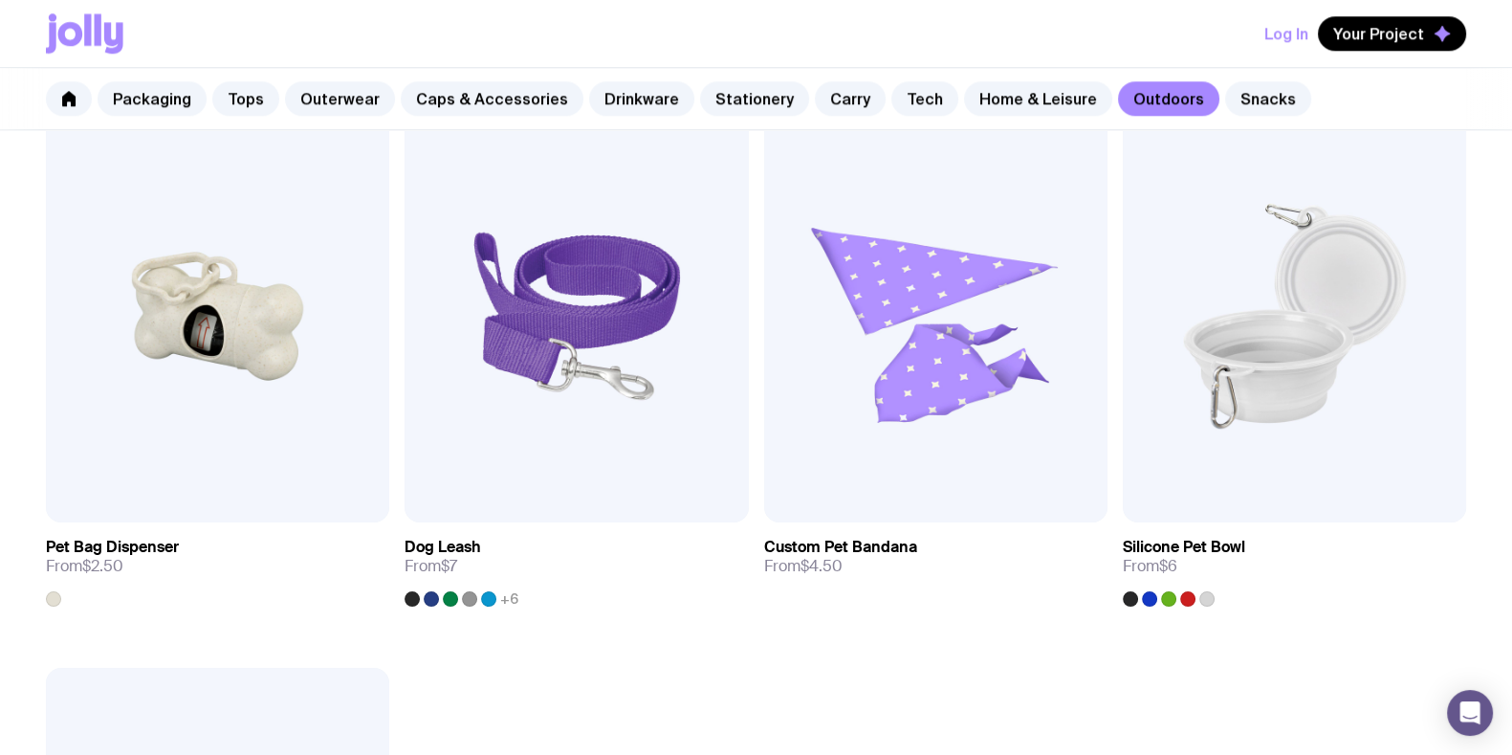
scroll to position [2631, 0]
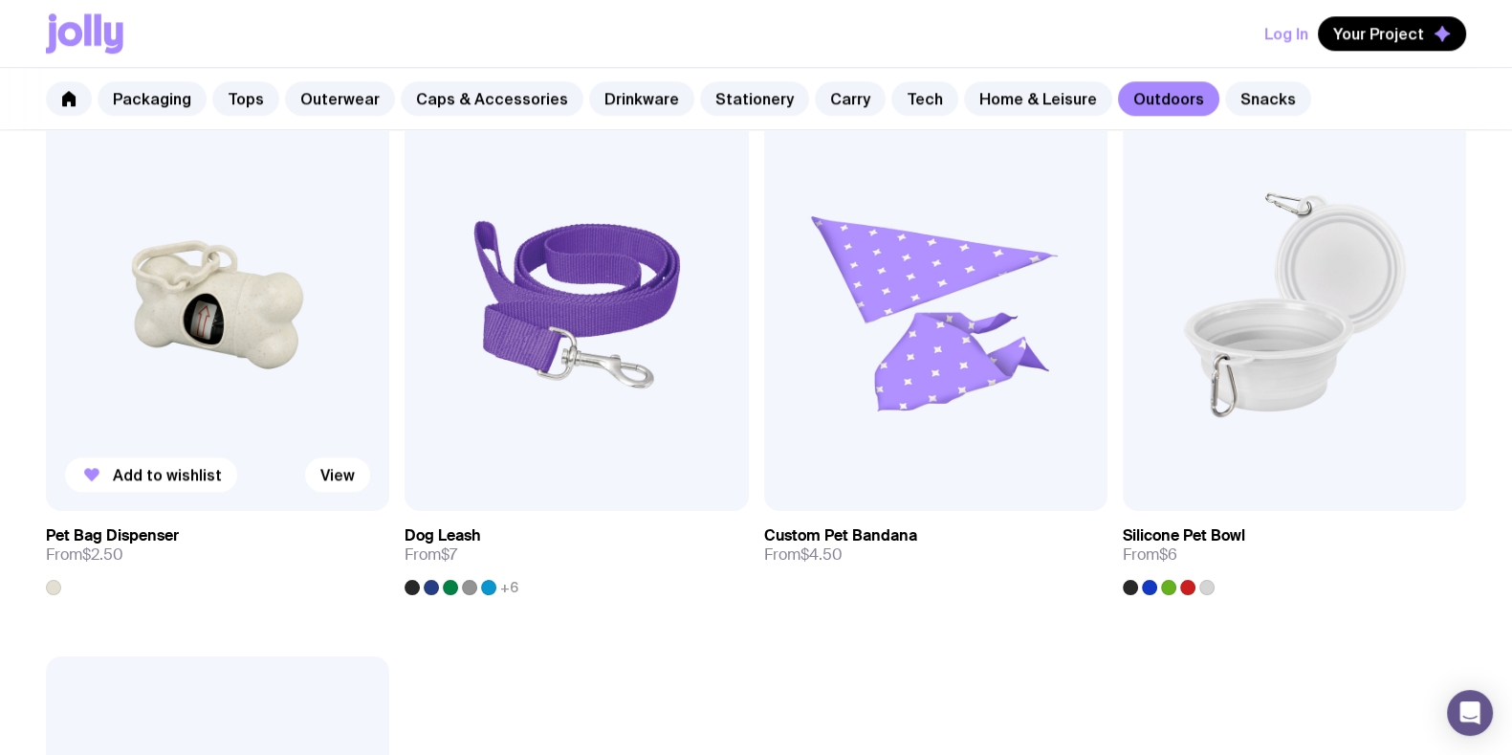
click at [173, 297] on img at bounding box center [217, 305] width 343 height 412
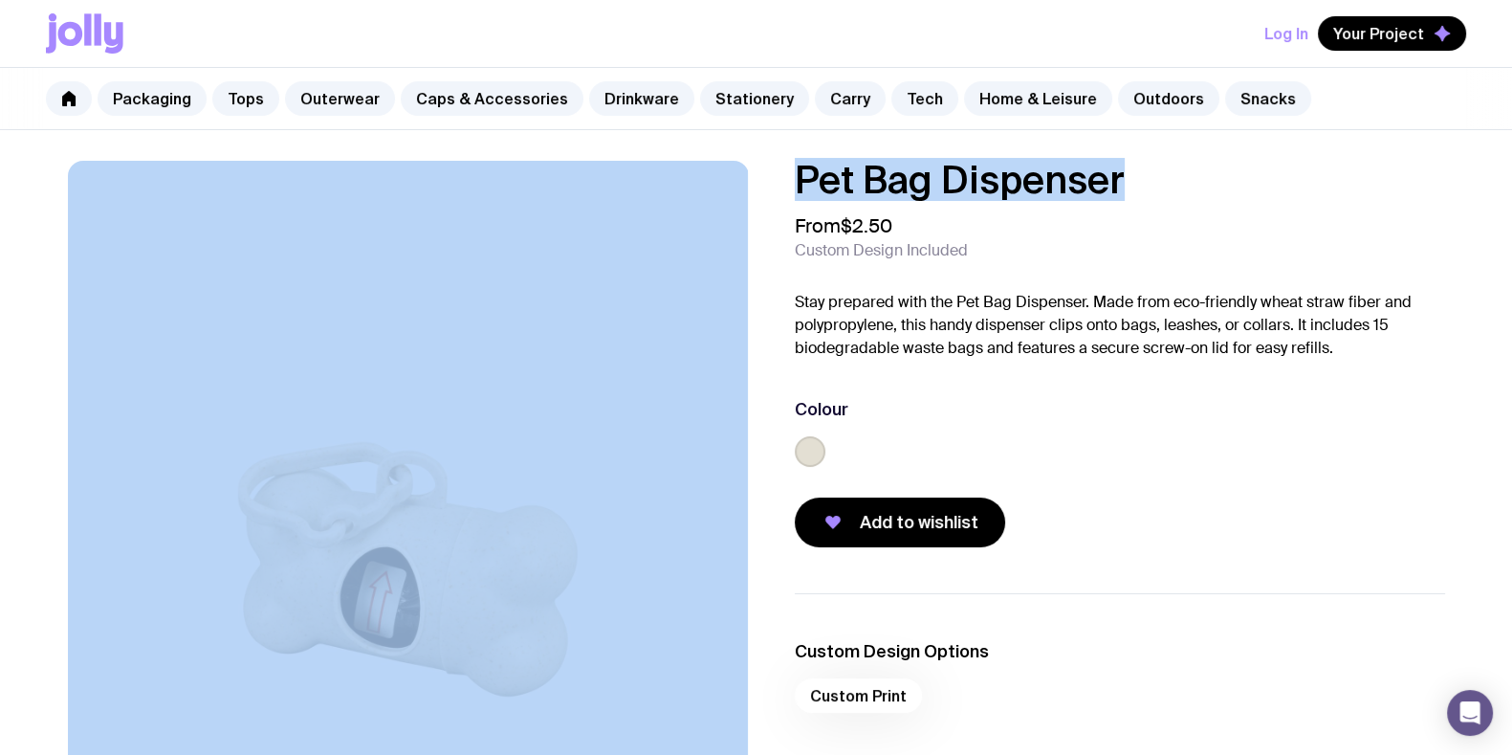
drag, startPoint x: 771, startPoint y: 177, endPoint x: 712, endPoint y: 179, distance: 59.3
click at [712, 179] on div "Pet Bag Dispenser From $2.50 Custom Design Included Stay prepared with the Pet …" at bounding box center [756, 569] width 1469 height 817
copy div "Pet Bag Dispenser"
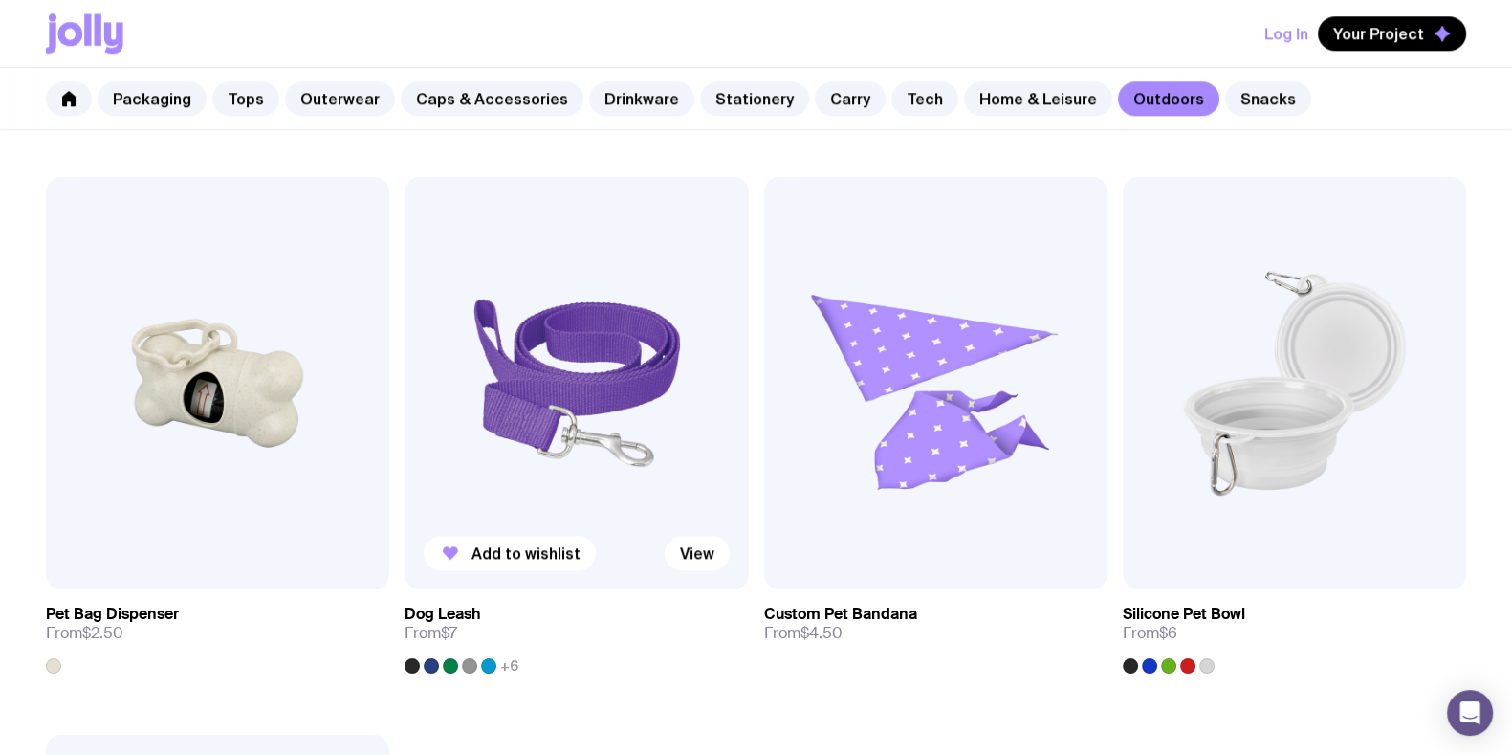
scroll to position [2479, 0]
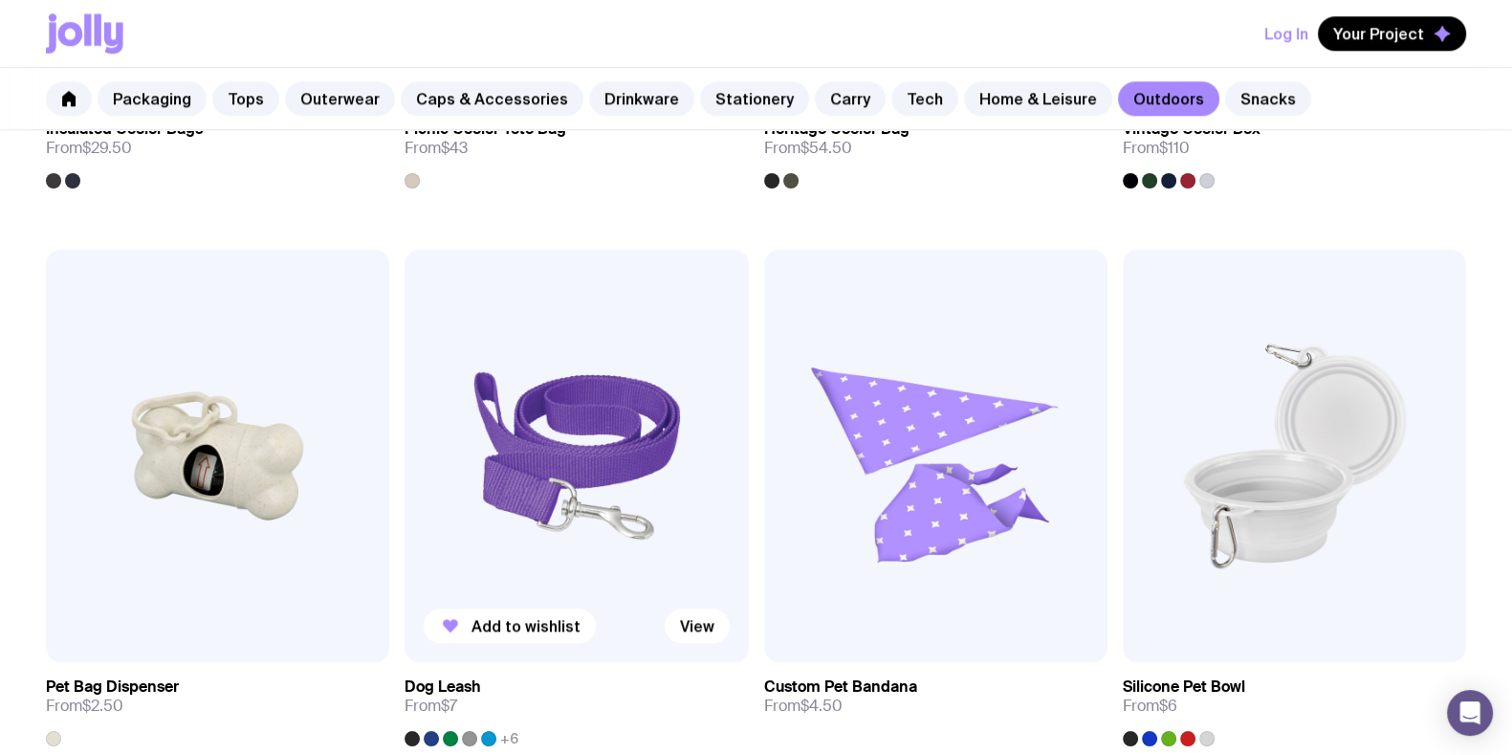
click at [550, 476] on img at bounding box center [576, 456] width 343 height 412
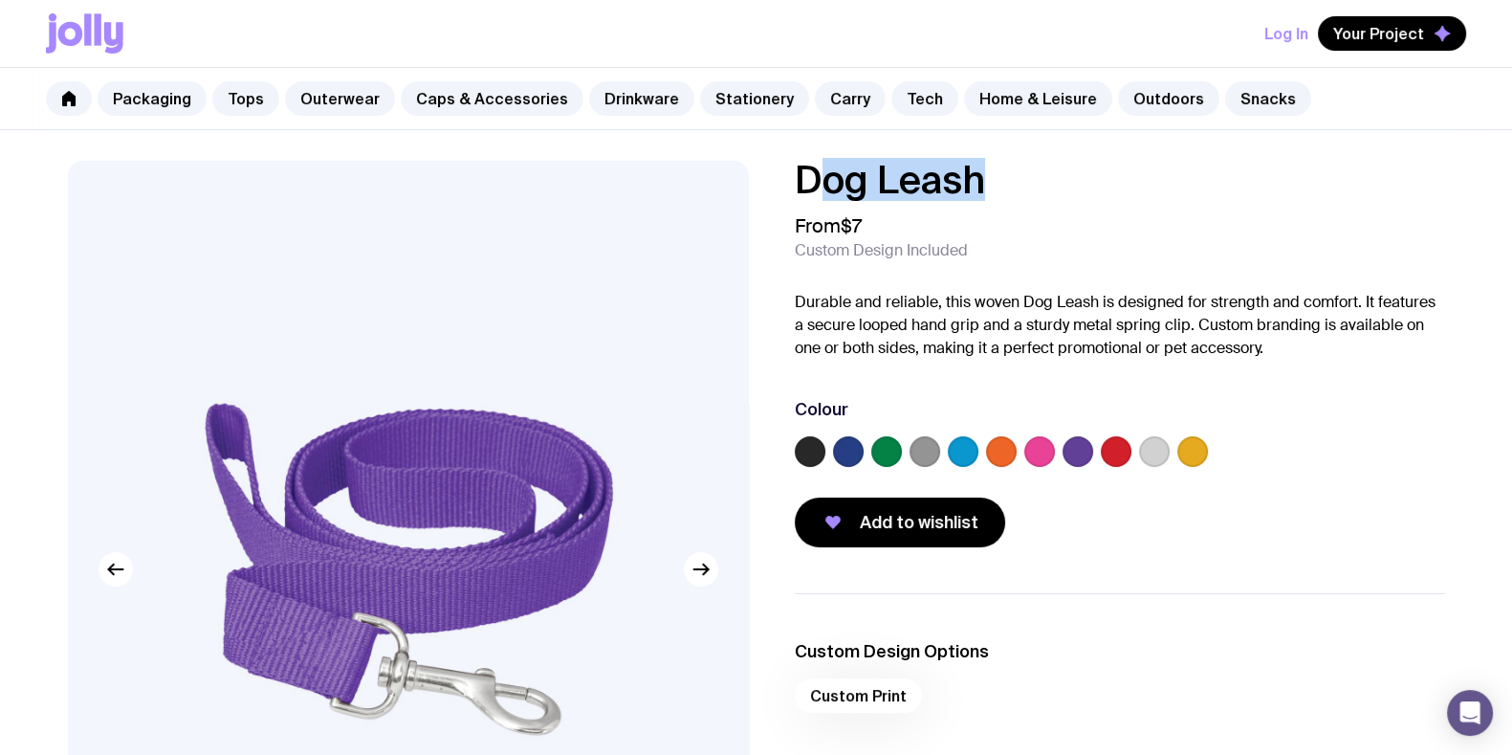
drag, startPoint x: 969, startPoint y: 188, endPoint x: 754, endPoint y: 181, distance: 215.4
click at [758, 187] on div "Dog Leash From $7 Custom Design Included Durable and reliable, this woven Dog L…" at bounding box center [756, 641] width 1469 height 960
copy h1 "Dog Leash"
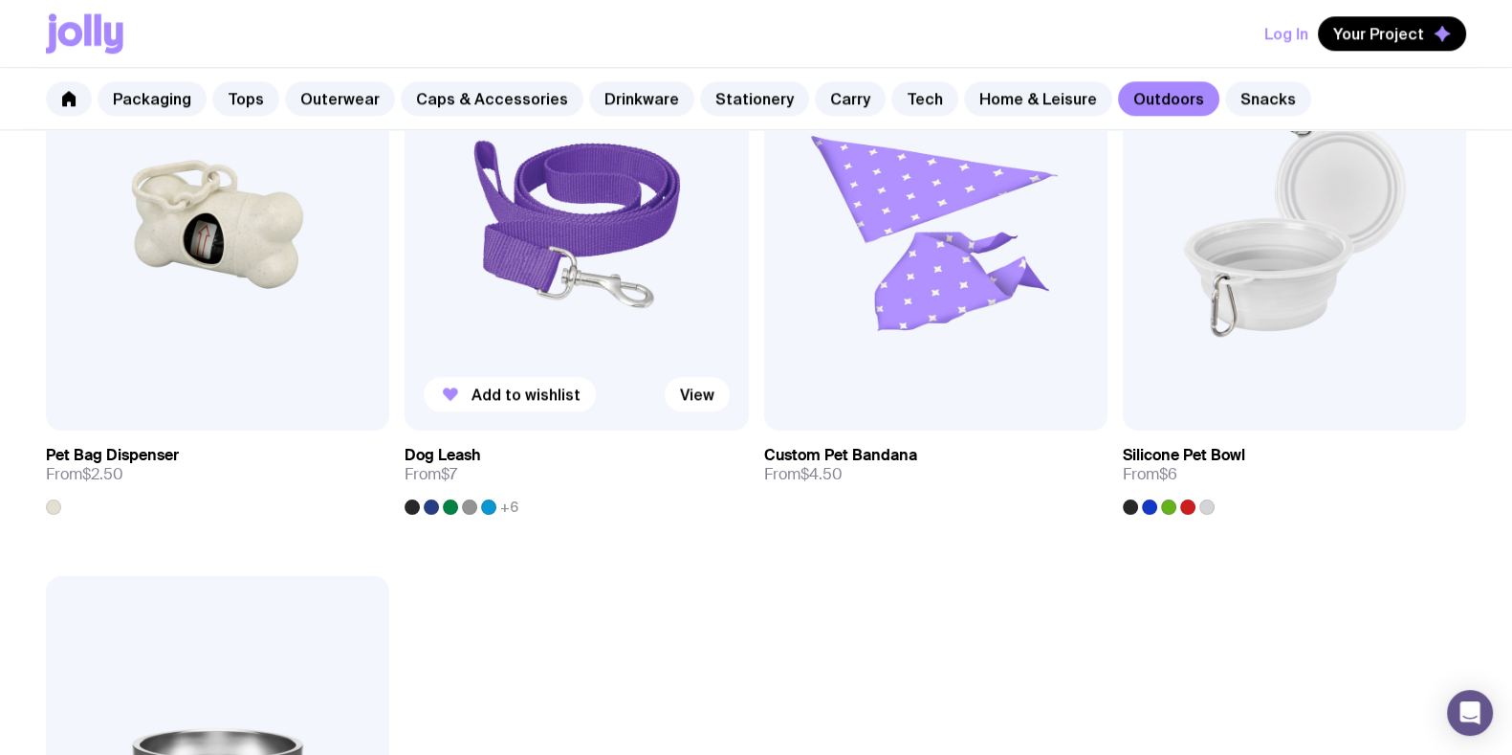
scroll to position [2623, 0]
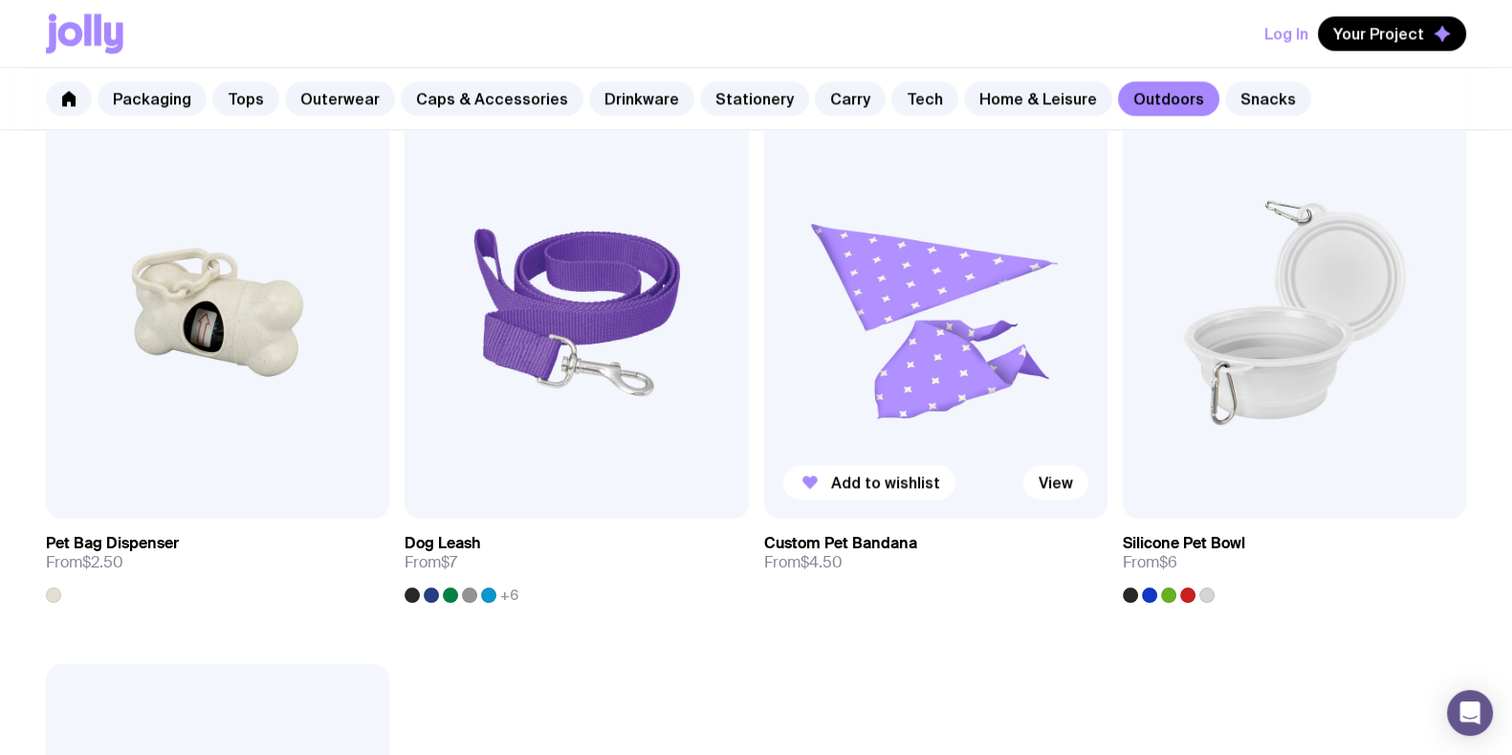
click at [943, 295] on img at bounding box center [935, 312] width 343 height 412
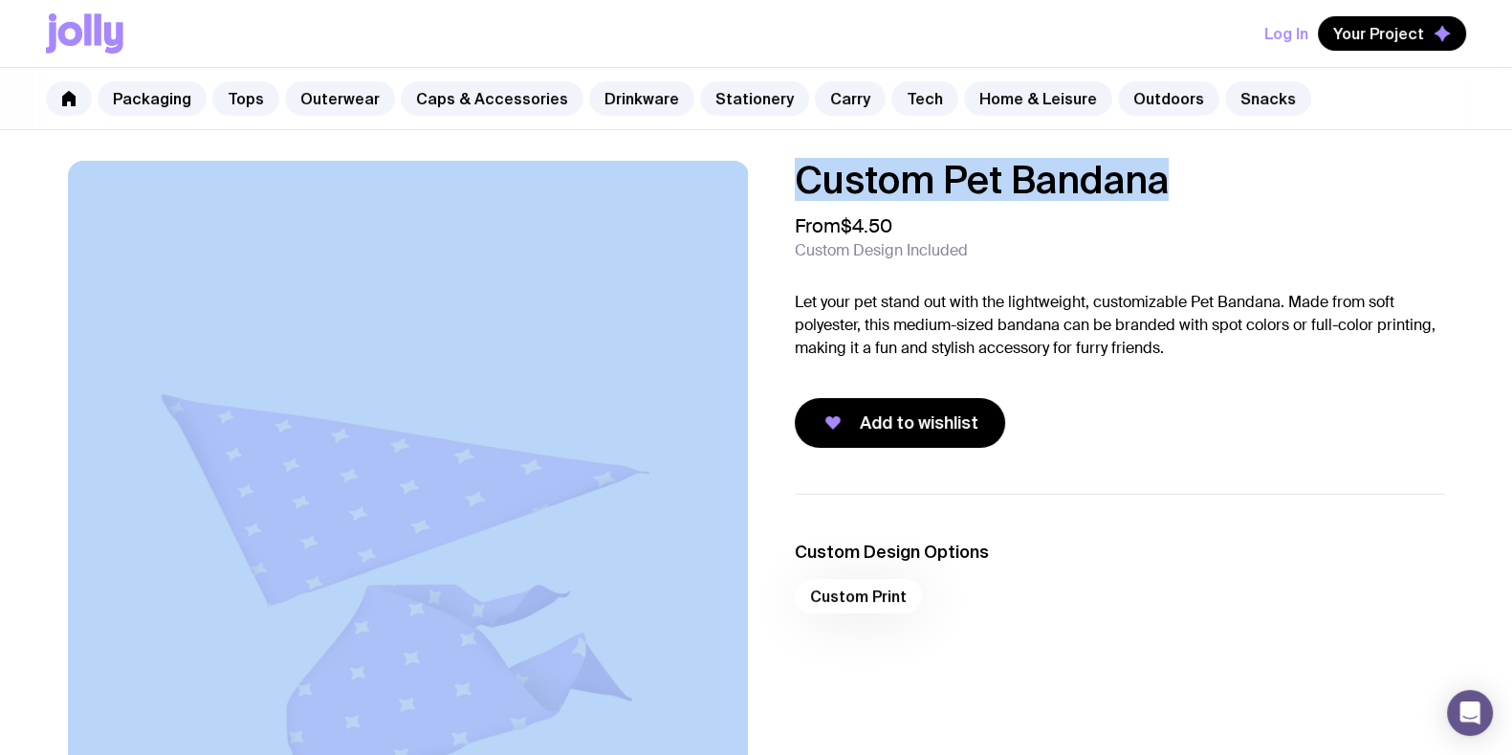
drag, startPoint x: 685, startPoint y: 184, endPoint x: 668, endPoint y: 183, distance: 17.2
click at [665, 181] on div "Custom Pet Bandana From $4.50 Custom Design Included Let your pet stand out wit…" at bounding box center [756, 569] width 1469 height 817
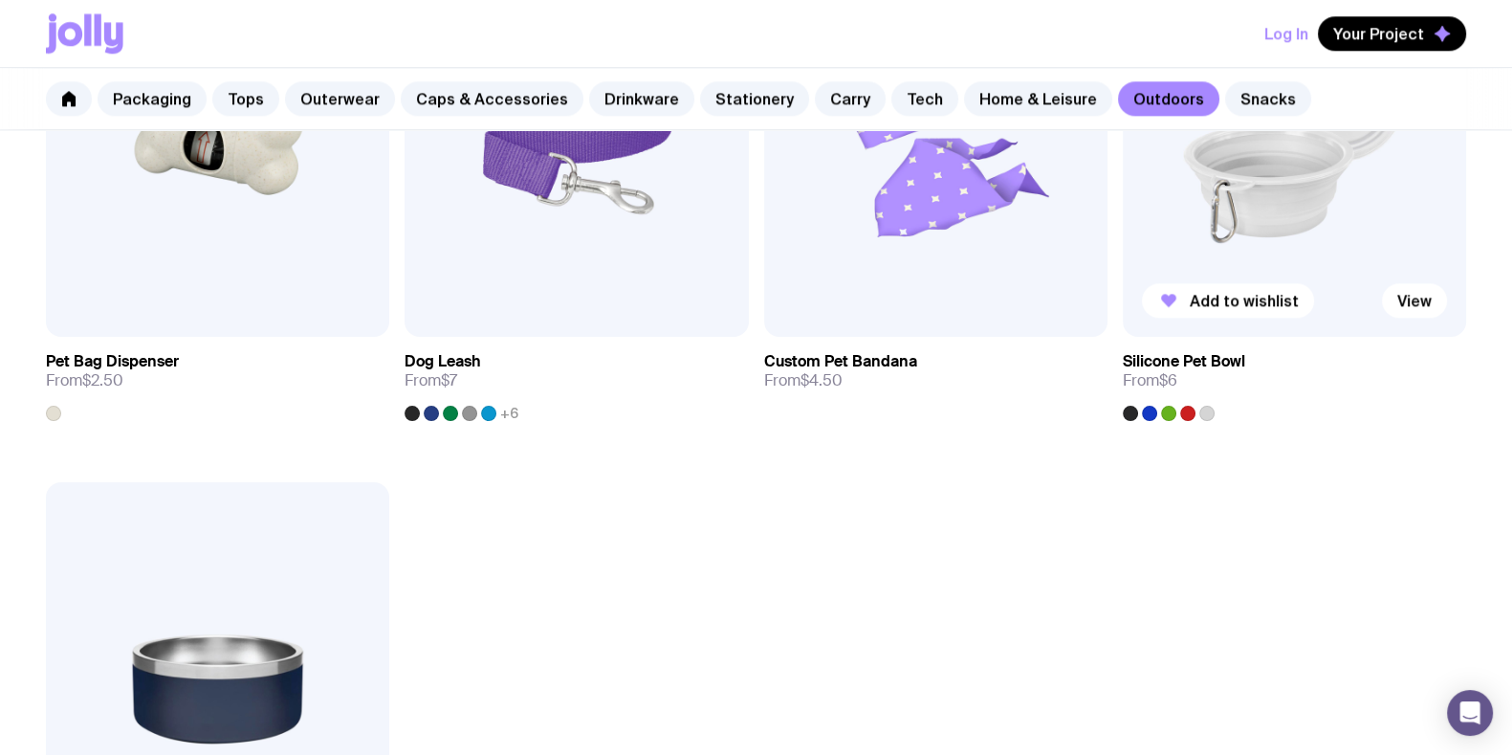
scroll to position [2599, 0]
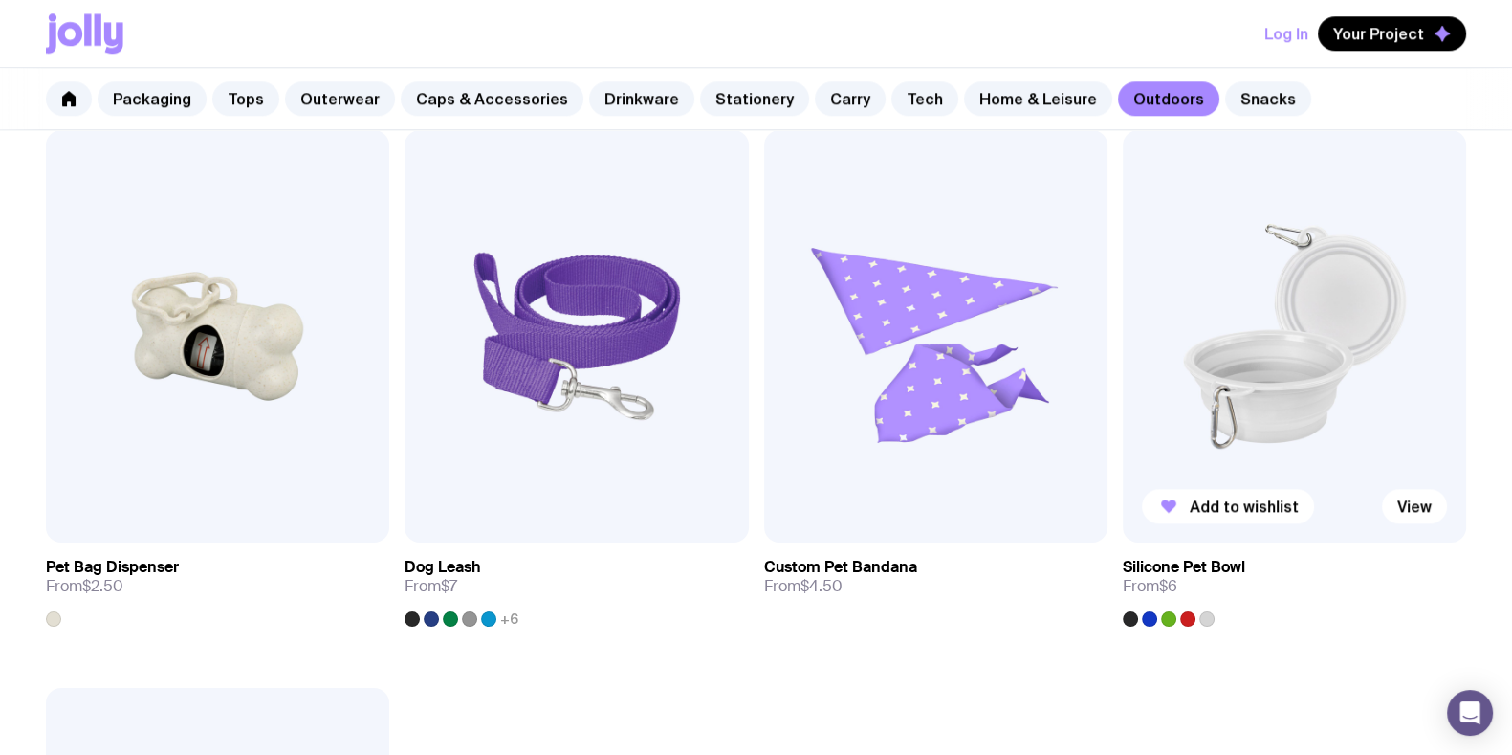
click at [1243, 371] on img at bounding box center [1294, 336] width 343 height 412
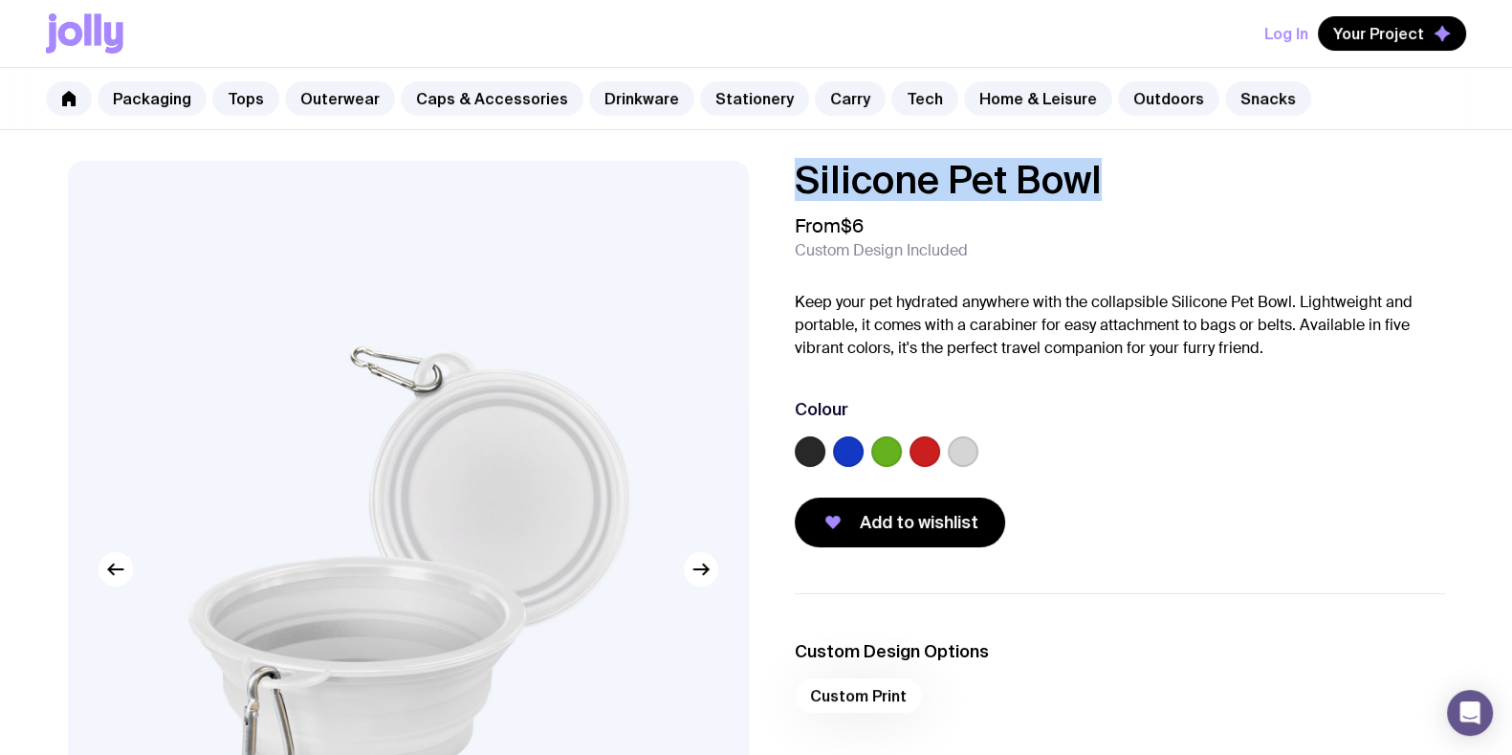
drag, startPoint x: 1114, startPoint y: 180, endPoint x: 633, endPoint y: 185, distance: 481.2
click at [622, 193] on div "Silicone Pet Bowl From $6 Custom Design Included Keep your pet hydrated anywher…" at bounding box center [756, 641] width 1469 height 960
copy h1 "Silicone Pet Bowl"
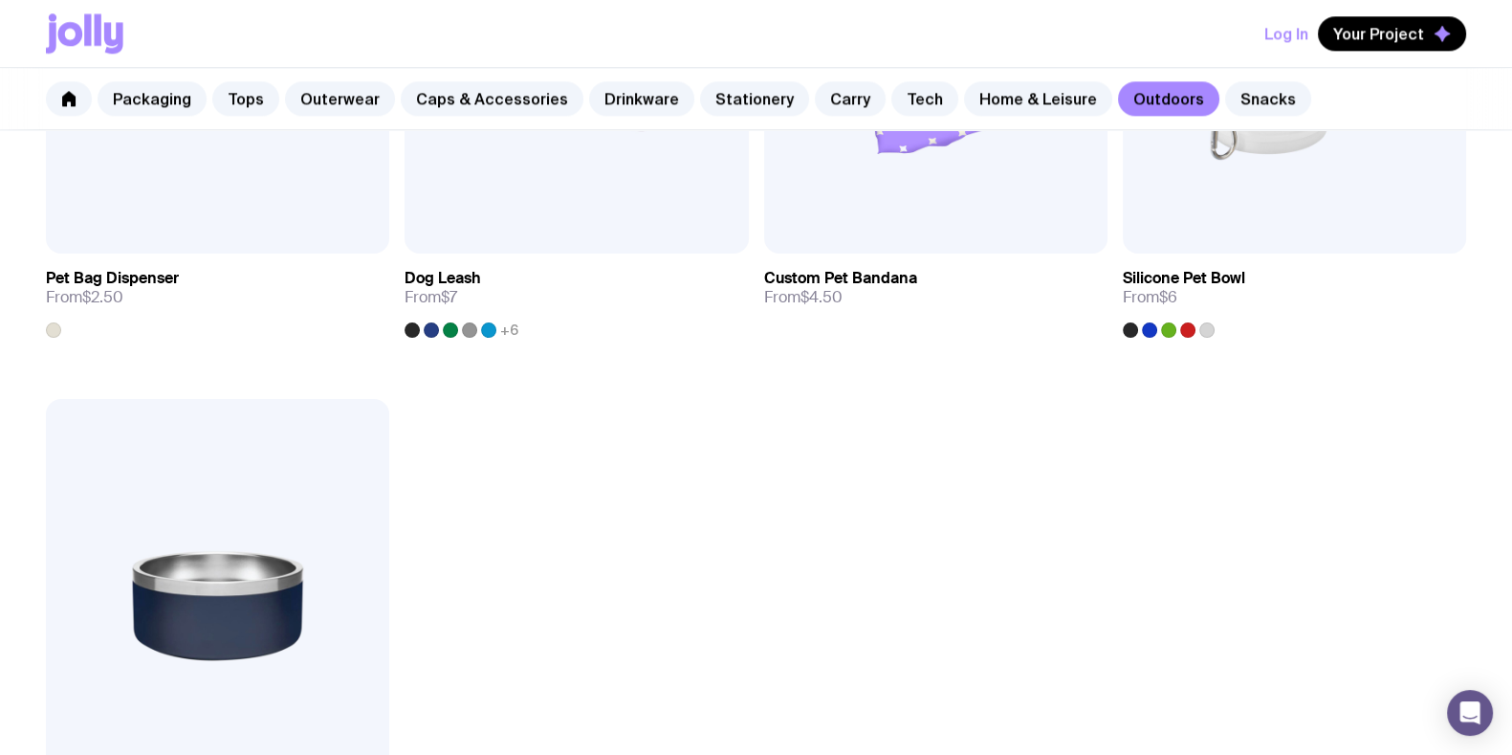
scroll to position [3101, 0]
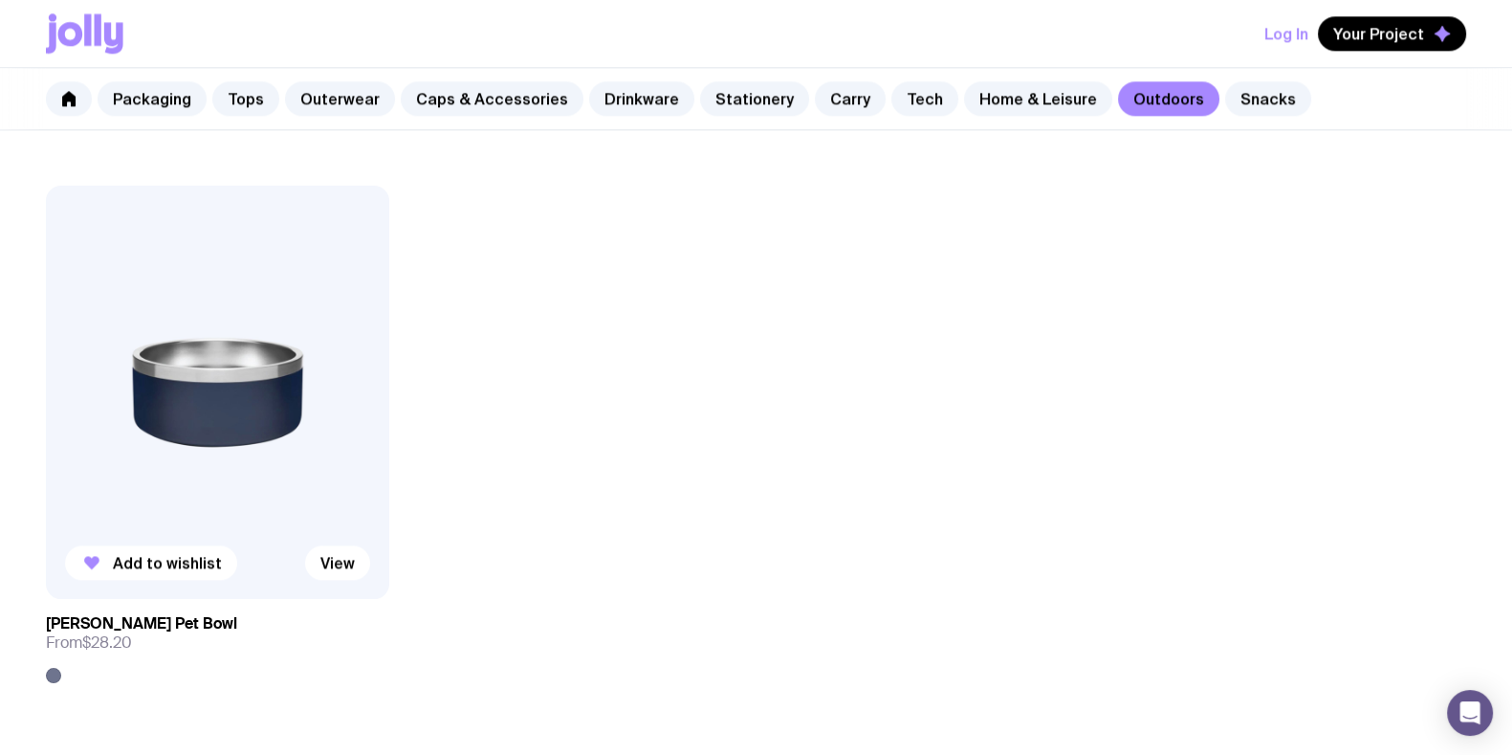
click at [214, 390] on img at bounding box center [217, 392] width 343 height 412
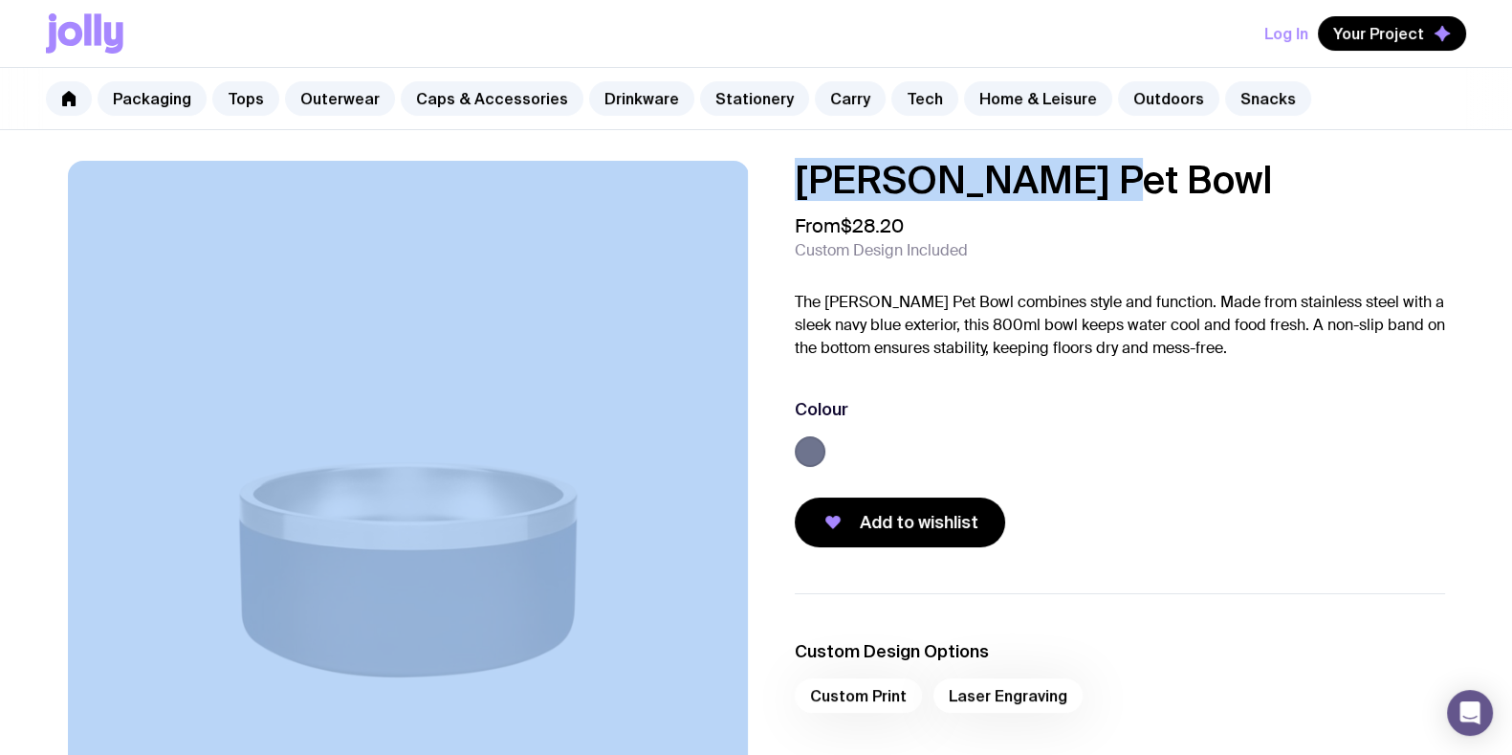
drag, startPoint x: 1045, startPoint y: 179, endPoint x: 718, endPoint y: 184, distance: 326.2
click at [731, 186] on div "[PERSON_NAME] Pet Bowl From $28.20 Custom Design Included The [PERSON_NAME] Pet…" at bounding box center [756, 569] width 1469 height 817
copy div "[PERSON_NAME] Pet Bowl"
